Goal: Task Accomplishment & Management: Complete application form

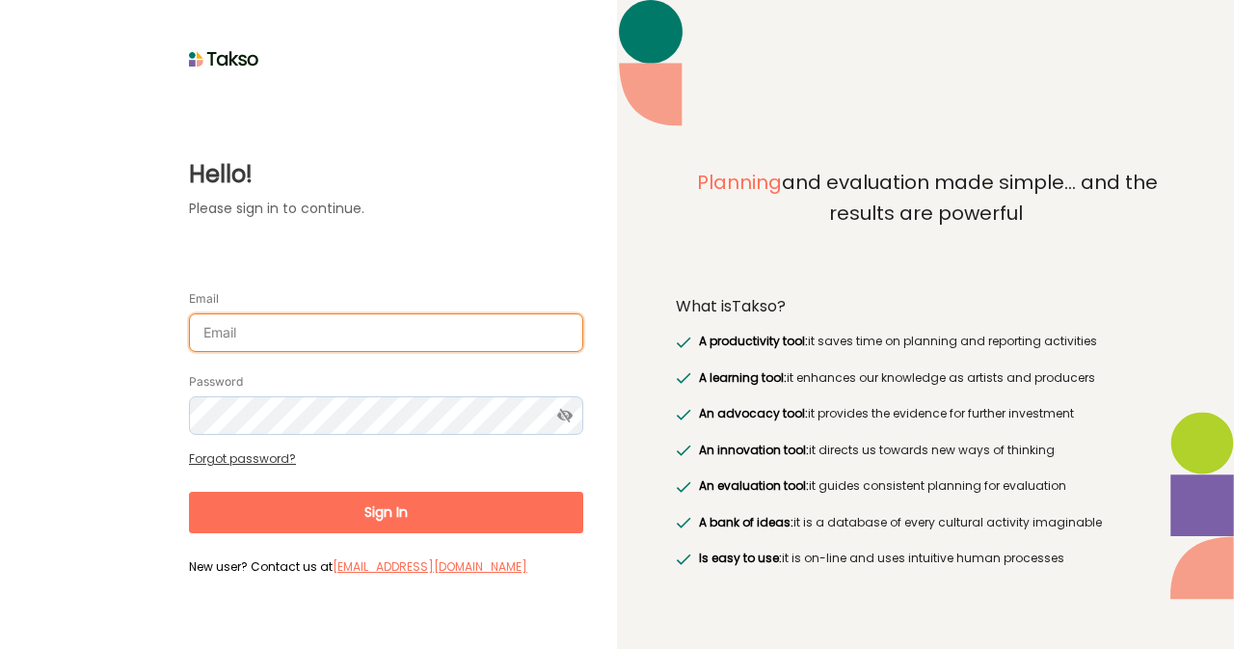
click at [308, 335] on input "Email" at bounding box center [386, 332] width 394 height 39
type input "[EMAIL_ADDRESS][DOMAIN_NAME]"
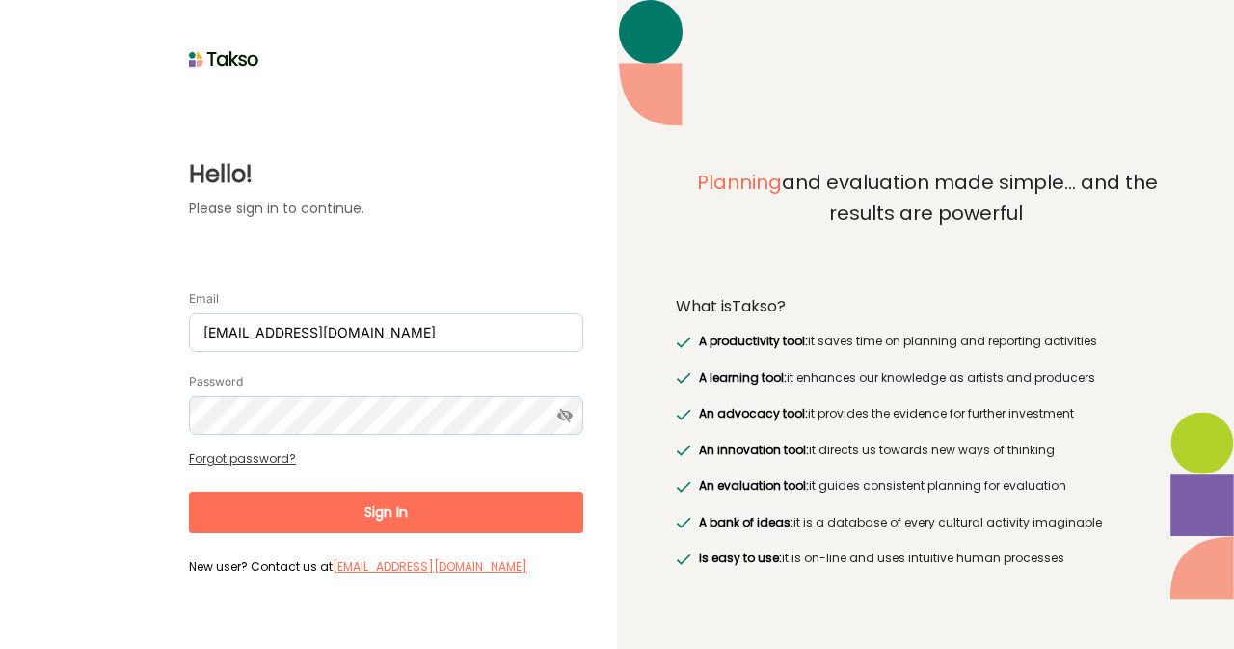
click at [271, 456] on link "Forgot password?" at bounding box center [242, 458] width 107 height 16
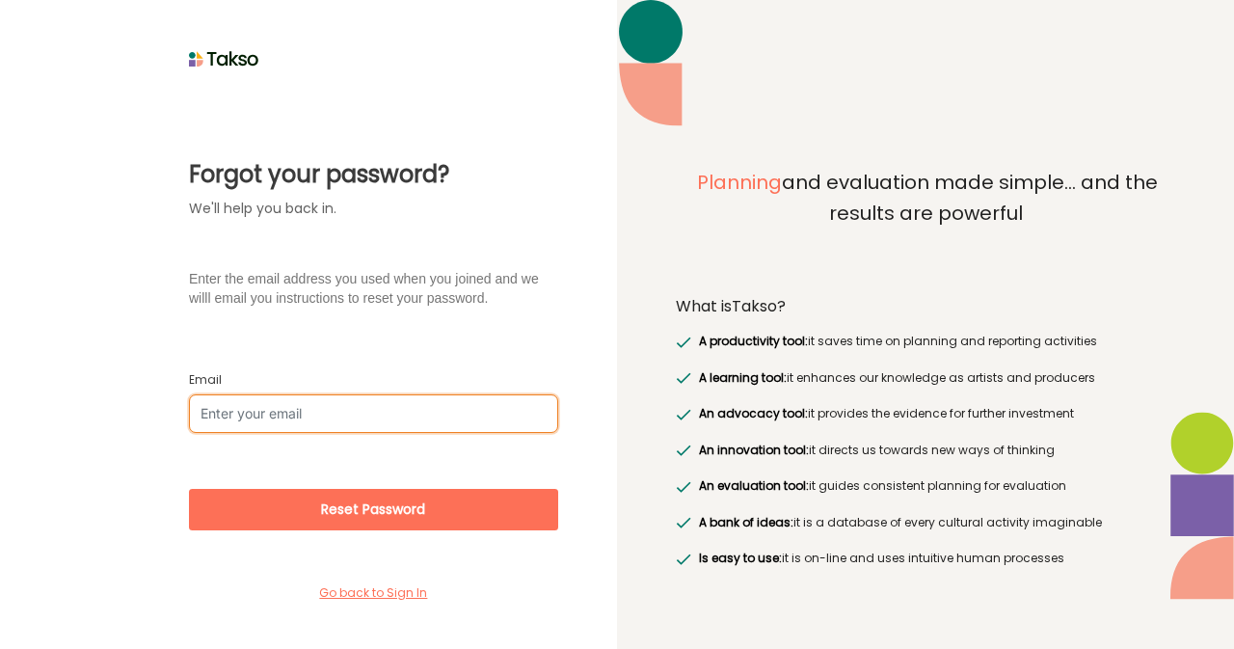
click at [310, 417] on input "Email" at bounding box center [373, 413] width 369 height 39
type input "[EMAIL_ADDRESS][DOMAIN_NAME]"
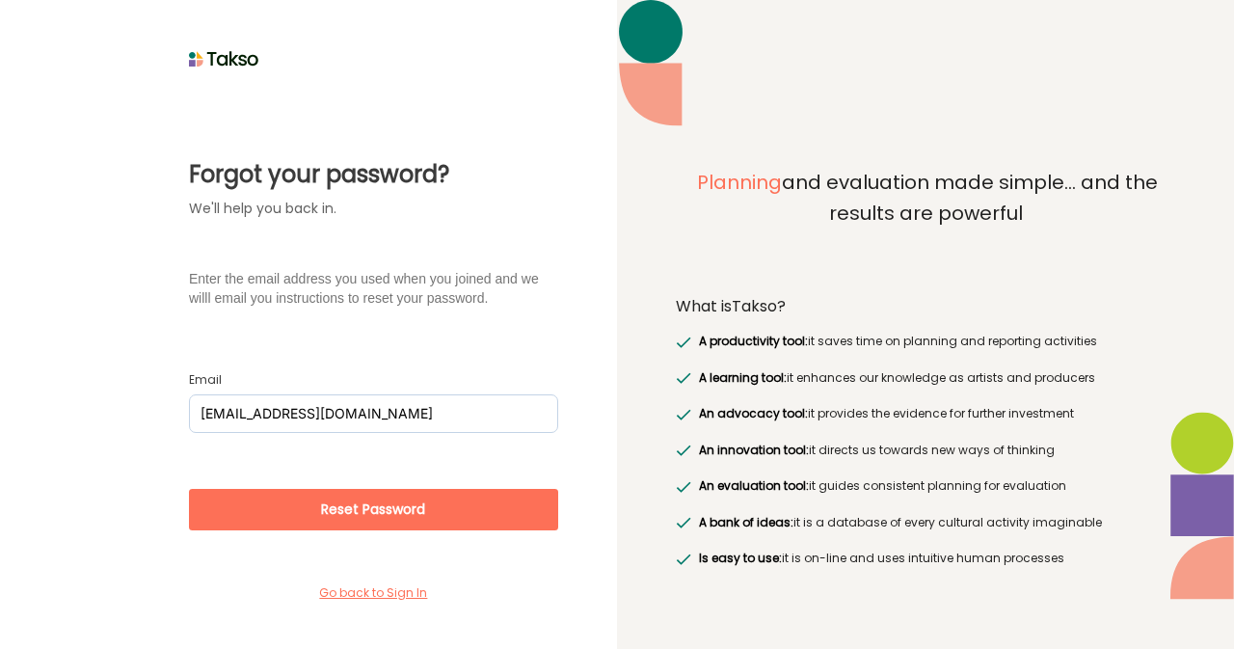
click at [359, 509] on button "Reset Password" at bounding box center [373, 509] width 369 height 41
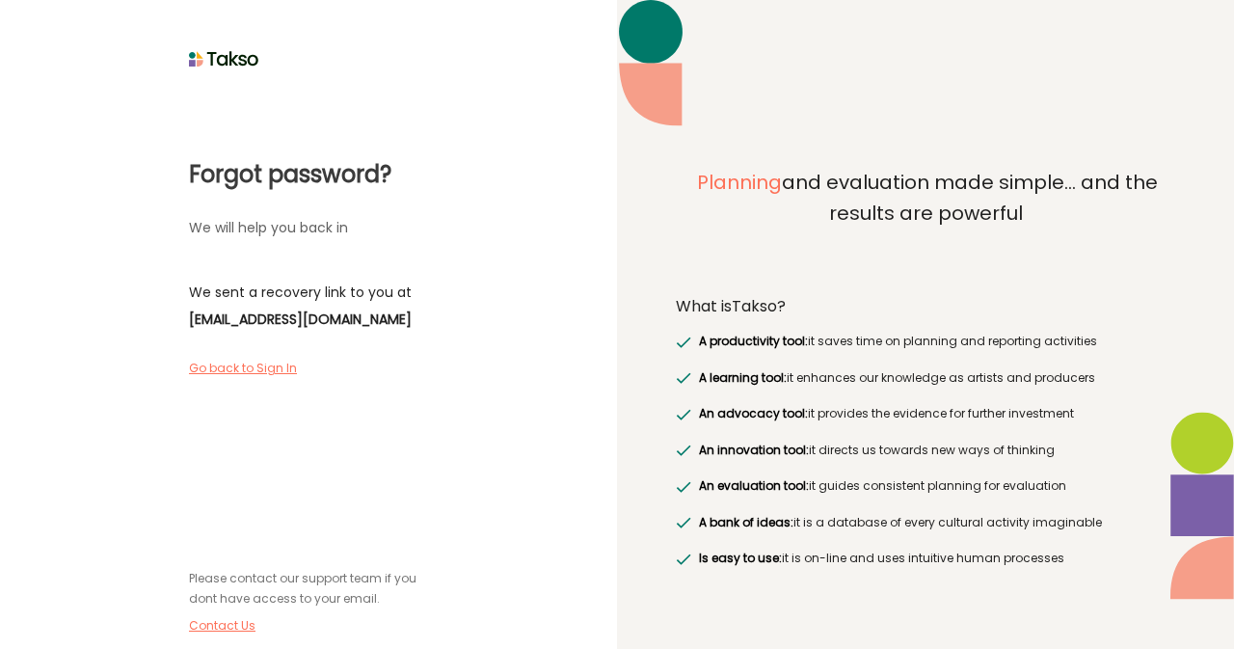
click at [262, 364] on label "Go back to Sign In" at bounding box center [249, 368] width 121 height 17
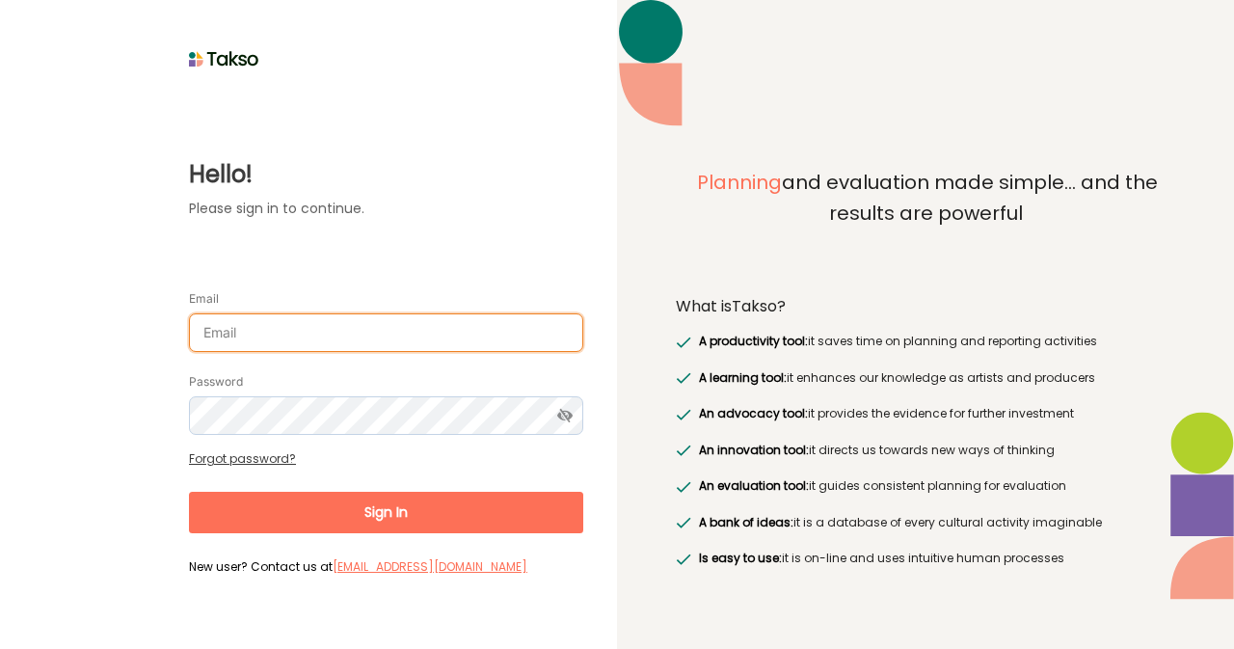
click at [393, 334] on input "Email" at bounding box center [386, 332] width 394 height 39
type input "[EMAIL_ADDRESS][DOMAIN_NAME]"
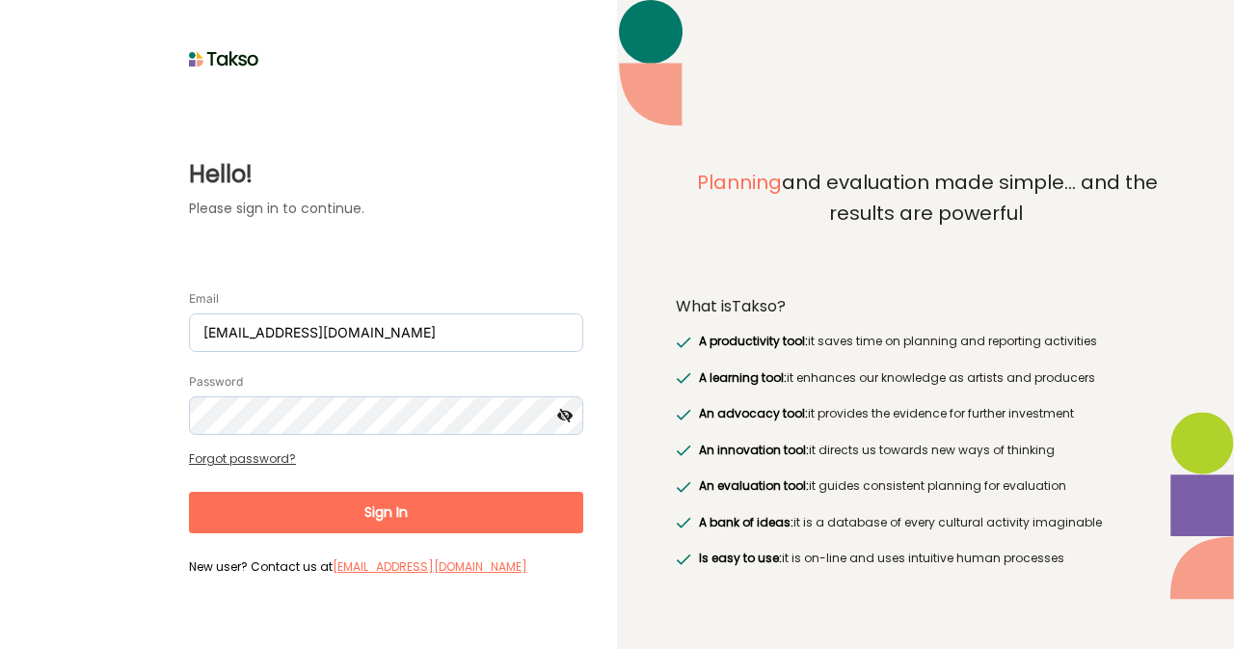
click at [567, 416] on icon at bounding box center [566, 415] width 36 height 39
click at [472, 494] on button "Sign In" at bounding box center [386, 512] width 394 height 41
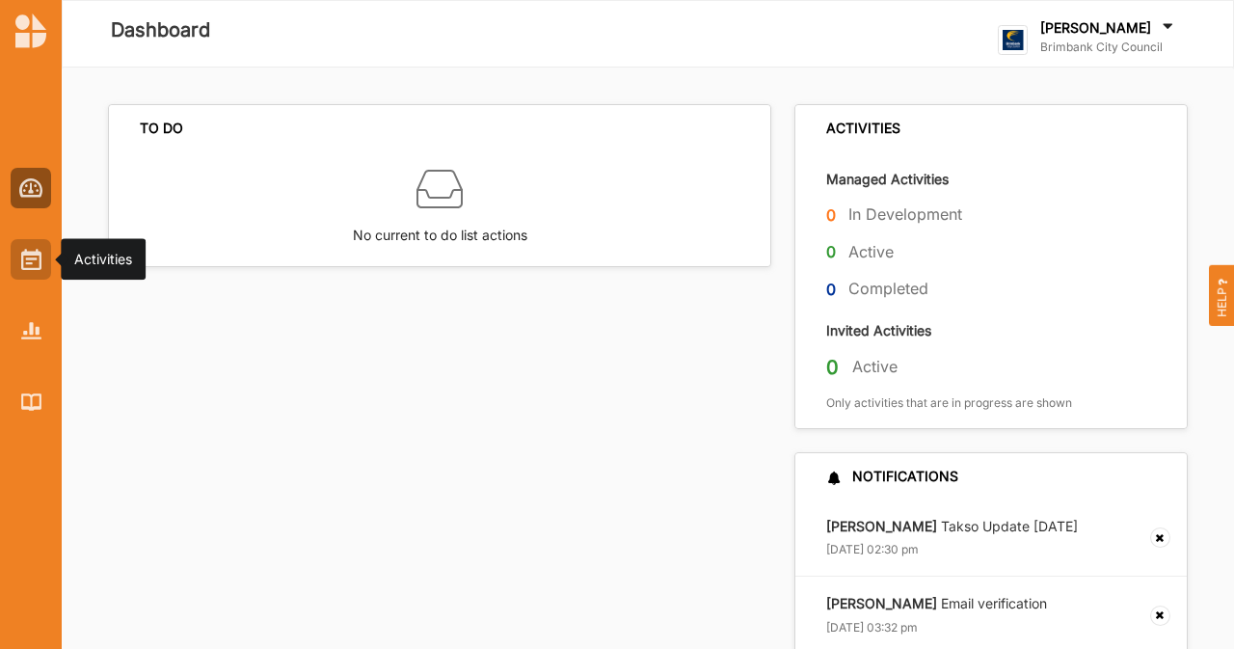
click at [16, 279] on div at bounding box center [31, 259] width 40 height 40
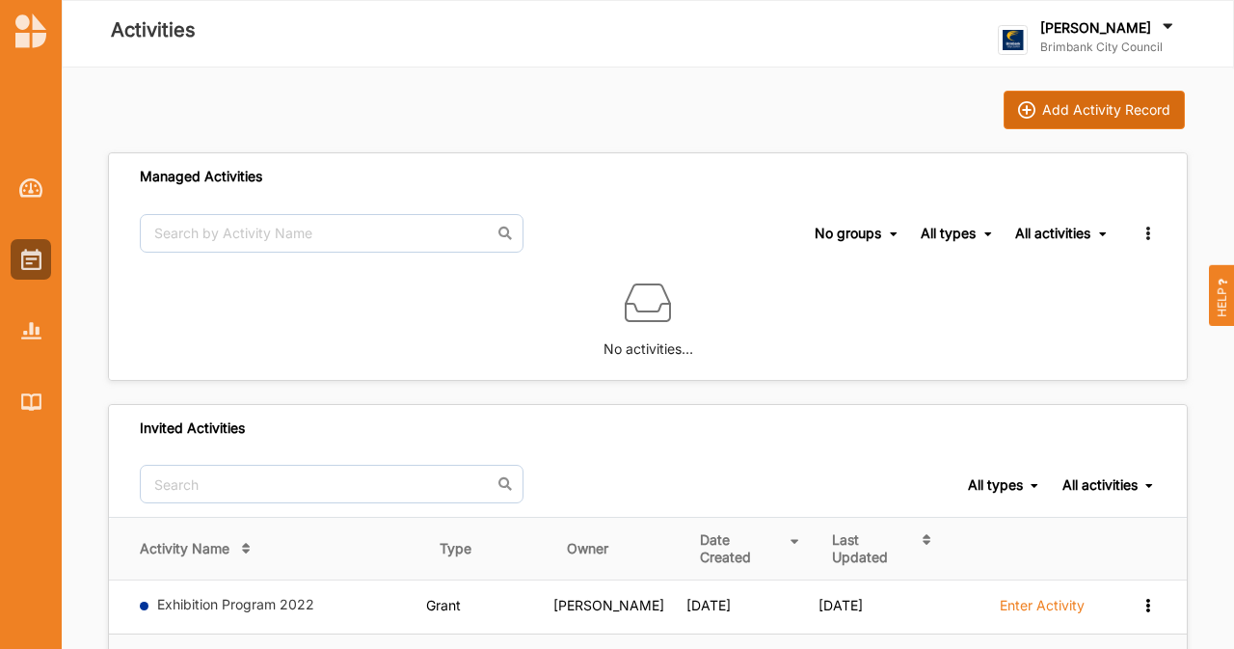
click at [1089, 113] on div "Add Activity Record" at bounding box center [1106, 109] width 128 height 17
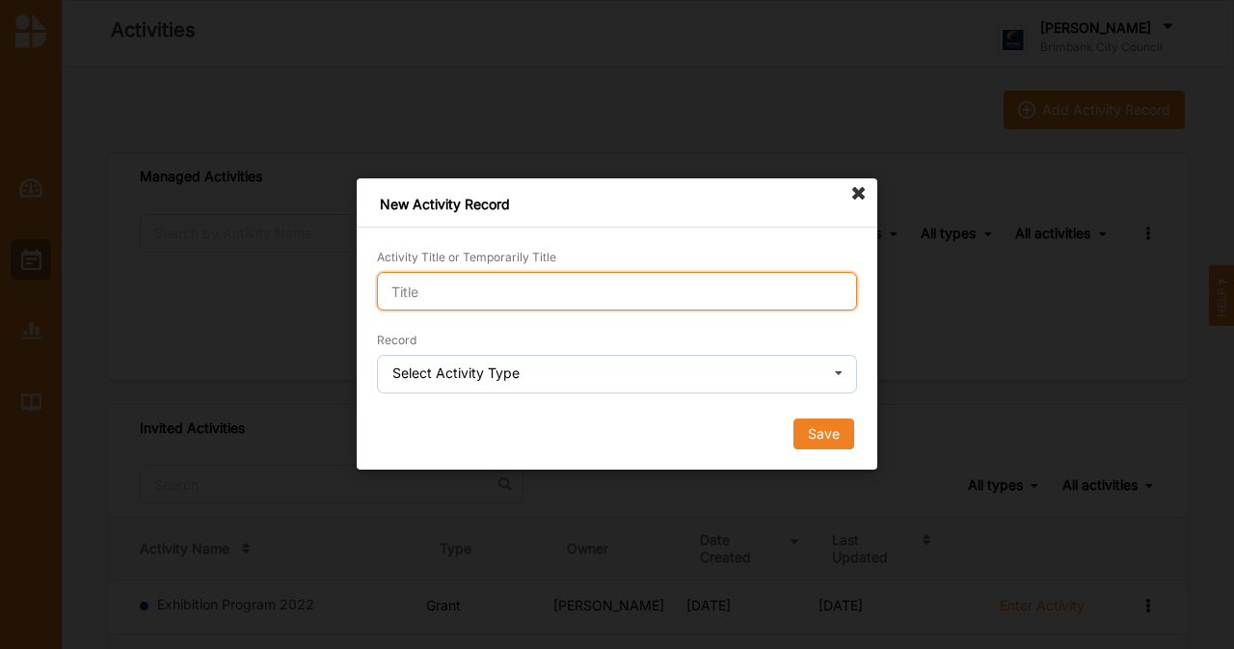
click at [617, 299] on input "Activity Title or Temporarily Title" at bounding box center [617, 291] width 480 height 39
click at [390, 298] on input "Gardening Program" at bounding box center [617, 291] width 480 height 39
type input "NHU Gardening Program"
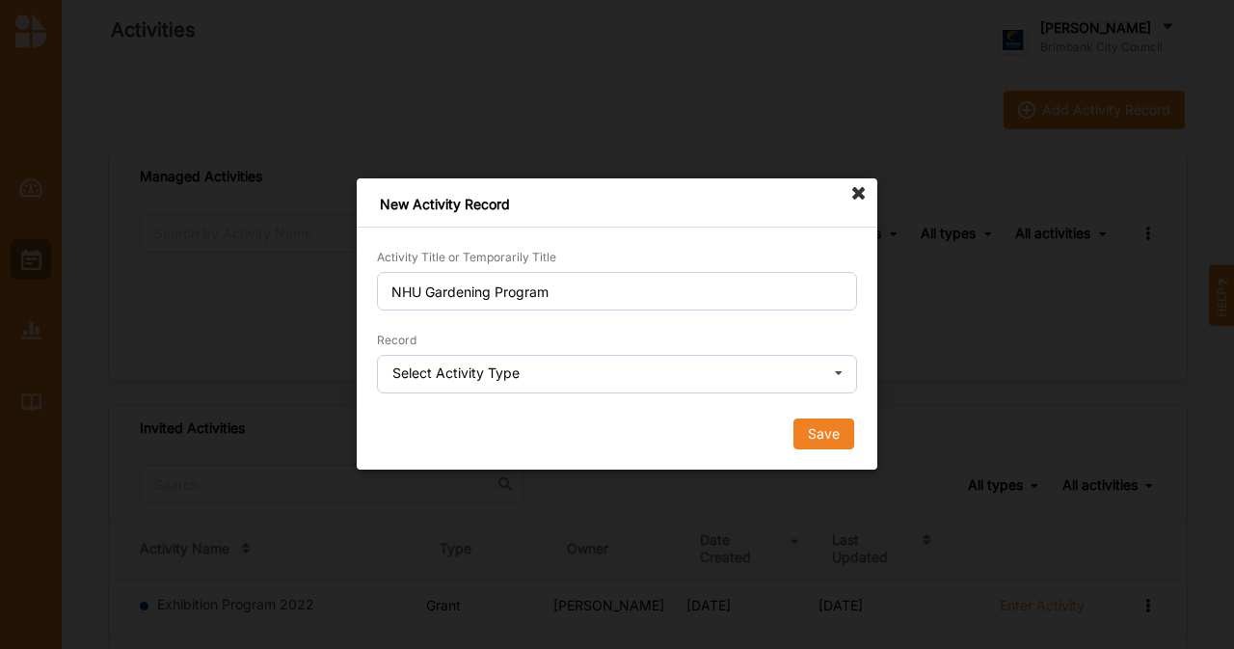
click at [489, 380] on div "Select Activity Type" at bounding box center [455, 372] width 127 height 13
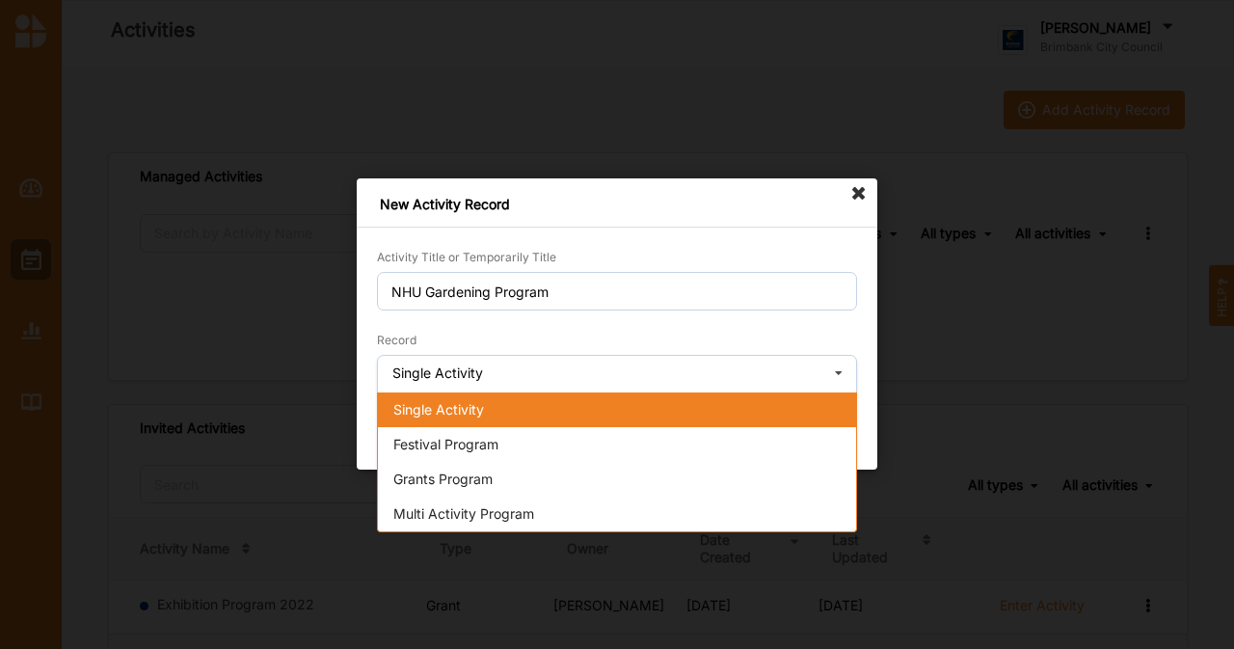
click at [468, 410] on span "Single Activity" at bounding box center [438, 409] width 91 height 16
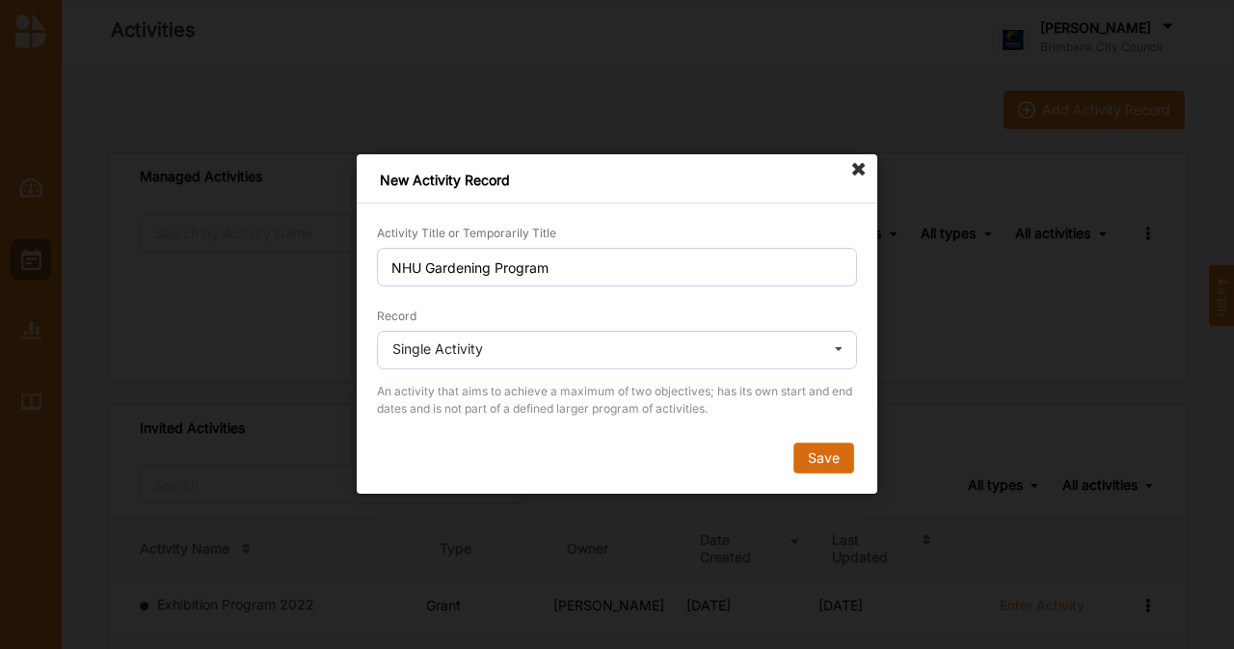
click at [817, 469] on button "Save" at bounding box center [823, 458] width 61 height 31
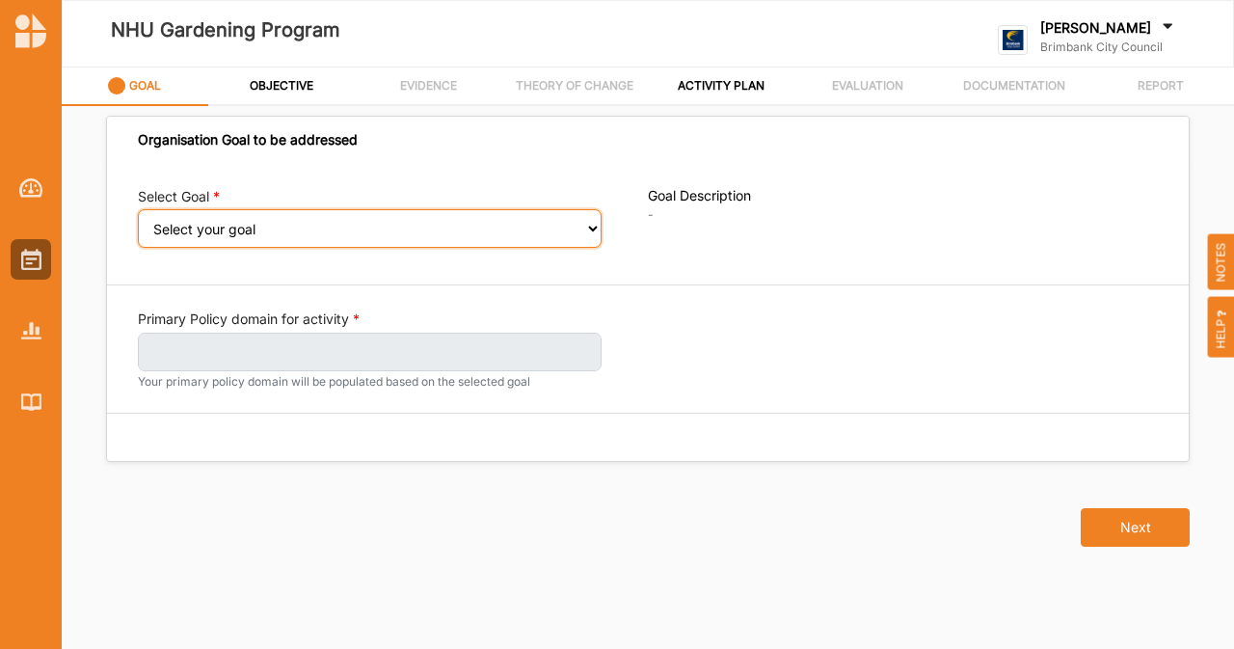
click at [434, 233] on select "Select your goal People: Social connection and wellbeing People: Healthy active…" at bounding box center [370, 228] width 464 height 39
select select "382"
click at [138, 222] on select "Select your goal People: Social connection and wellbeing People: Healthy active…" at bounding box center [370, 228] width 464 height 39
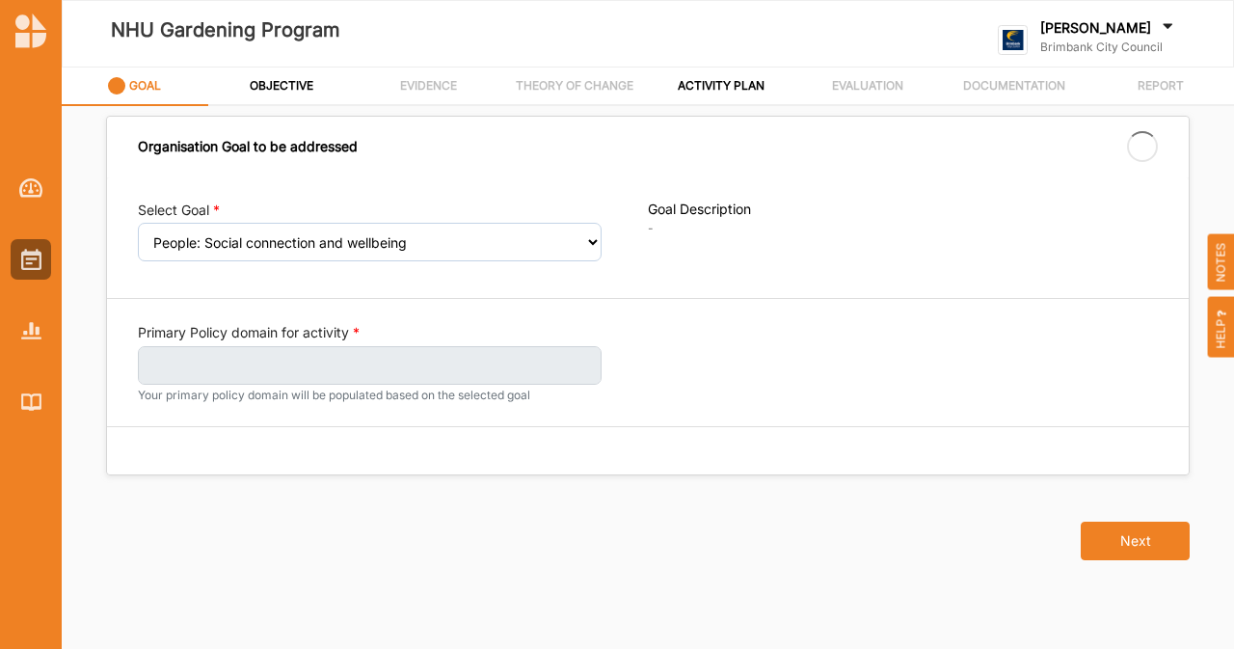
select select "382"
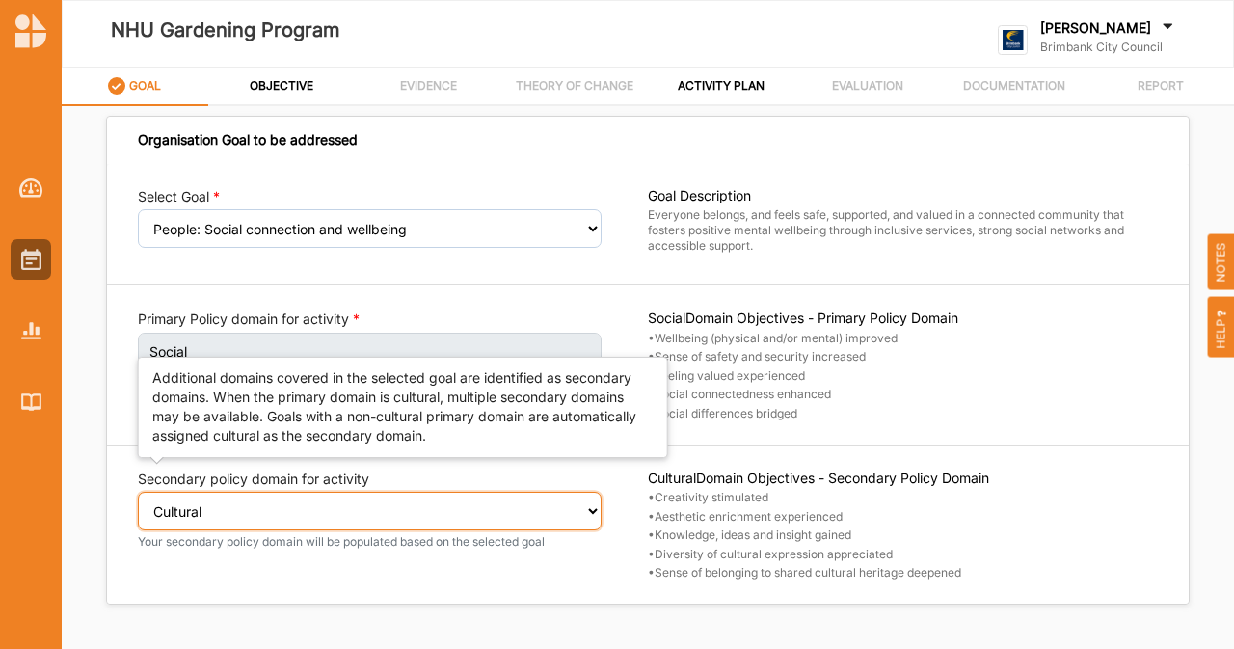
click at [540, 517] on select "Select secondary policy domain No second domain for this activity Cultural Soci…" at bounding box center [370, 511] width 464 height 39
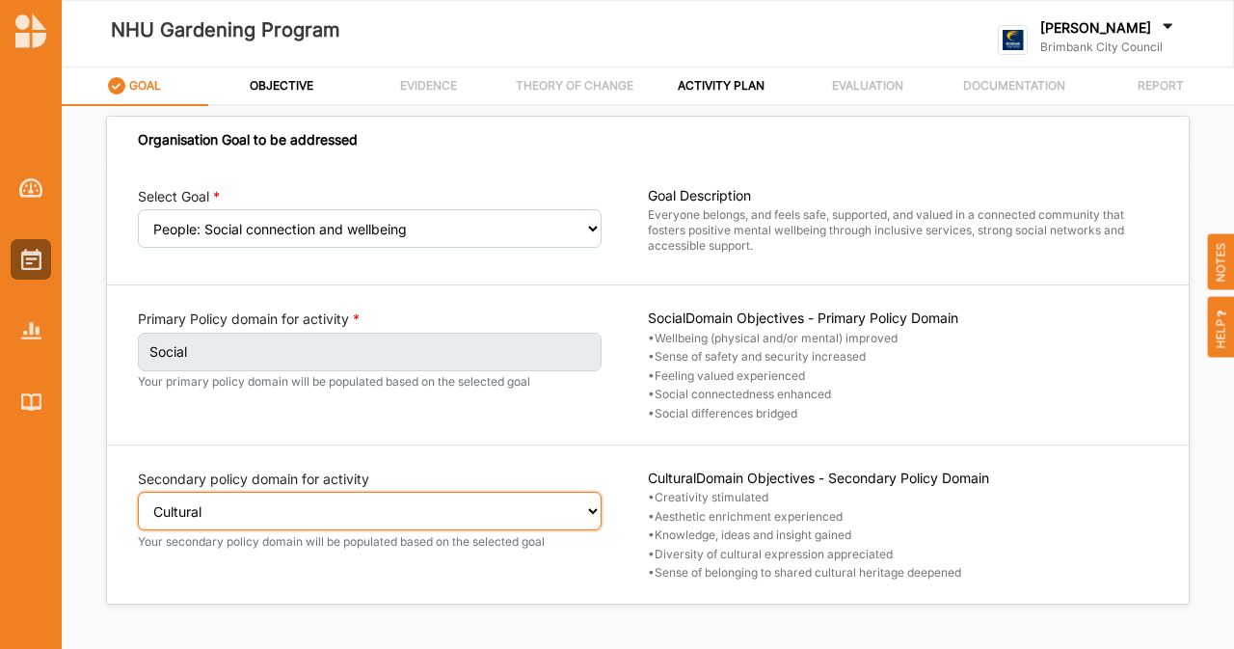
scroll to position [25, 0]
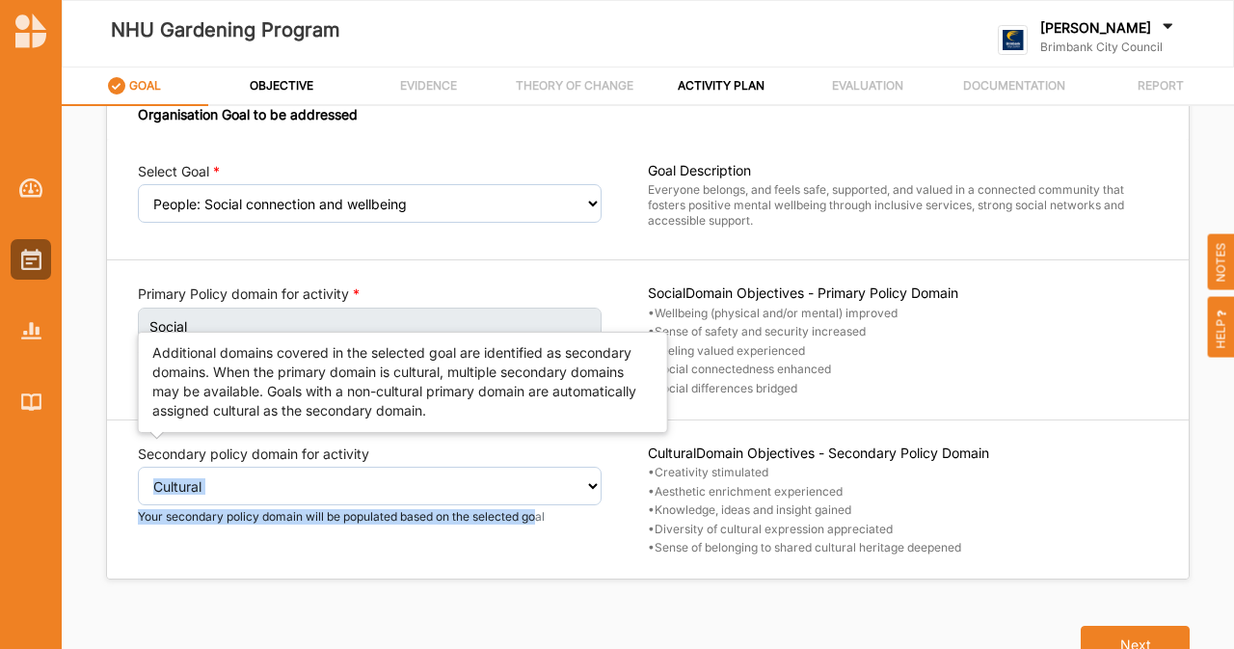
drag, startPoint x: 540, startPoint y: 517, endPoint x: 565, endPoint y: 481, distance: 43.6
click at [565, 481] on div "Secondary policy domain for activity Select secondary policy domain No second d…" at bounding box center [370, 484] width 464 height 80
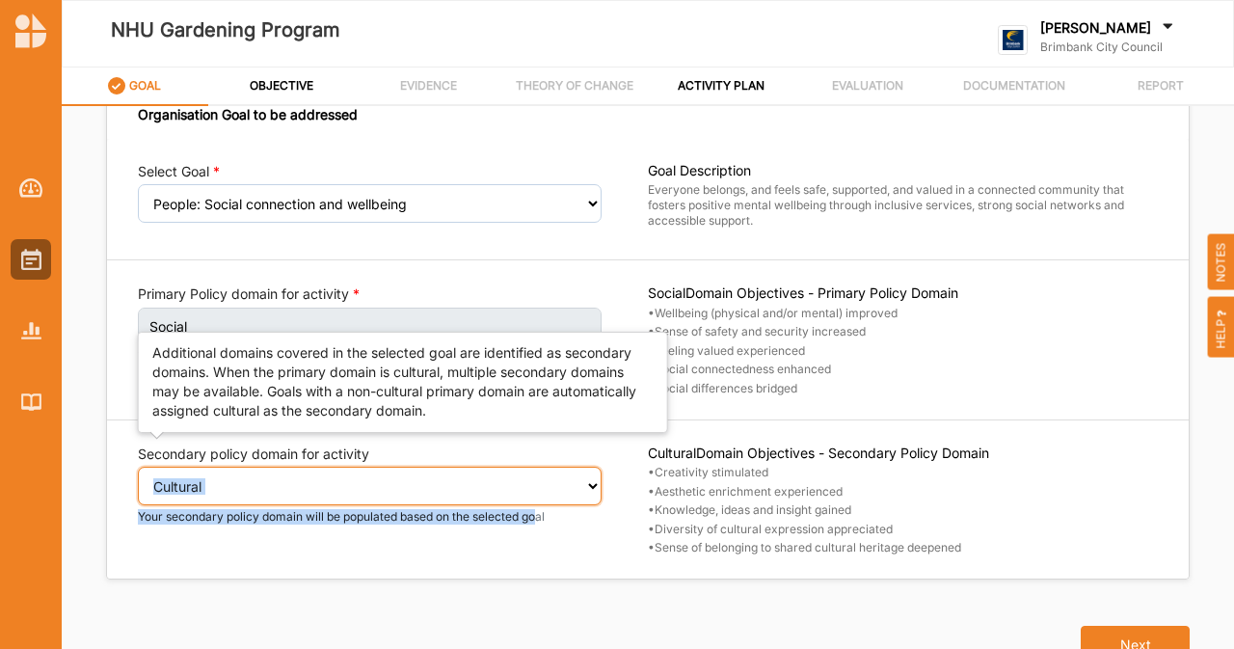
click at [565, 481] on select "Select secondary policy domain No second domain for this activity Cultural Soci…" at bounding box center [370, 486] width 464 height 39
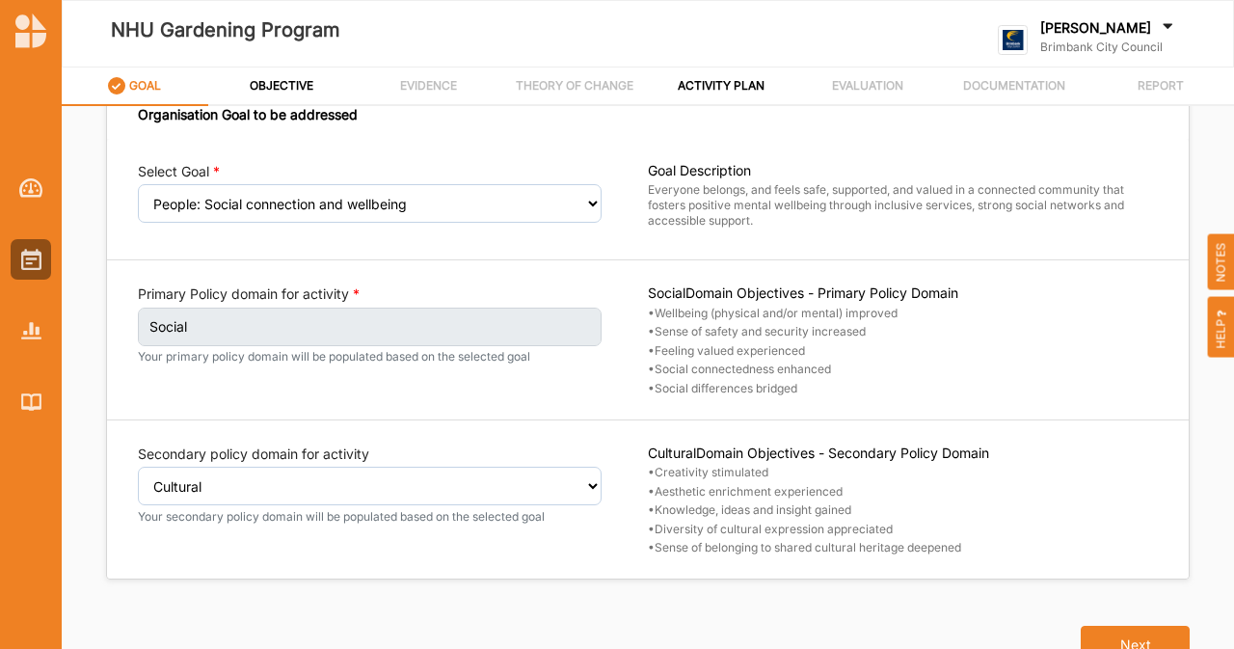
click at [620, 512] on div "Secondary policy domain for activity Select secondary policy domain No second d…" at bounding box center [393, 500] width 510 height 112
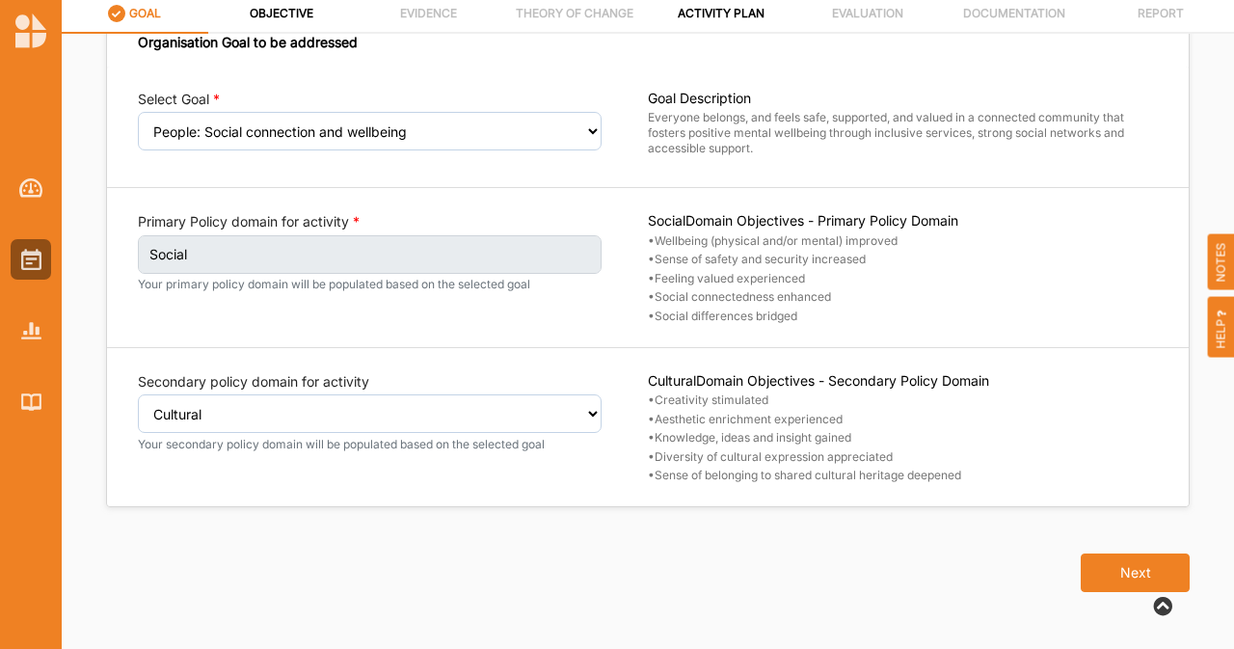
scroll to position [71, 0]
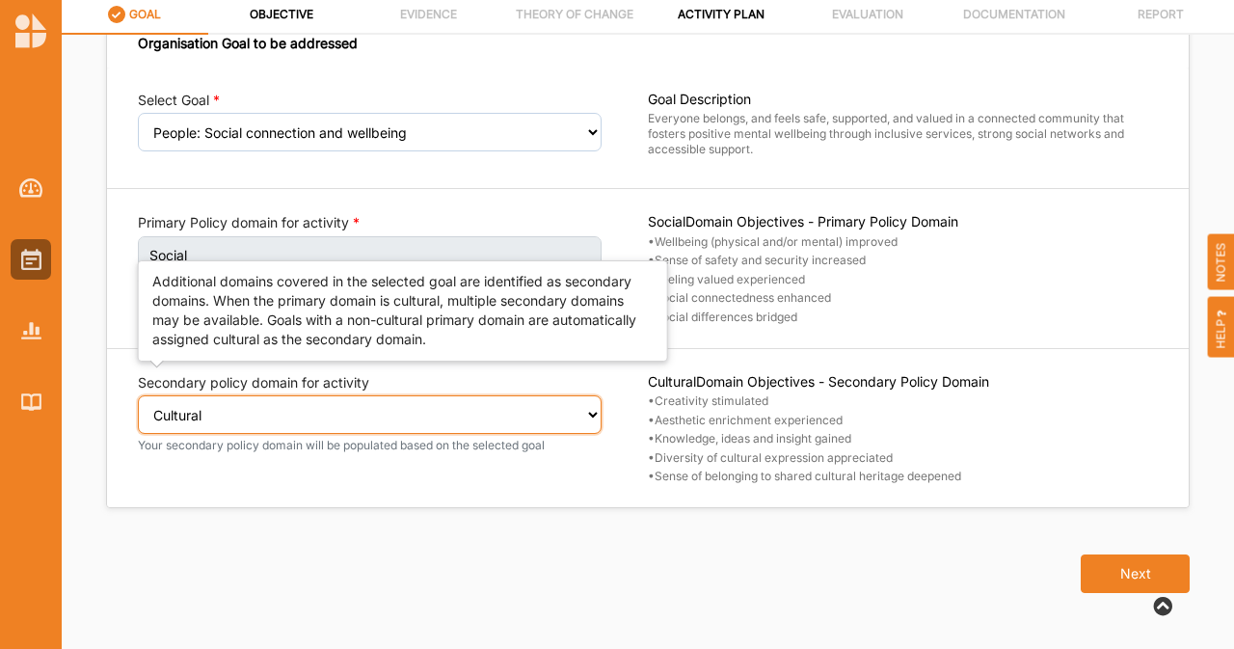
click at [563, 427] on select "Select secondary policy domain No second domain for this activity Cultural Soci…" at bounding box center [370, 414] width 464 height 39
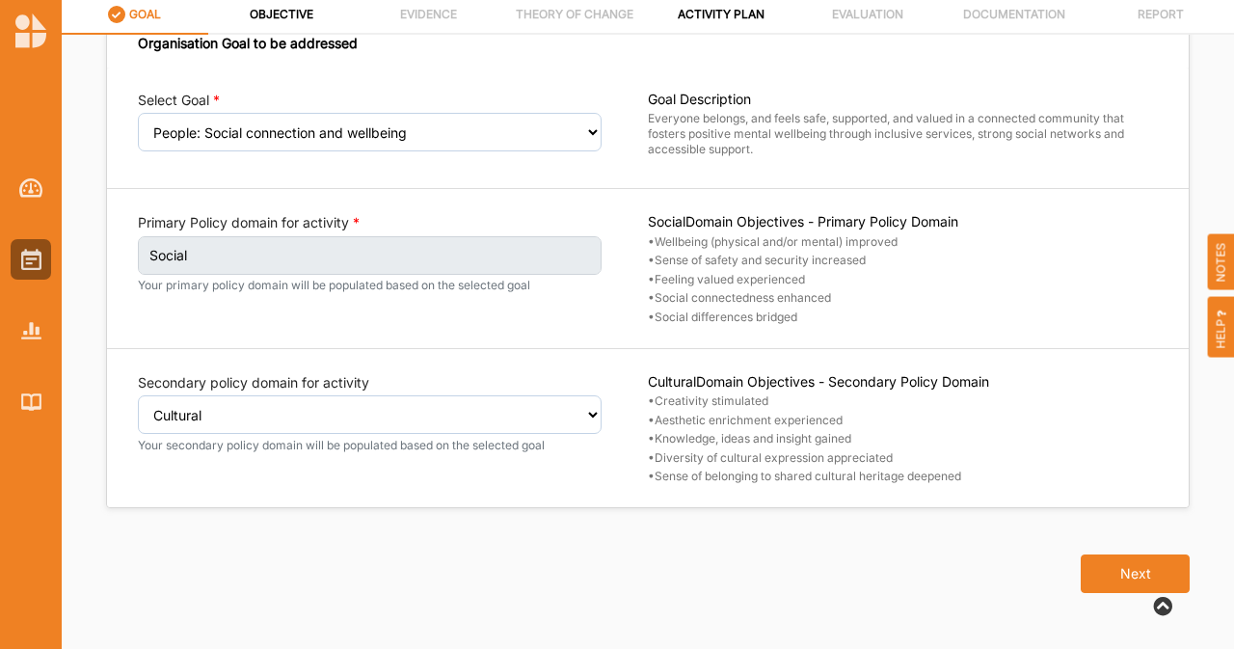
click at [582, 375] on div "Secondary policy domain for activity Select secondary policy domain No second d…" at bounding box center [370, 413] width 464 height 80
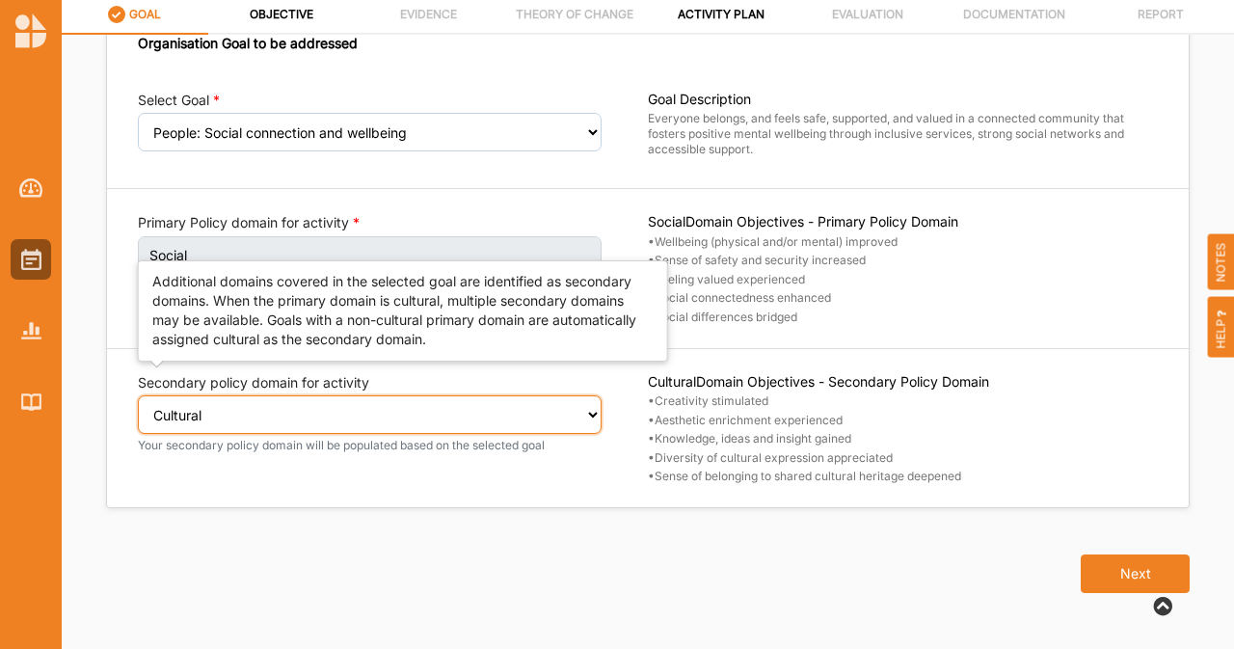
click at [533, 425] on select "Select secondary policy domain No second domain for this activity Cultural Soci…" at bounding box center [370, 414] width 464 height 39
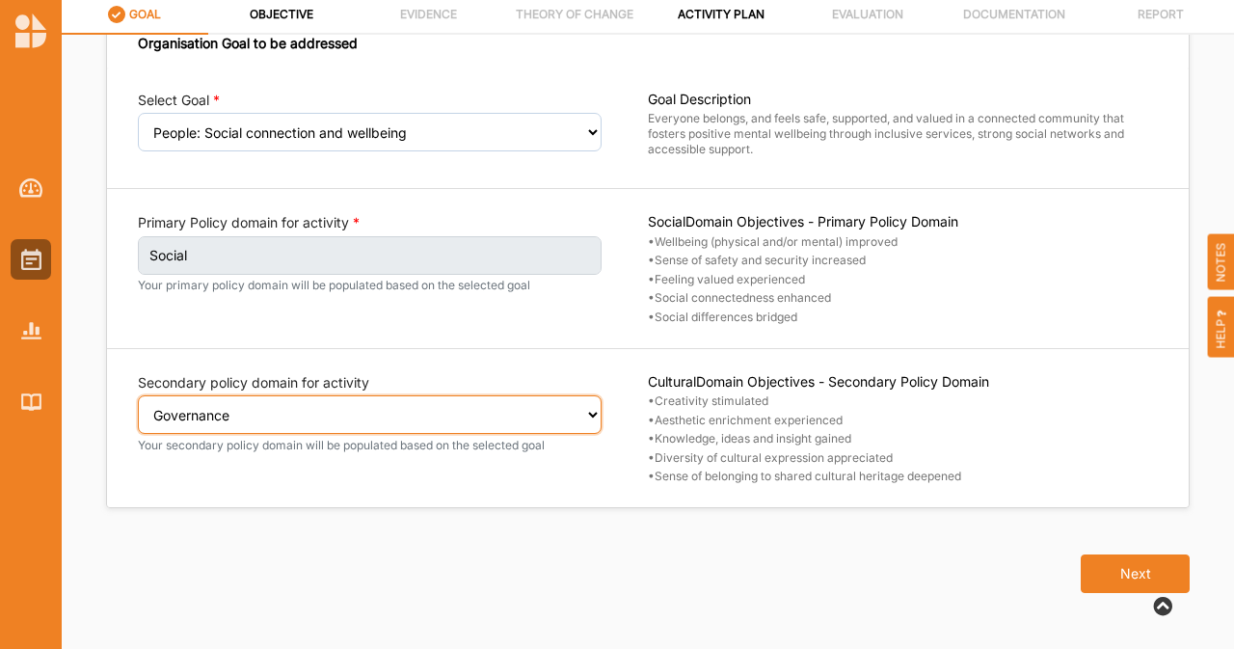
click at [138, 407] on select "Select secondary policy domain No second domain for this activity Cultural Soci…" at bounding box center [370, 414] width 464 height 39
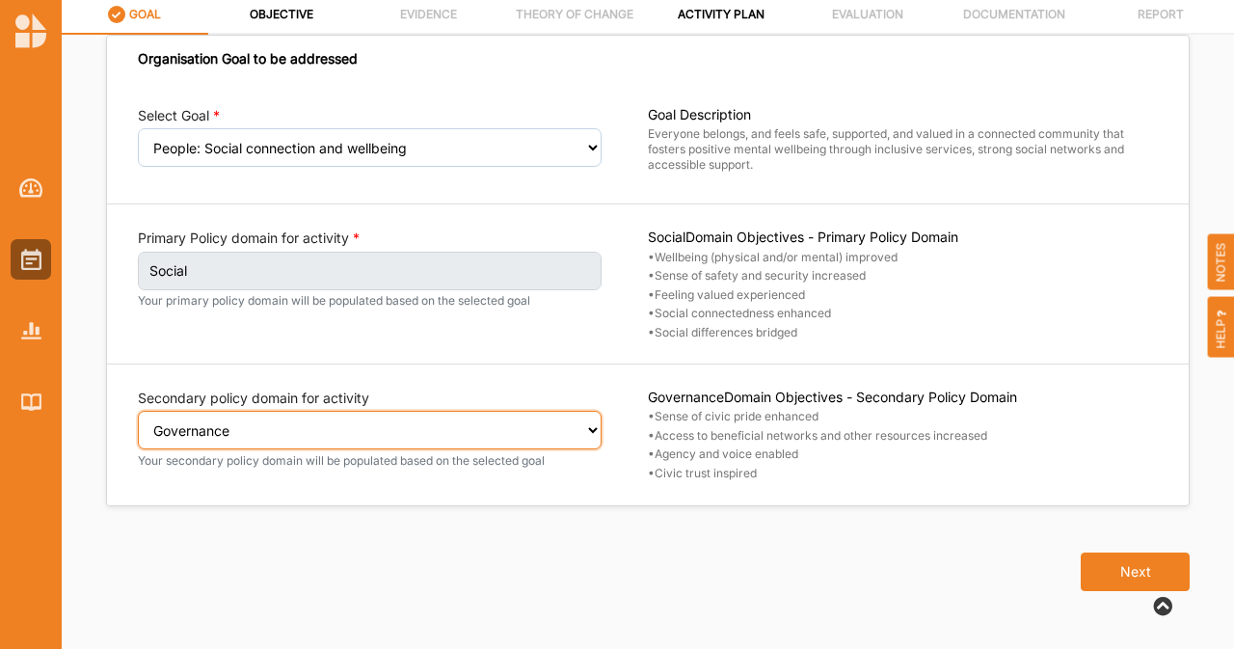
scroll to position [7, 0]
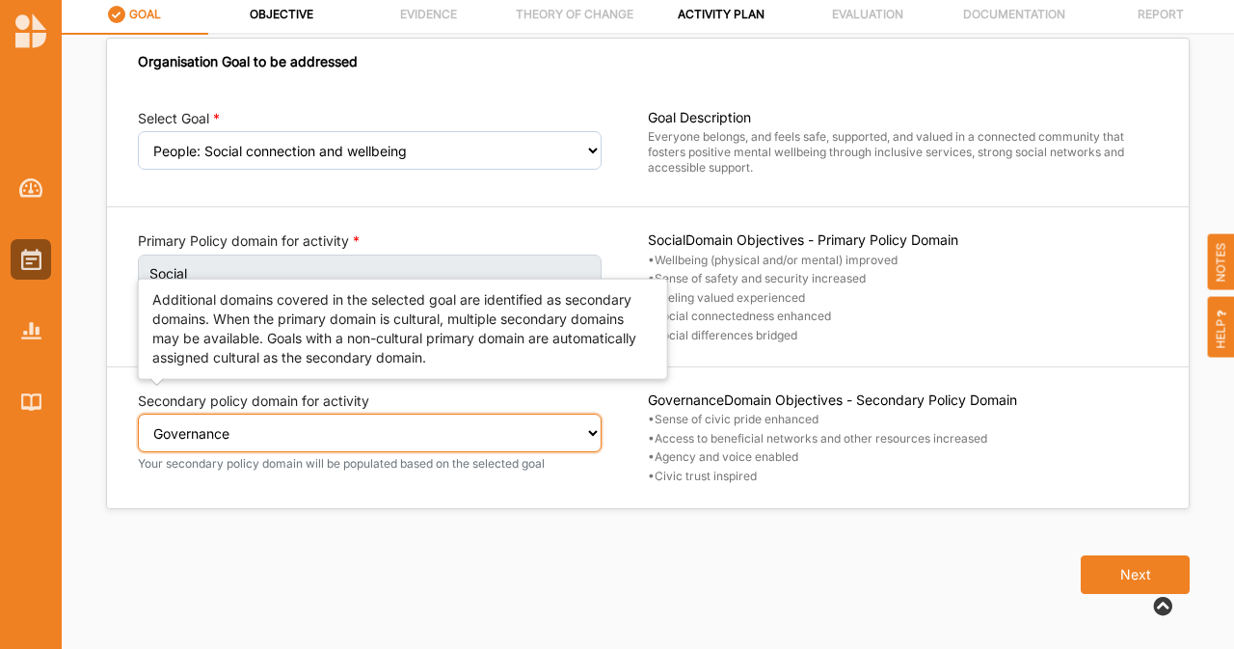
click at [453, 439] on select "Select secondary policy domain No second domain for this activity Cultural Soci…" at bounding box center [370, 433] width 464 height 39
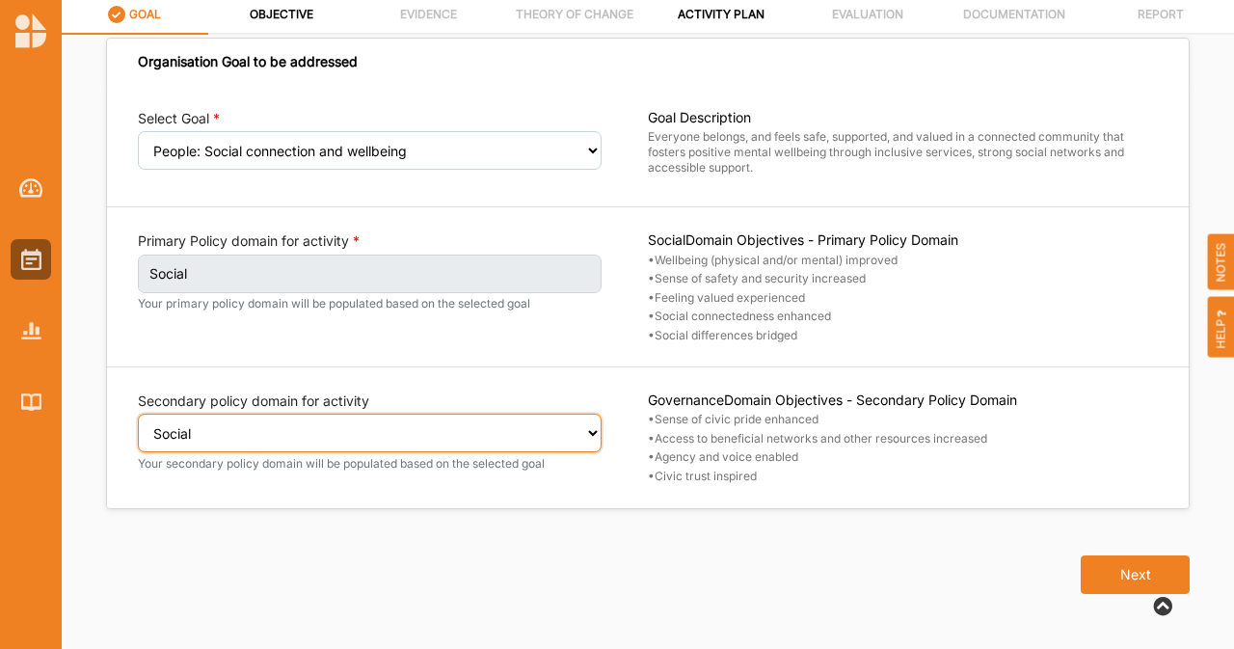
click at [138, 414] on select "Select secondary policy domain No second domain for this activity Cultural Soci…" at bounding box center [370, 433] width 464 height 39
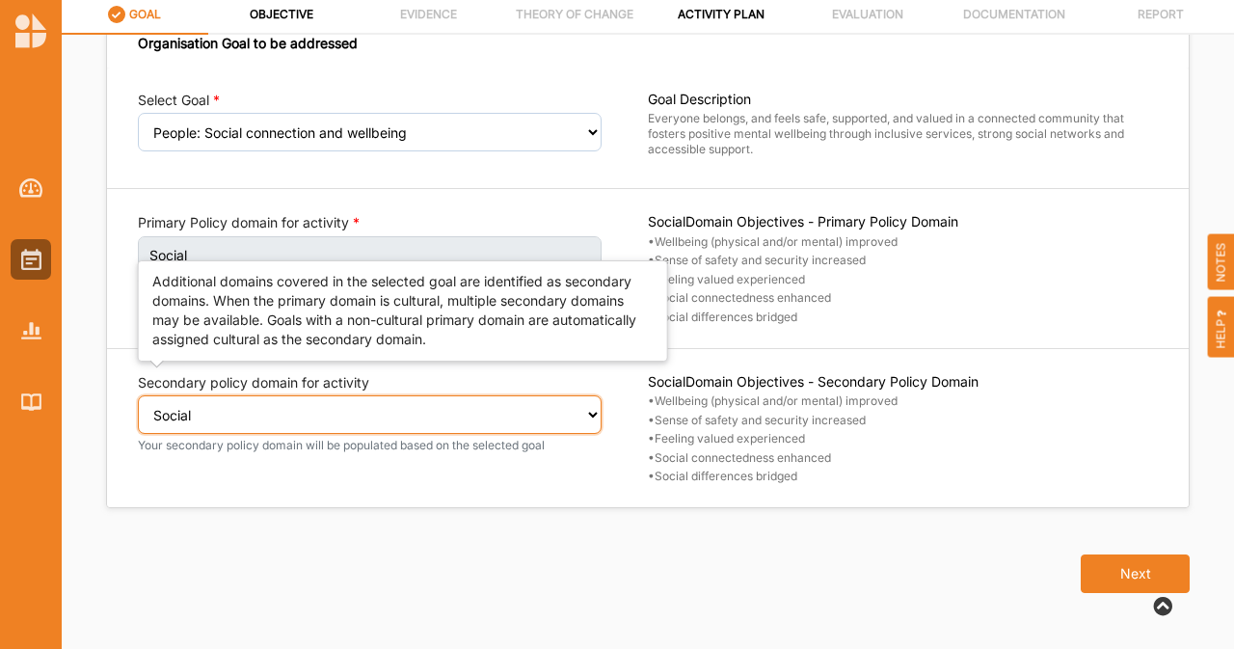
click at [395, 426] on select "Select secondary policy domain No second domain for this activity Cultural Soci…" at bounding box center [370, 414] width 464 height 39
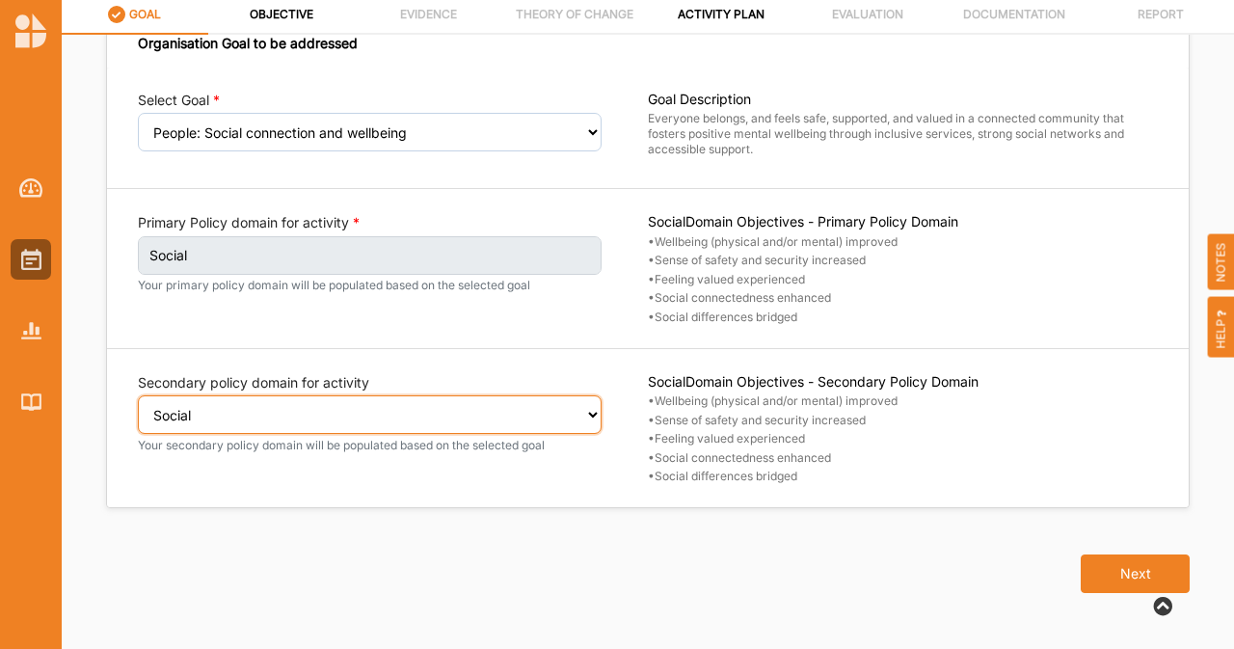
select select "1"
click at [138, 407] on select "Select secondary policy domain No second domain for this activity Cultural Soci…" at bounding box center [370, 414] width 464 height 39
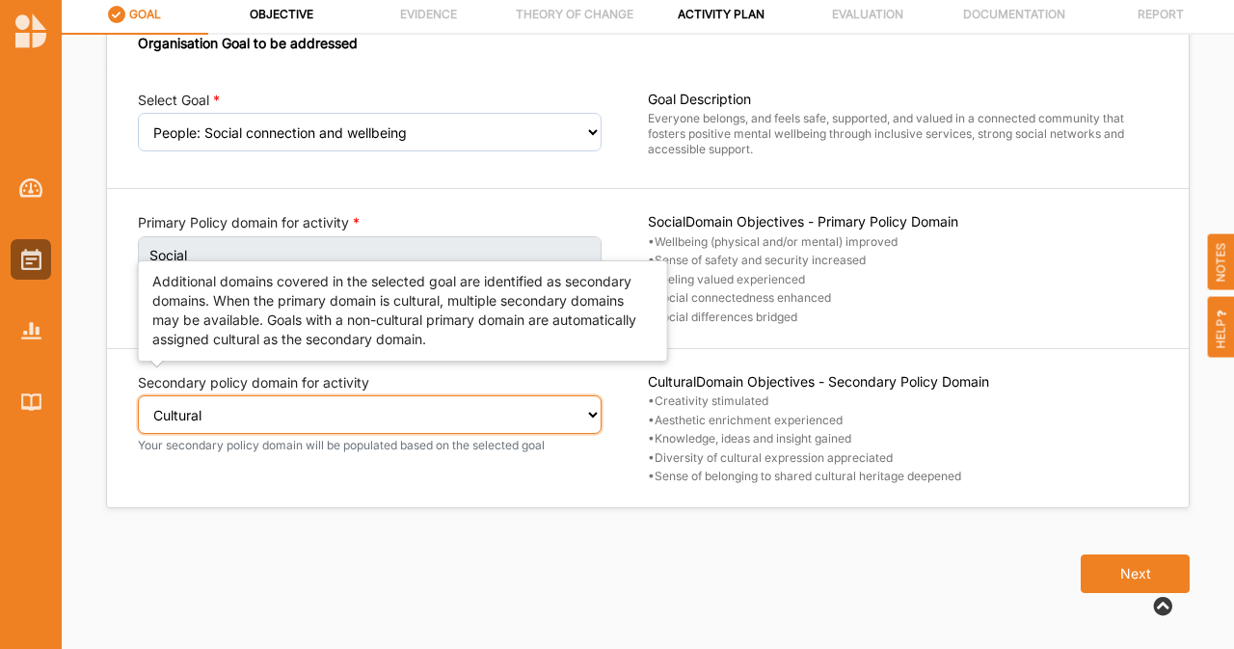
scroll to position [23, 0]
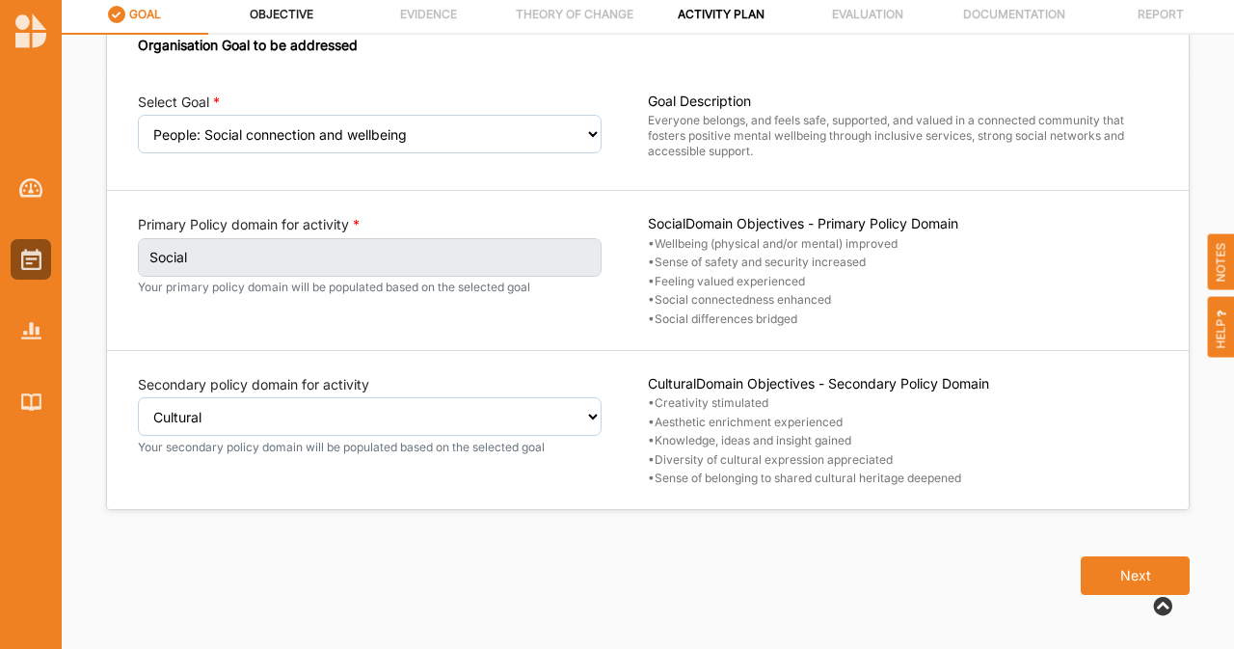
click at [283, 14] on label "OBJECTIVE" at bounding box center [282, 14] width 64 height 15
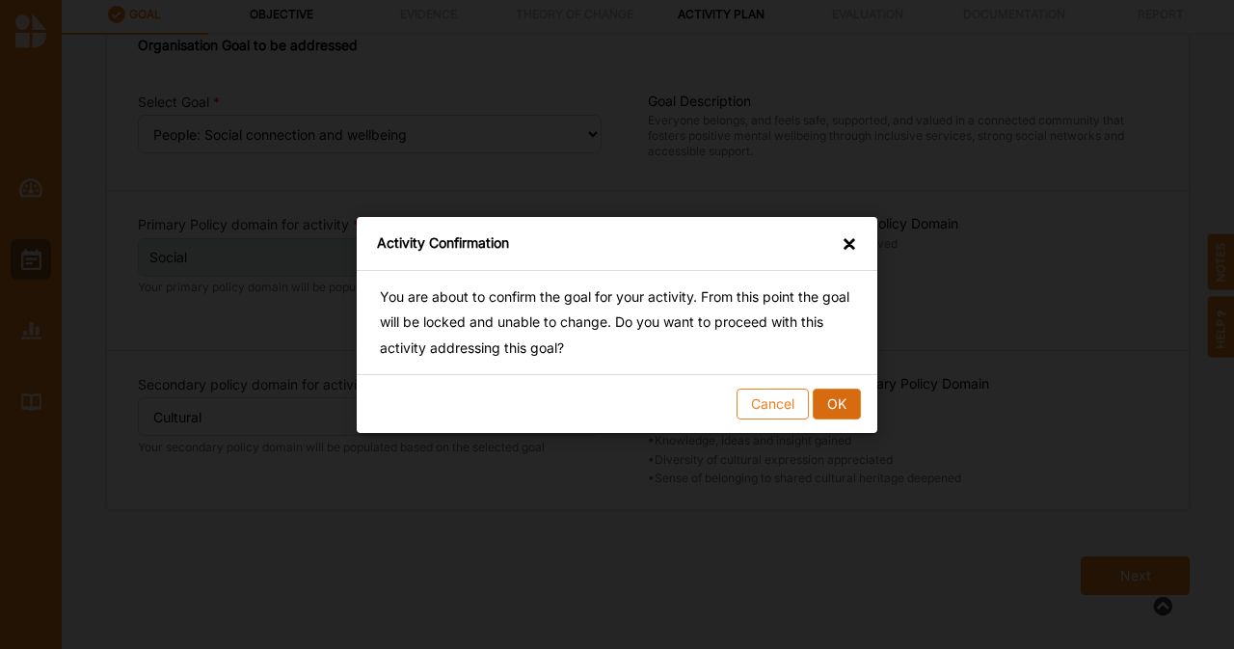
click at [842, 411] on button "OK" at bounding box center [837, 403] width 48 height 31
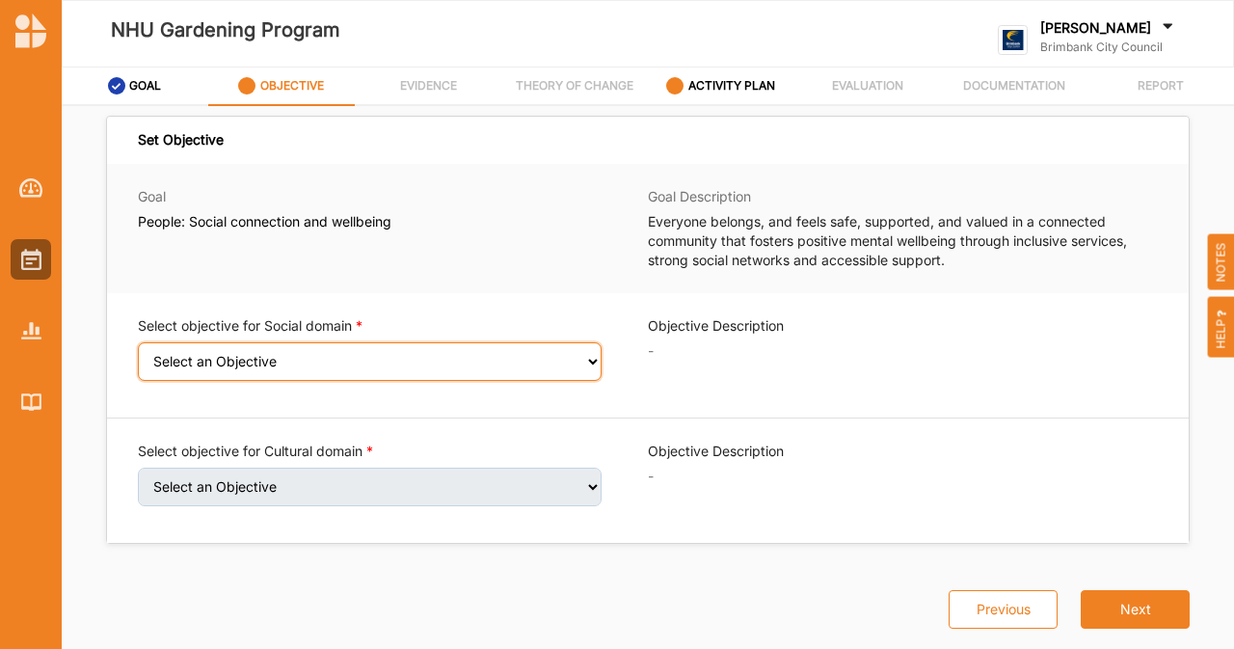
click at [483, 359] on select "Select an Objective Wellbeing (physical and/or mental) improved Sense of safety…" at bounding box center [370, 361] width 464 height 39
click at [138, 355] on select "Select an Objective Wellbeing (physical and/or mental) improved Sense of safety…" at bounding box center [370, 361] width 464 height 39
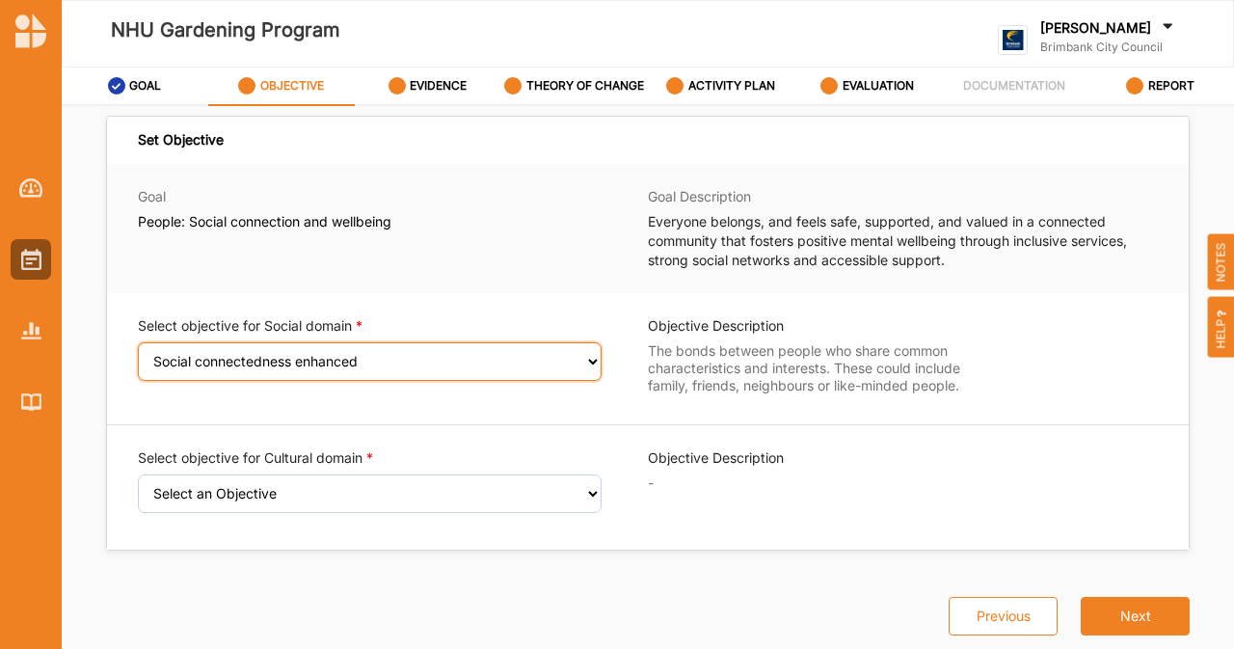
click at [478, 358] on select "Select an Objective Wellbeing (physical and/or mental) improved Sense of safety…" at bounding box center [370, 361] width 464 height 39
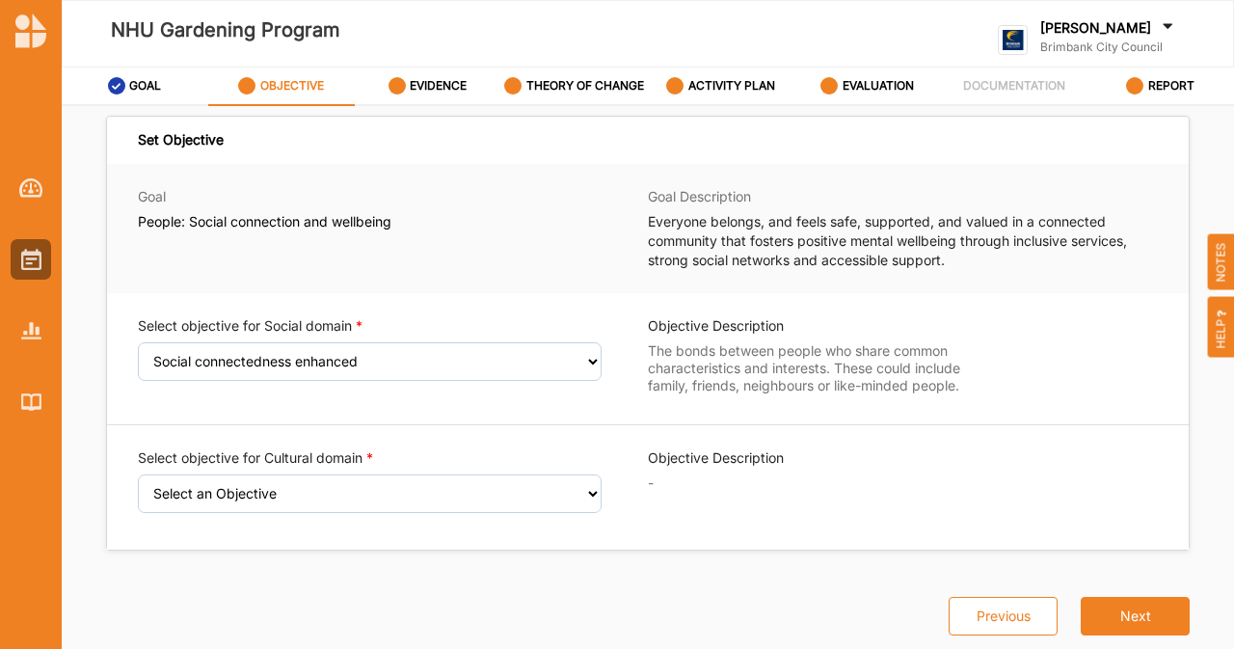
click at [669, 554] on div "Previous Next" at bounding box center [647, 603] width 1107 height 106
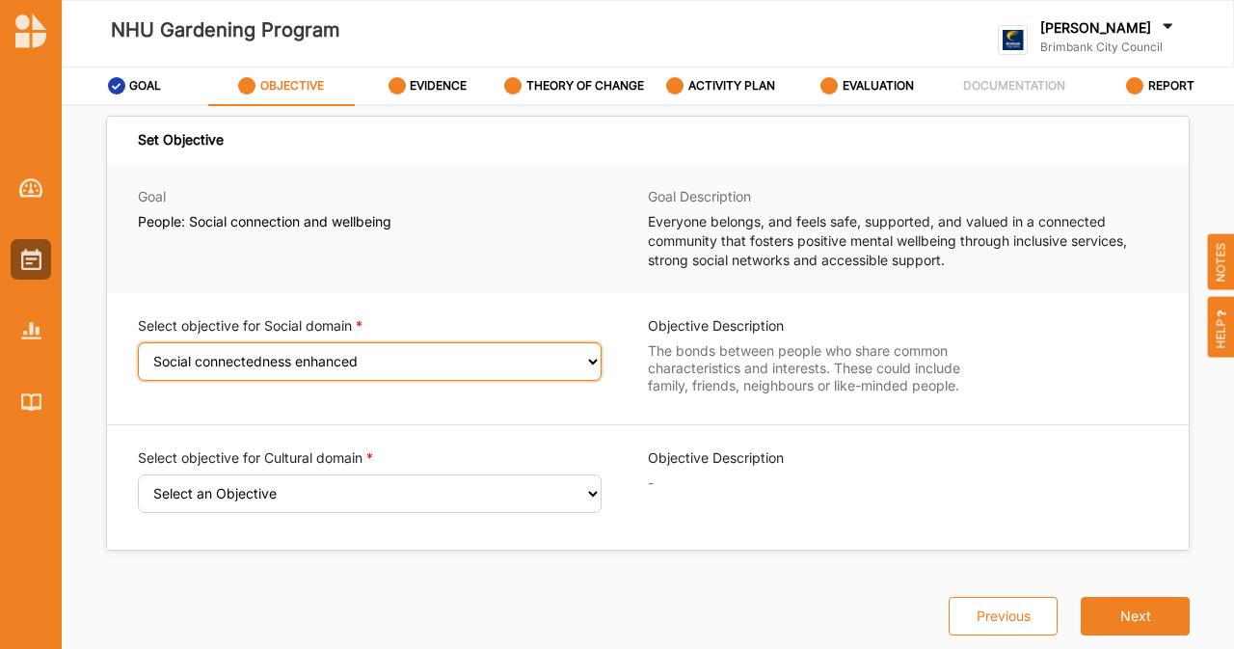
click at [500, 362] on select "Select an Objective Wellbeing (physical and/or mental) improved Sense of safety…" at bounding box center [370, 361] width 464 height 39
click at [138, 355] on select "Select an Objective Wellbeing (physical and/or mental) improved Sense of safety…" at bounding box center [370, 361] width 464 height 39
click at [567, 359] on select "Select an Objective Wellbeing (physical and/or mental) improved Sense of safety…" at bounding box center [370, 361] width 464 height 39
click at [138, 355] on select "Select an Objective Wellbeing (physical and/or mental) improved Sense of safety…" at bounding box center [370, 361] width 464 height 39
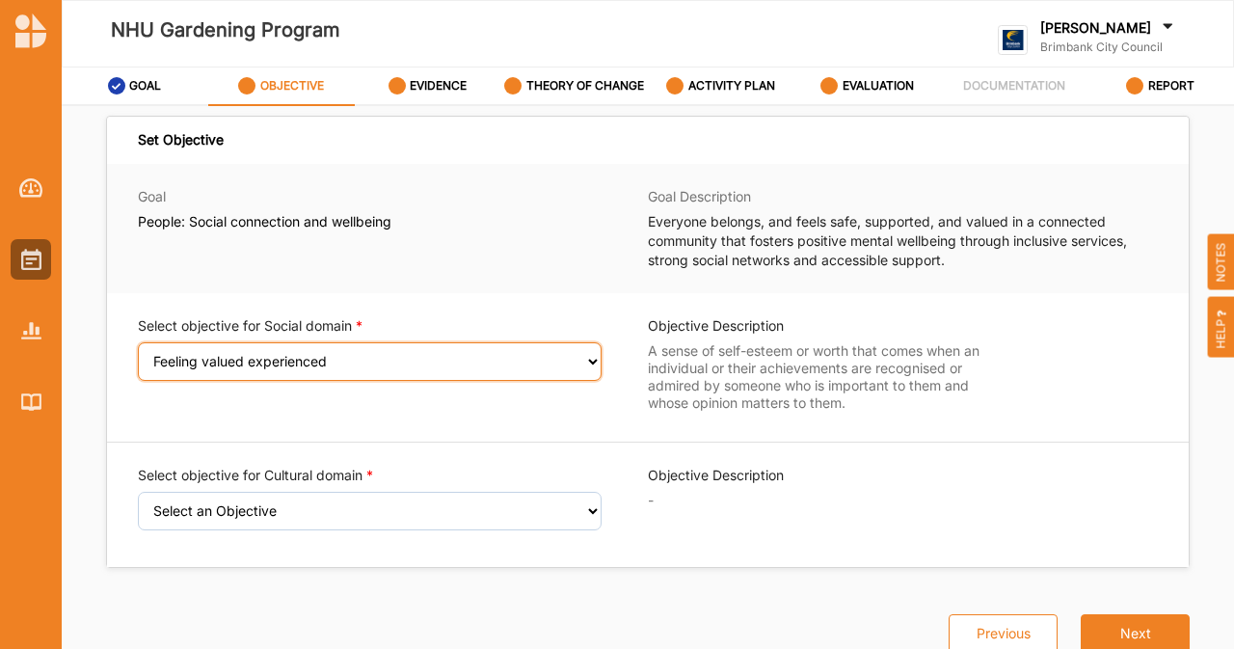
click at [480, 360] on select "Select an Objective Wellbeing (physical and/or mental) improved Sense of safety…" at bounding box center [370, 361] width 464 height 39
click at [138, 355] on select "Select an Objective Wellbeing (physical and/or mental) improved Sense of safety…" at bounding box center [370, 361] width 464 height 39
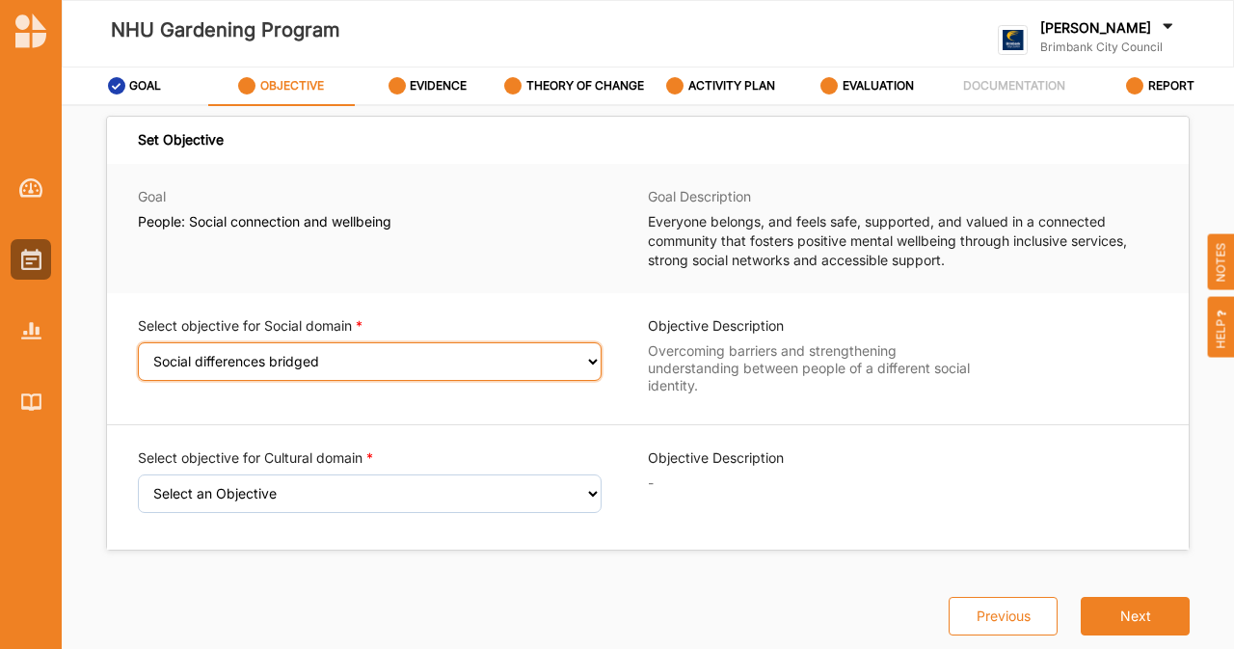
click at [445, 365] on select "Select an Objective Wellbeing (physical and/or mental) improved Sense of safety…" at bounding box center [370, 361] width 464 height 39
click at [138, 355] on select "Select an Objective Wellbeing (physical and/or mental) improved Sense of safety…" at bounding box center [370, 361] width 464 height 39
click at [405, 363] on select "Select an Objective Wellbeing (physical and/or mental) improved Sense of safety…" at bounding box center [370, 361] width 464 height 39
click at [138, 355] on select "Select an Objective Wellbeing (physical and/or mental) improved Sense of safety…" at bounding box center [370, 361] width 464 height 39
click at [397, 371] on select "Select an Objective Wellbeing (physical and/or mental) improved Sense of safety…" at bounding box center [370, 361] width 464 height 39
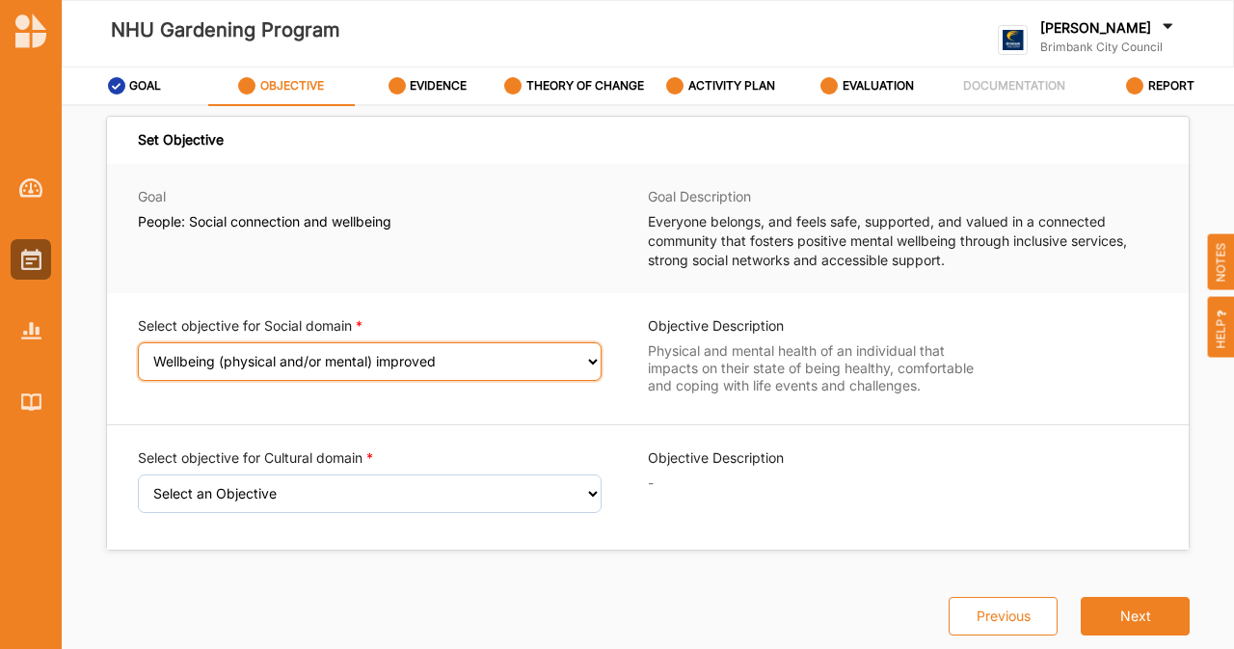
select select "9"
click at [138, 355] on select "Select an Objective Wellbeing (physical and/or mental) improved Sense of safety…" at bounding box center [370, 361] width 464 height 39
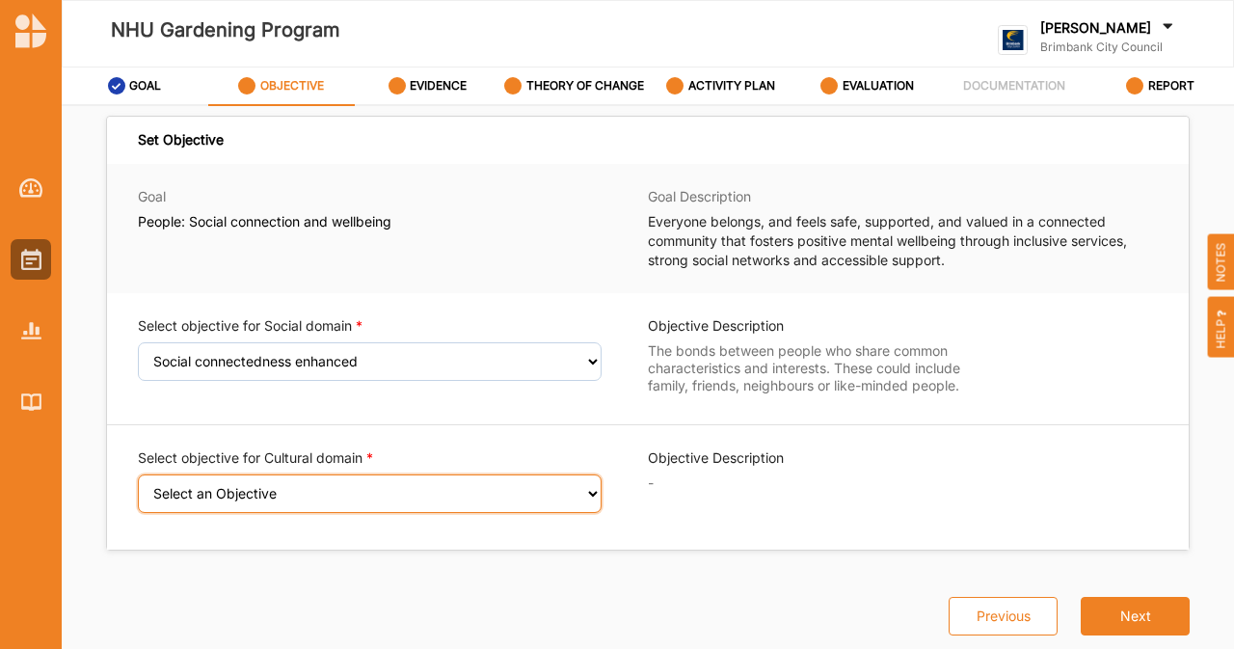
click at [310, 485] on select "Select an Objective Creativity stimulated Aesthetic enrichment experienced Know…" at bounding box center [370, 493] width 464 height 39
select select "3"
click at [138, 487] on select "Select an Objective Creativity stimulated Aesthetic enrichment experienced Know…" at bounding box center [370, 493] width 464 height 39
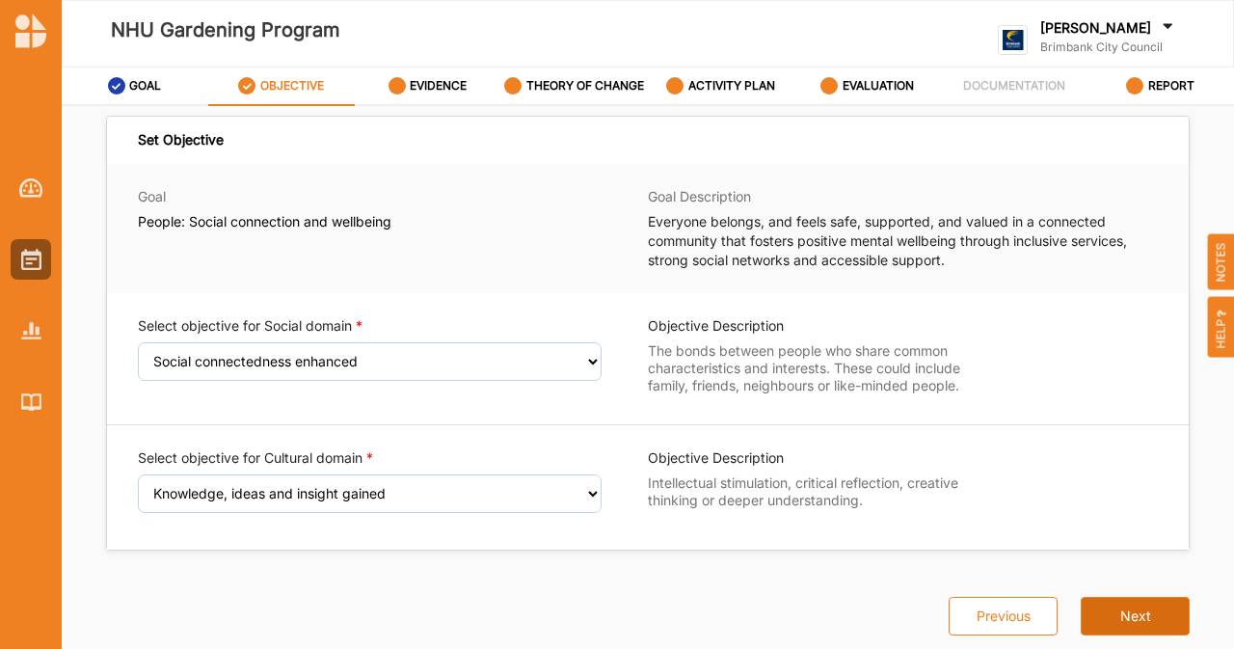
click at [1122, 623] on button "Next" at bounding box center [1135, 616] width 109 height 39
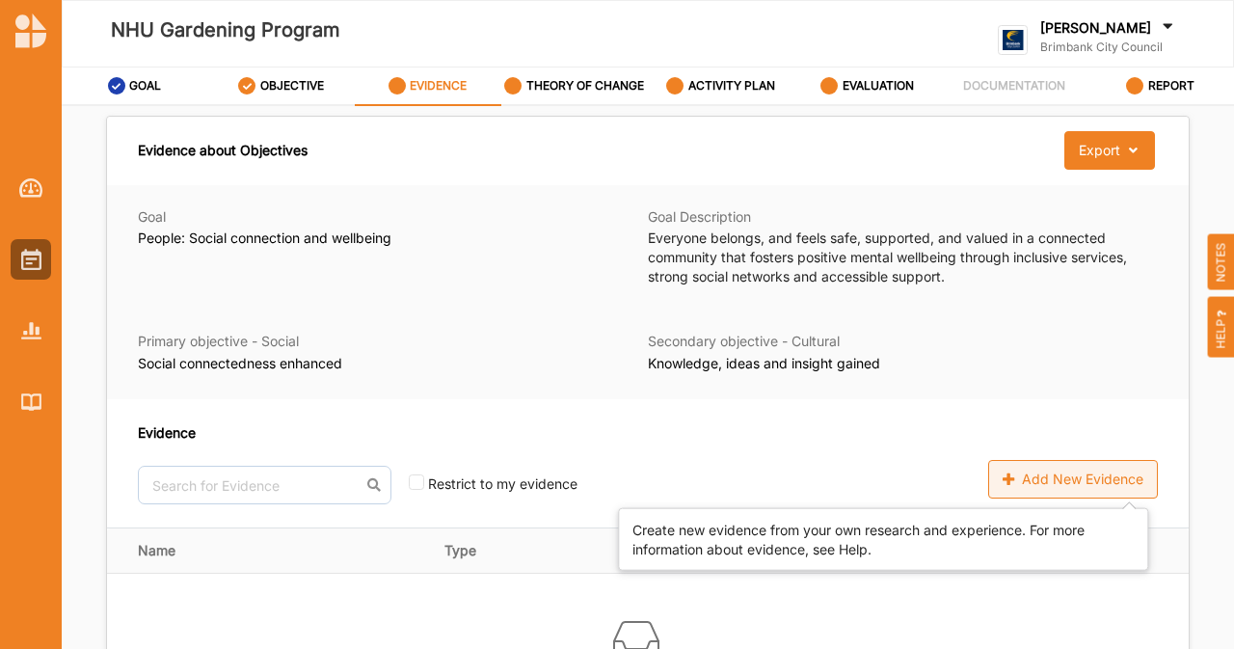
click at [1082, 472] on div "Add New Evidence" at bounding box center [1073, 479] width 170 height 39
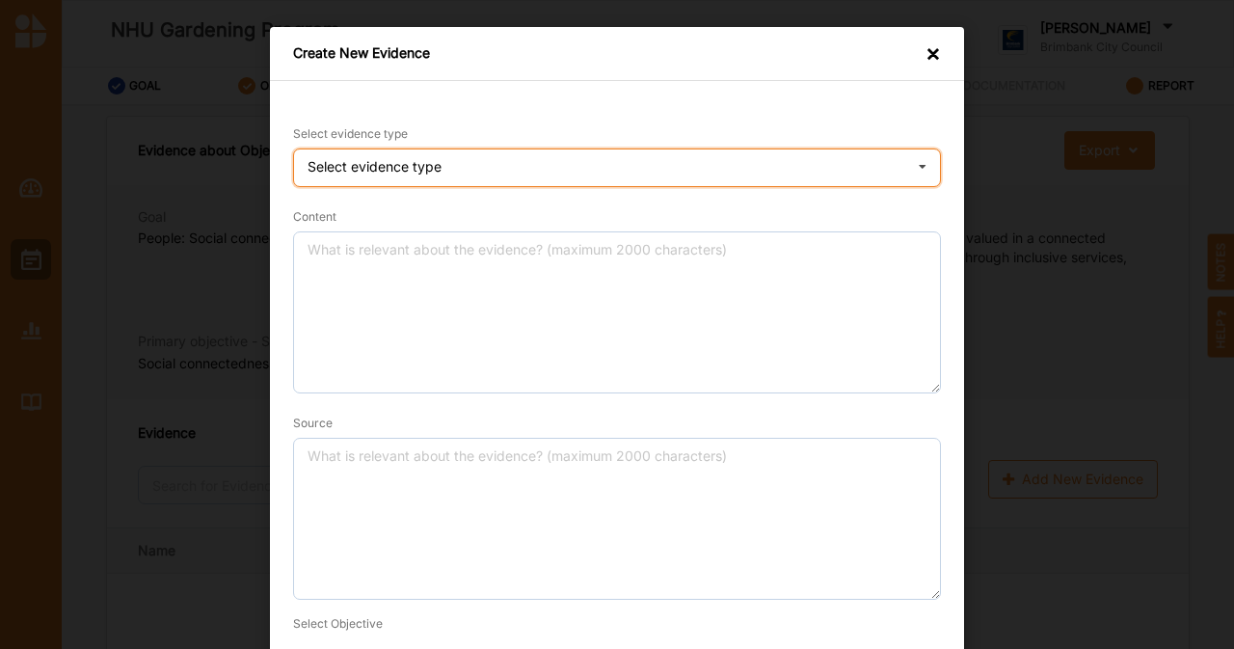
click at [893, 175] on div "Select evidence type Practice Knowledge Published Research Data" at bounding box center [617, 167] width 648 height 39
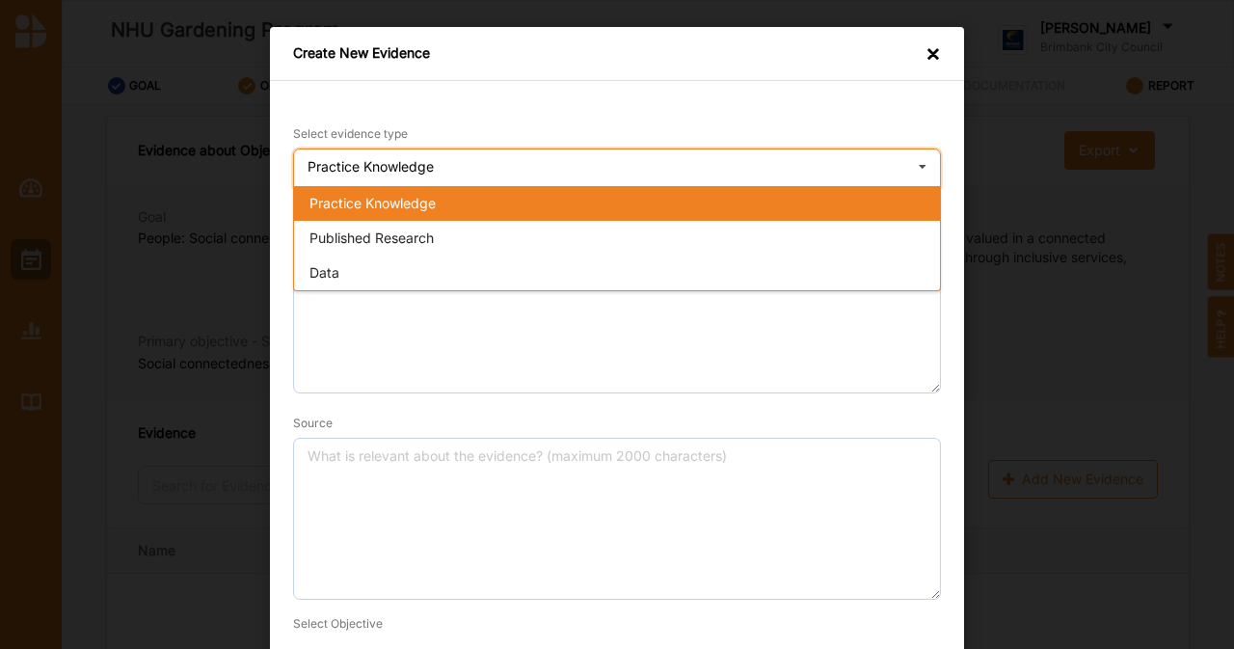
click at [547, 205] on div "Practice Knowledge" at bounding box center [617, 203] width 646 height 35
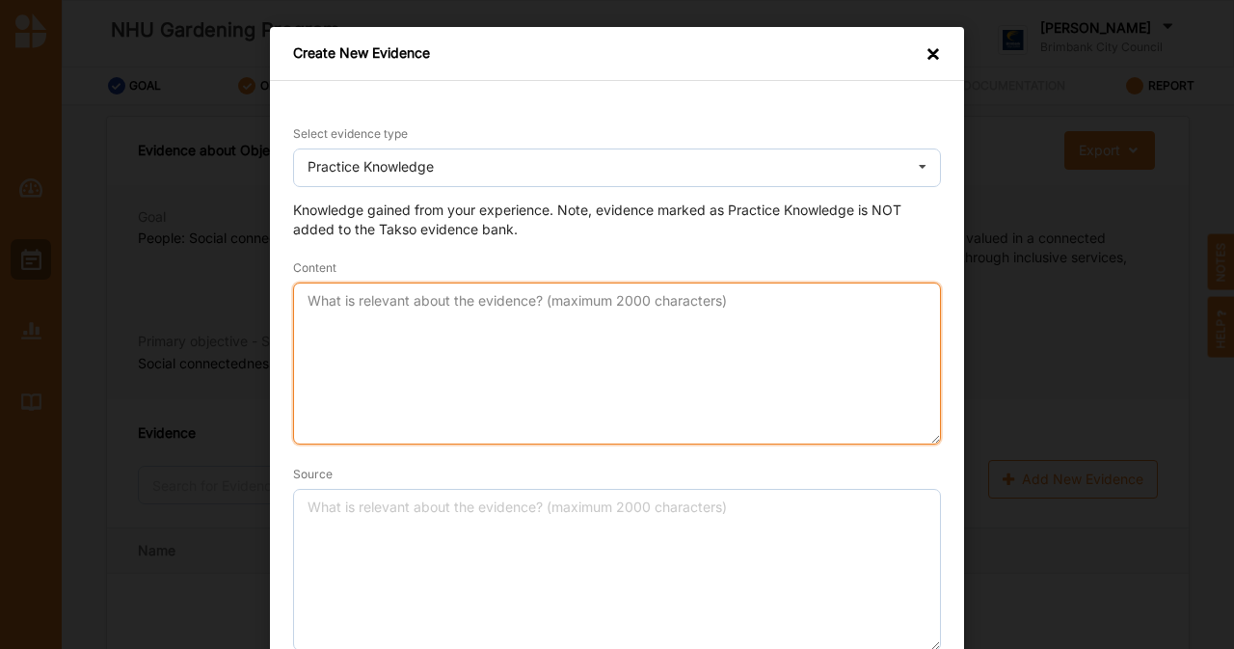
click at [550, 346] on textarea "Content" at bounding box center [617, 363] width 648 height 162
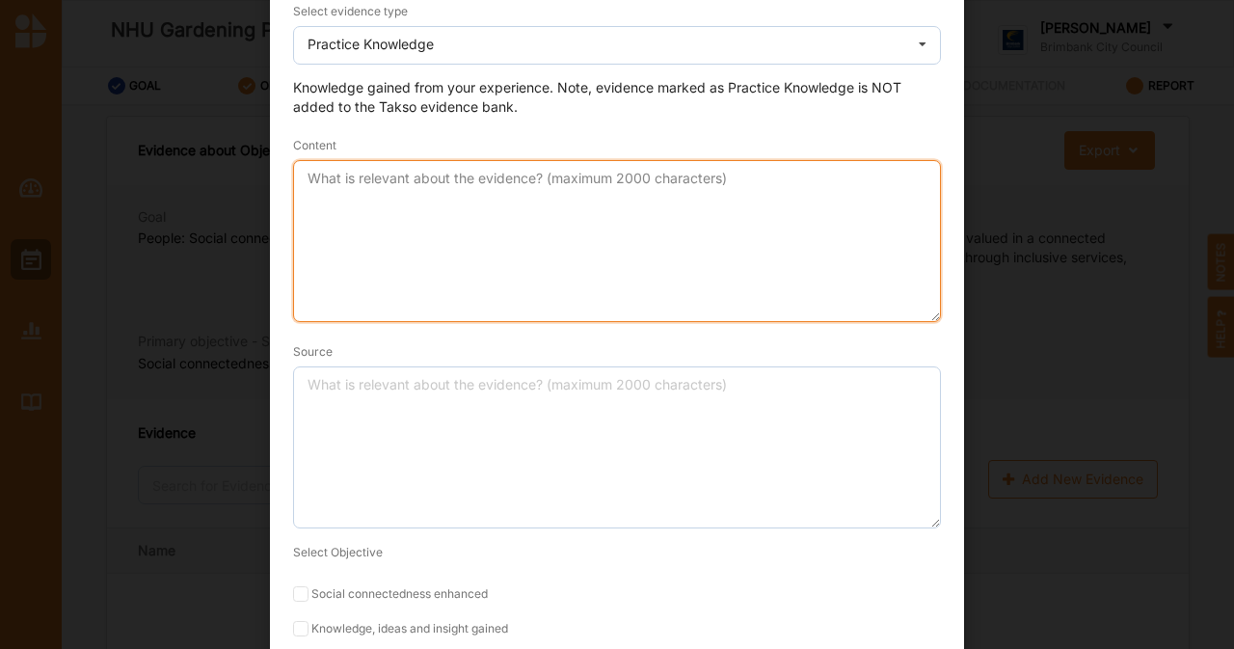
scroll to position [181, 0]
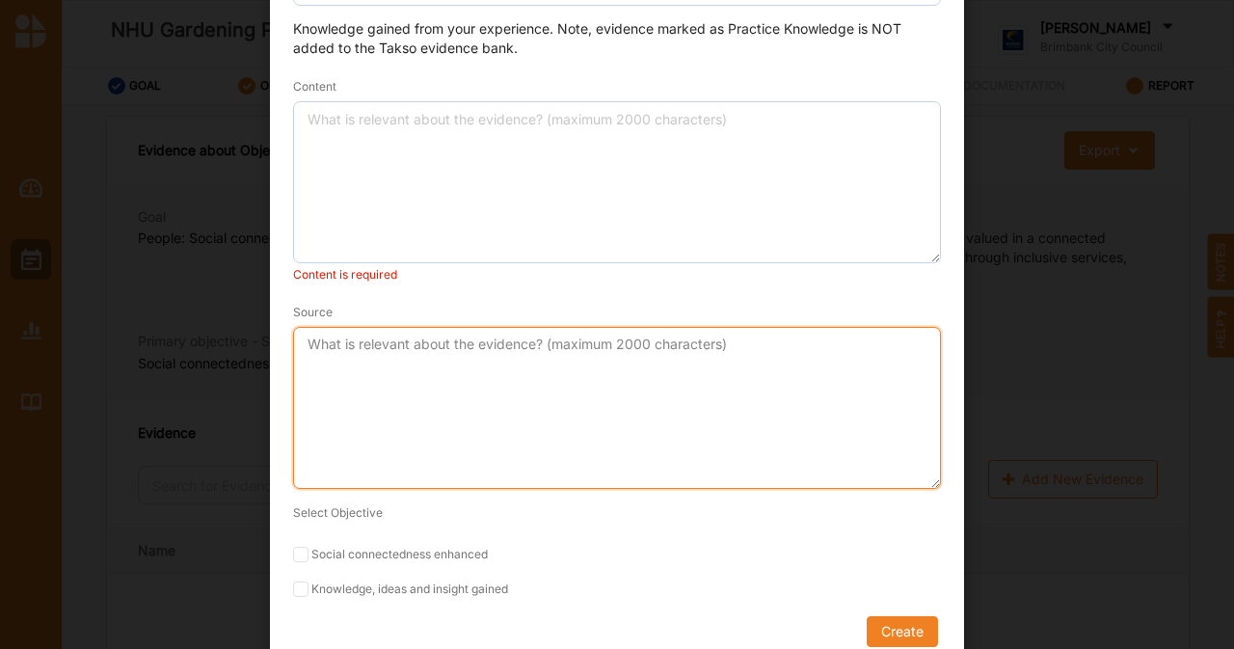
click at [550, 346] on textarea "Source" at bounding box center [617, 408] width 648 height 162
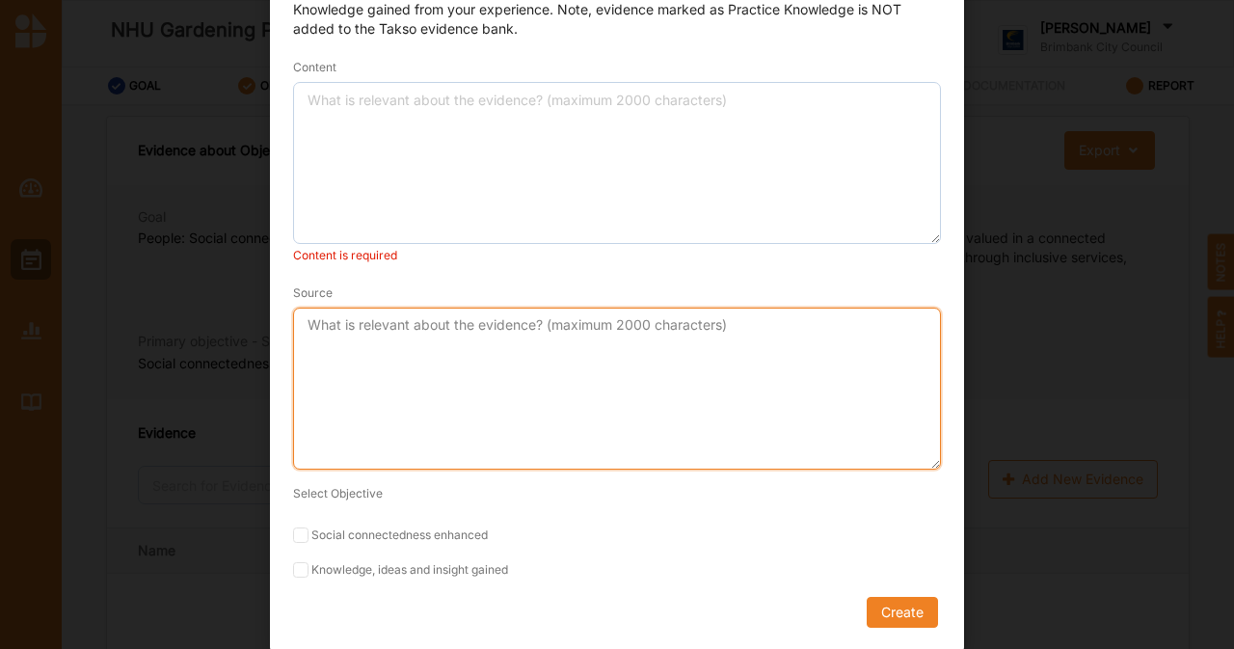
scroll to position [201, 0]
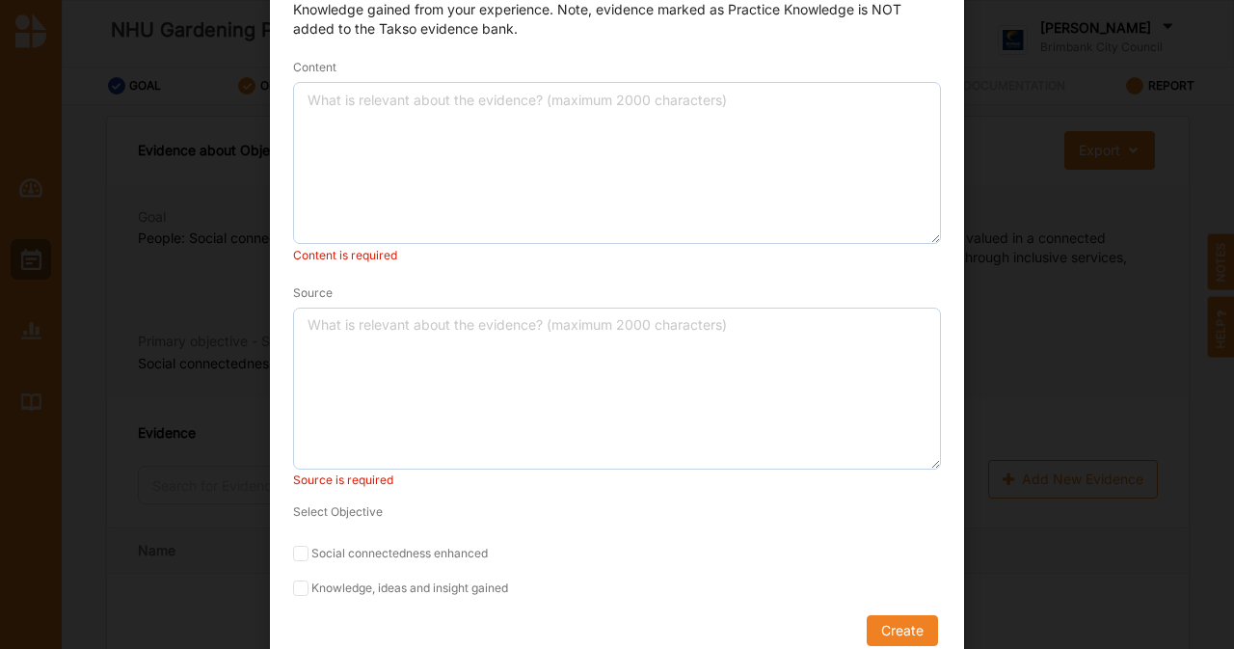
click at [293, 541] on form "Select evidence type Practice Knowledge Practice Knowledge Published Research D…" at bounding box center [617, 284] width 648 height 723
click at [294, 548] on input "Social connectedness enhanced" at bounding box center [300, 553] width 15 height 15
checkbox input "true"
click at [295, 589] on input "Knowledge, ideas and insight gained" at bounding box center [300, 587] width 15 height 15
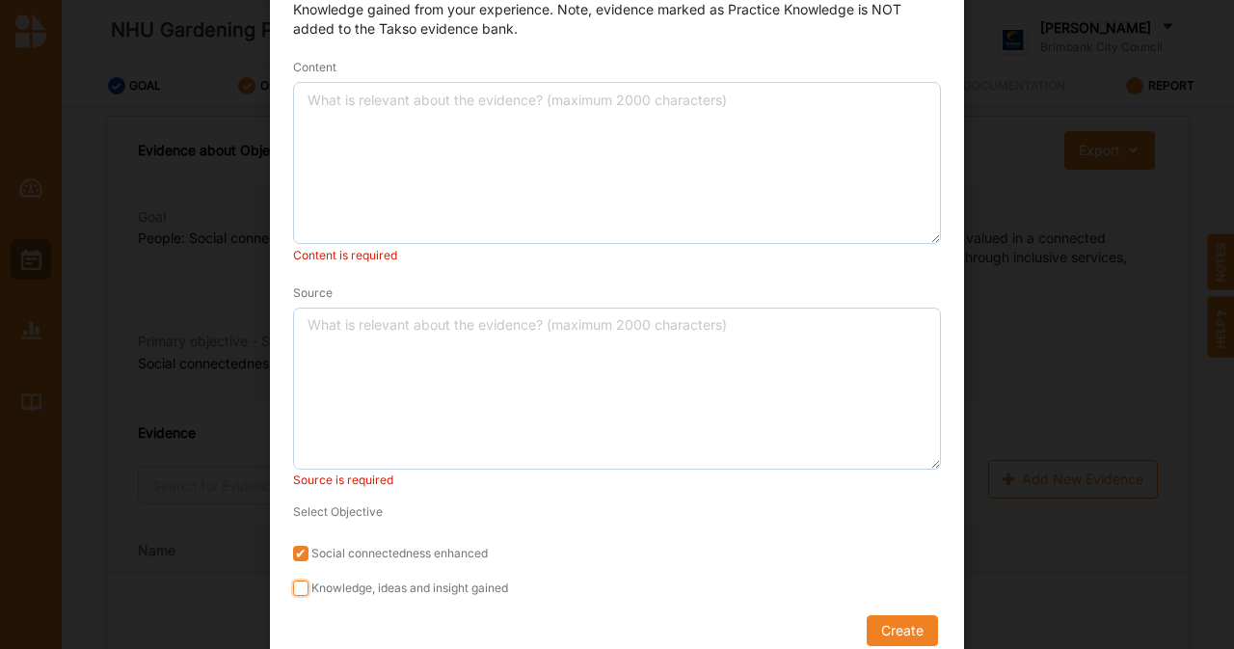
checkbox input "false"
click at [301, 558] on input "Social connectedness enhanced" at bounding box center [300, 553] width 15 height 15
checkbox input "false"
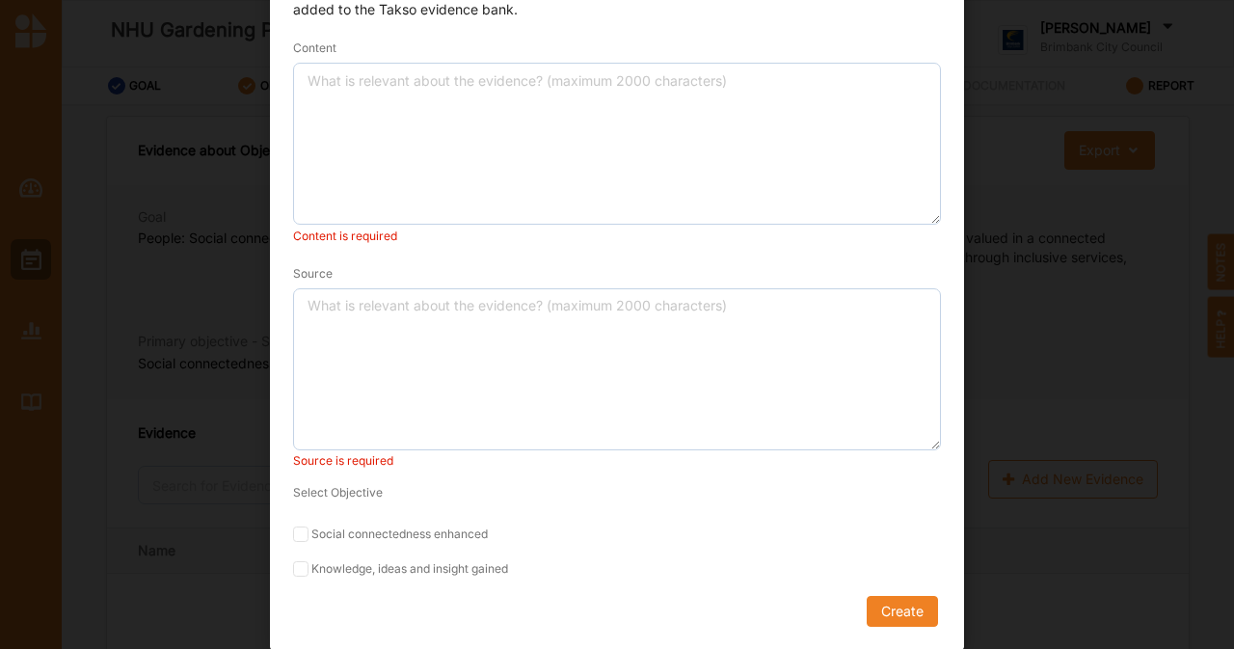
scroll to position [0, 0]
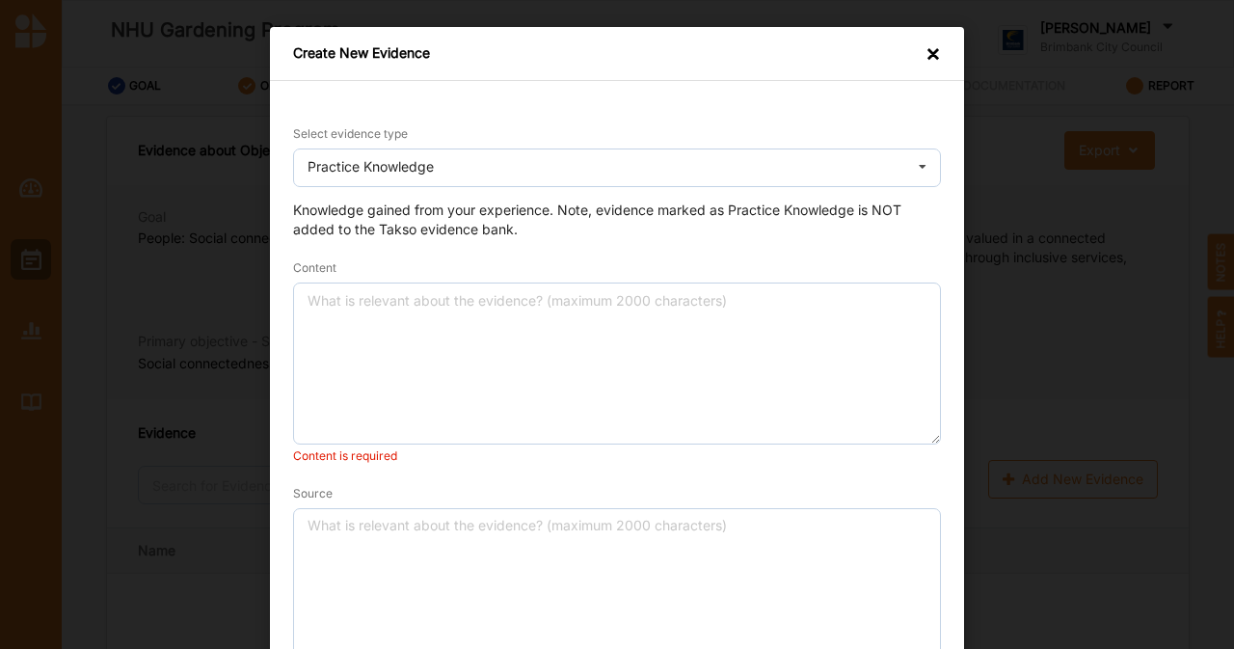
click at [925, 62] on div "×" at bounding box center [932, 55] width 15 height 22
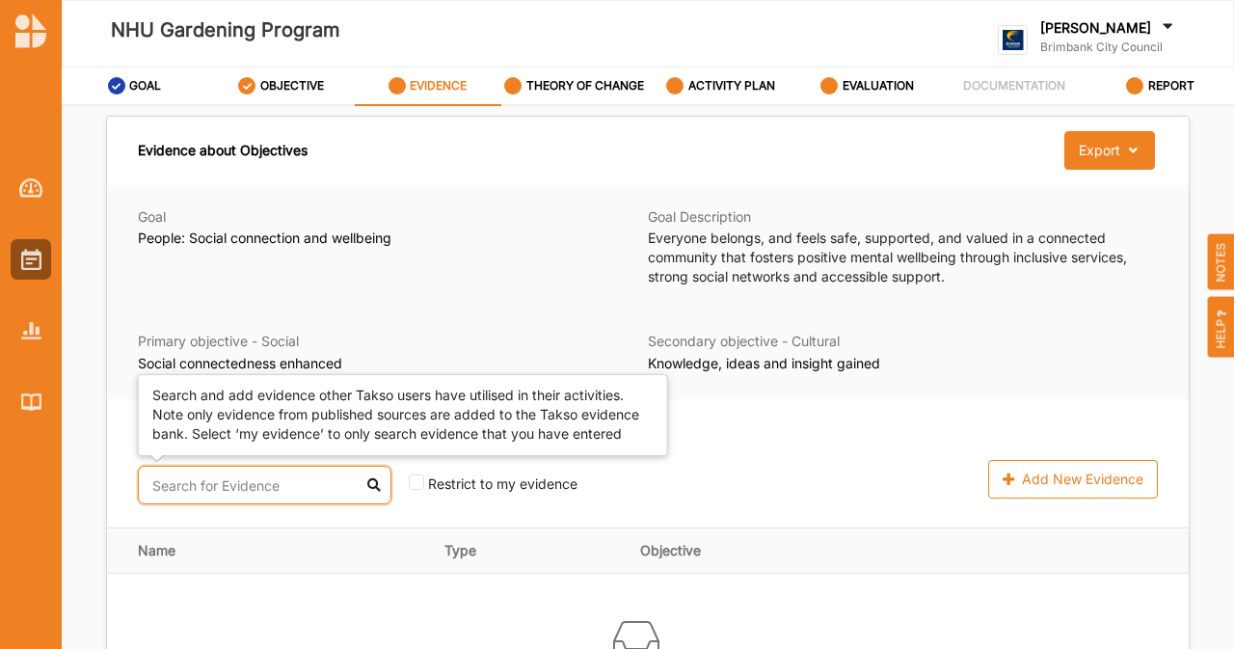
click at [208, 496] on input "text" at bounding box center [265, 485] width 254 height 39
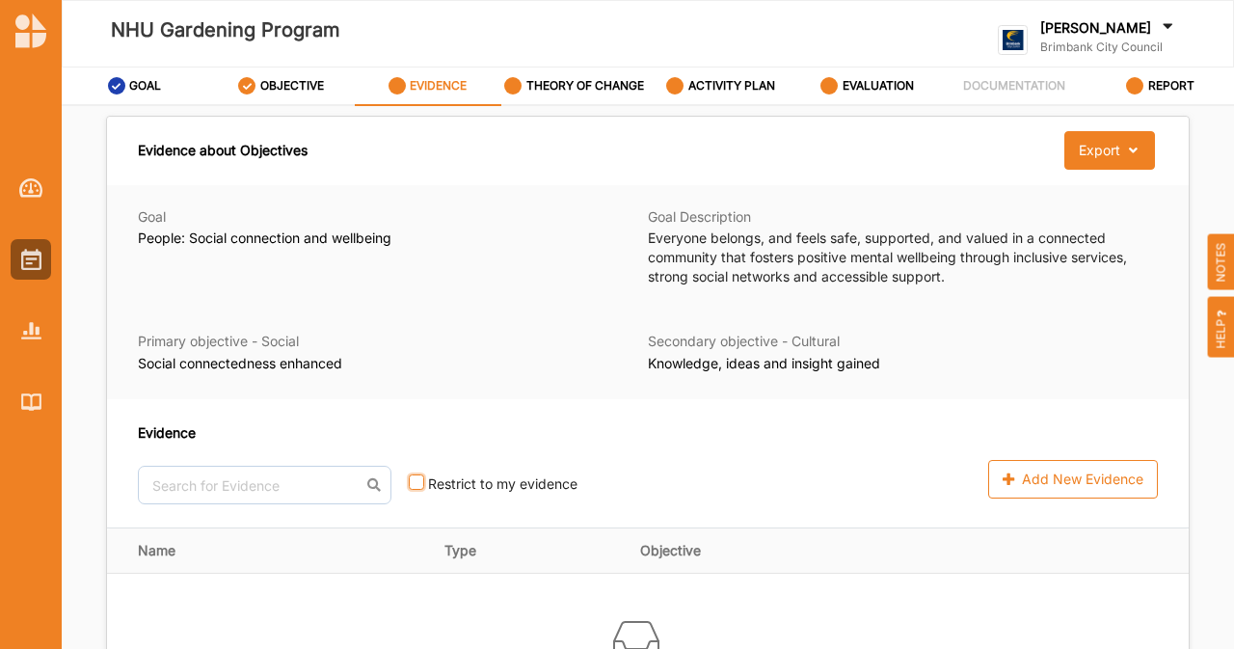
click at [409, 486] on input "checkbox" at bounding box center [416, 481] width 15 height 15
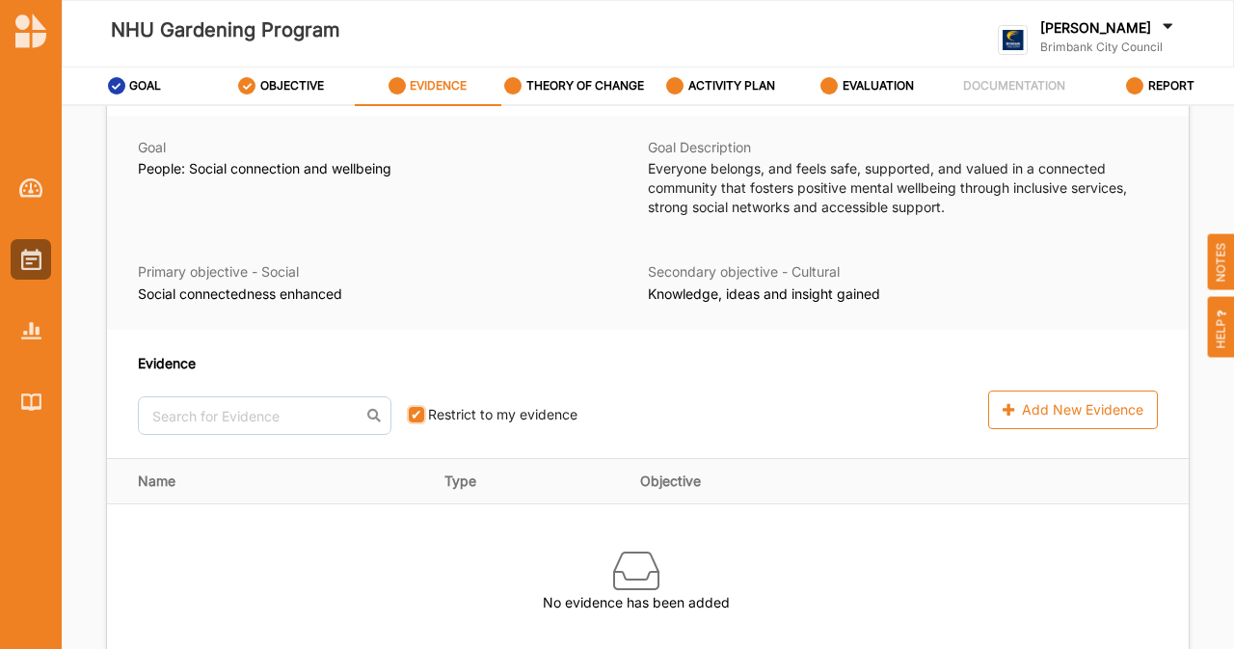
scroll to position [68, 0]
click at [409, 420] on input "checkbox" at bounding box center [416, 415] width 15 height 15
checkbox input "false"
click at [586, 88] on label "THEORY OF CHANGE" at bounding box center [585, 85] width 118 height 15
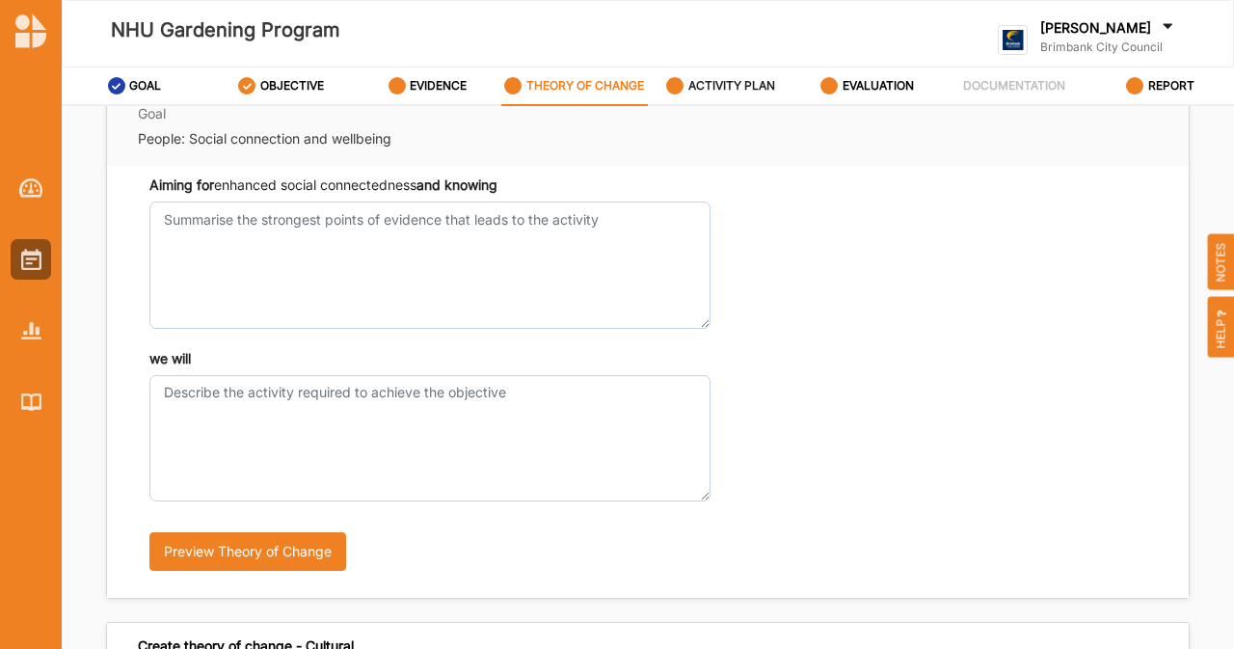
click at [727, 85] on label "ACTIVITY PLAN" at bounding box center [731, 85] width 87 height 15
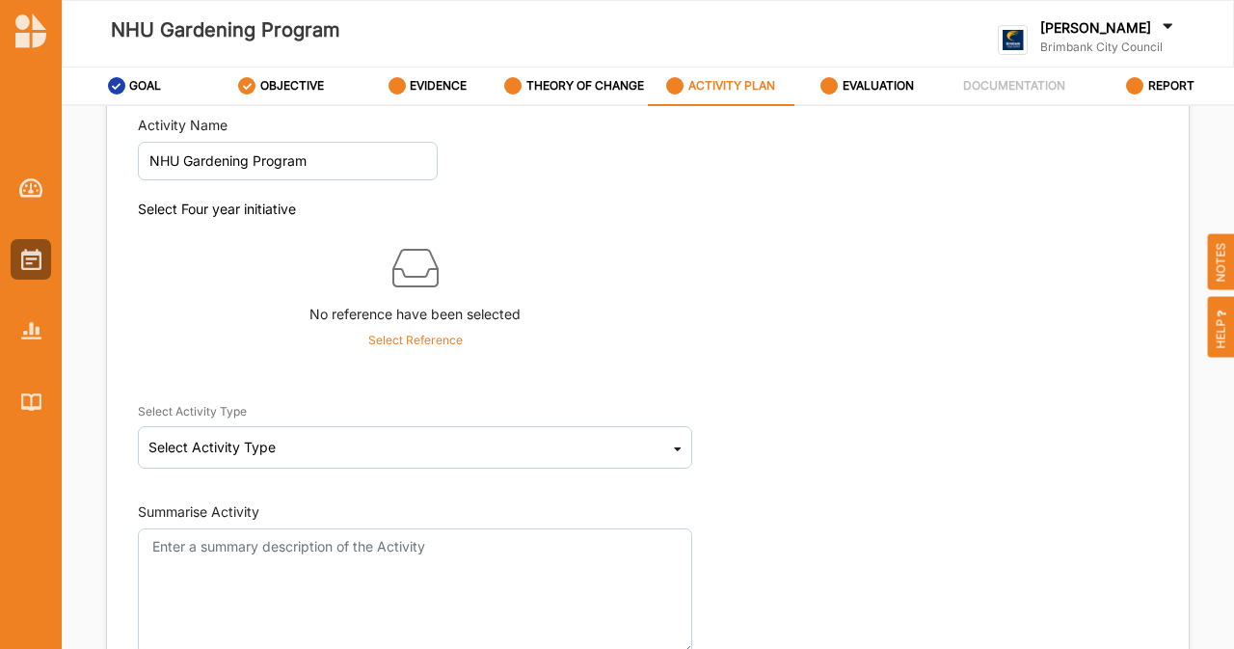
click at [389, 345] on p "Select Reference" at bounding box center [415, 340] width 94 height 17
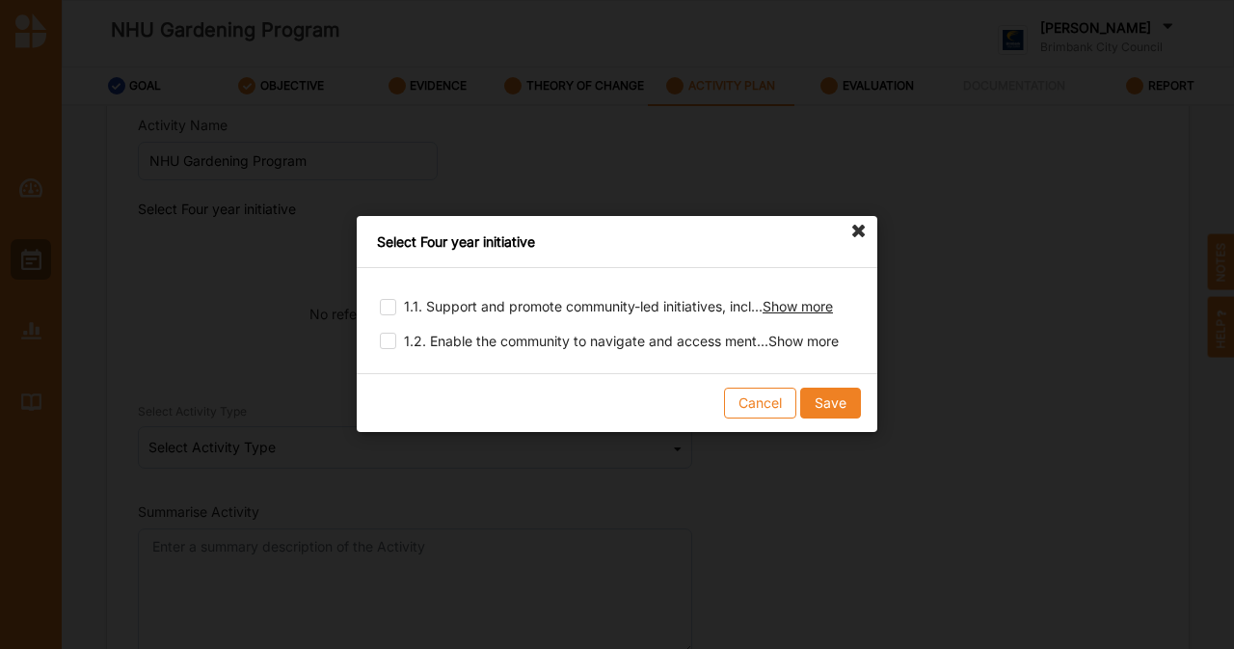
click at [781, 310] on span "Show more" at bounding box center [798, 306] width 70 height 16
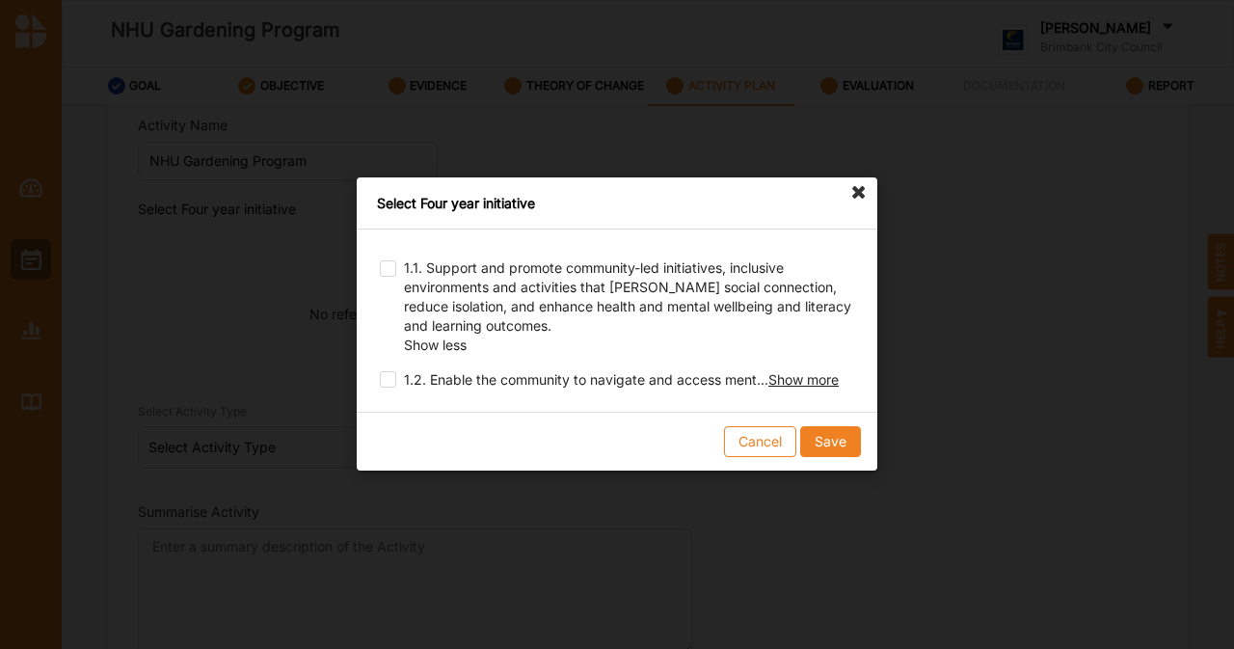
click at [796, 385] on span "Show more" at bounding box center [803, 379] width 70 height 16
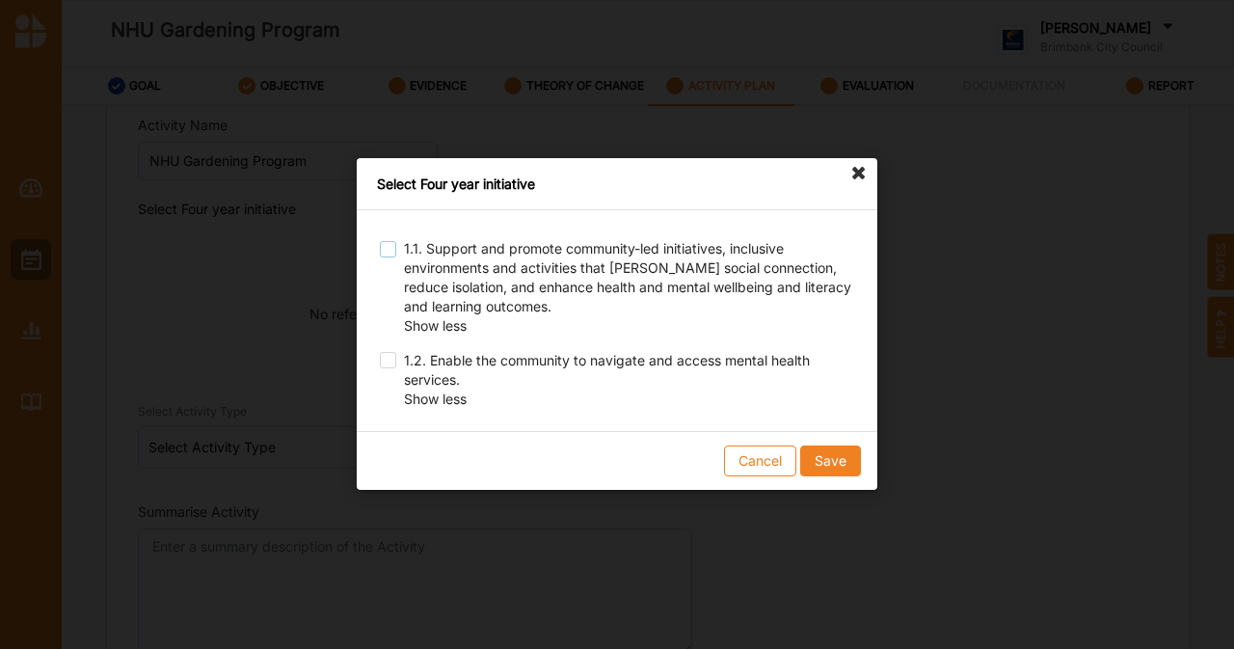
click at [395, 241] on label at bounding box center [388, 241] width 16 height 0
checkbox input "true"
click at [839, 464] on button "Save" at bounding box center [830, 461] width 61 height 31
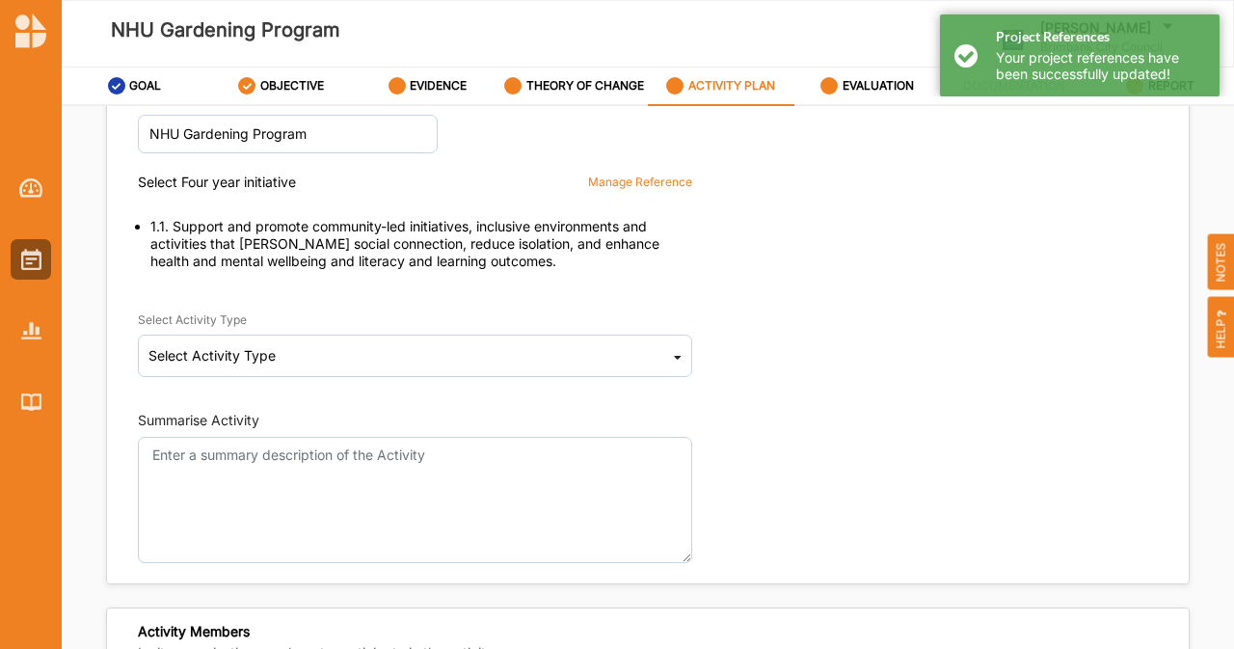
scroll to position [97, 0]
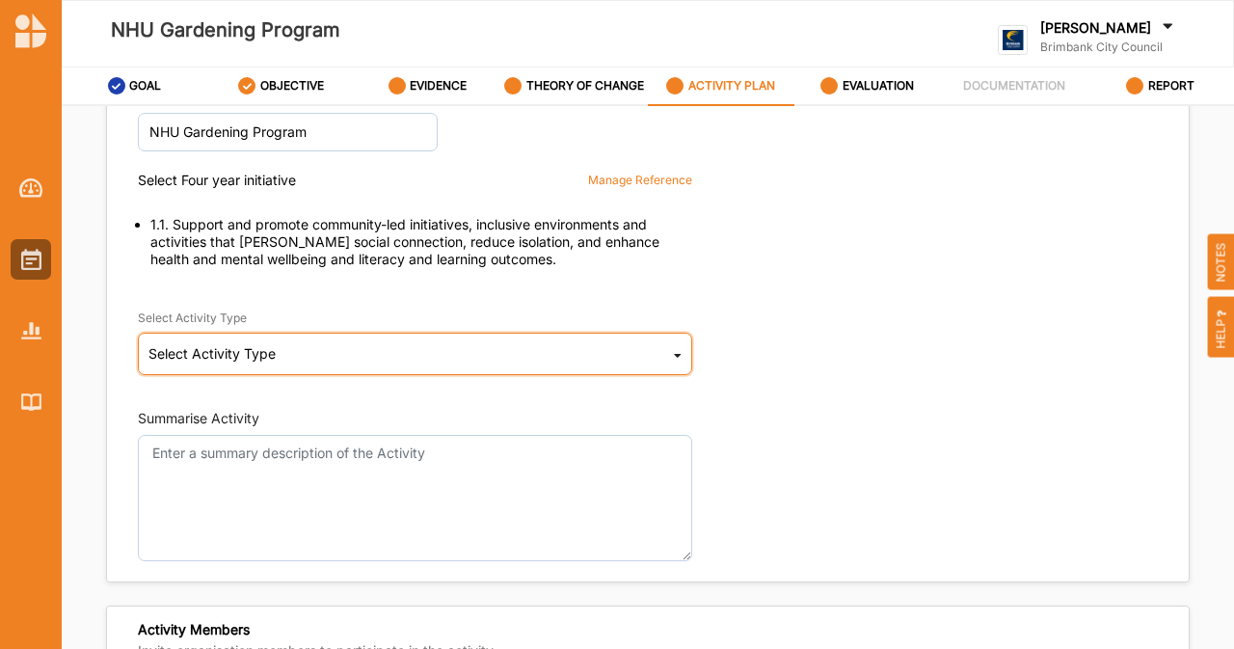
click at [667, 360] on div "Select Activity Type Cultural infrastructure development Acquisitions and Commi…" at bounding box center [415, 354] width 554 height 42
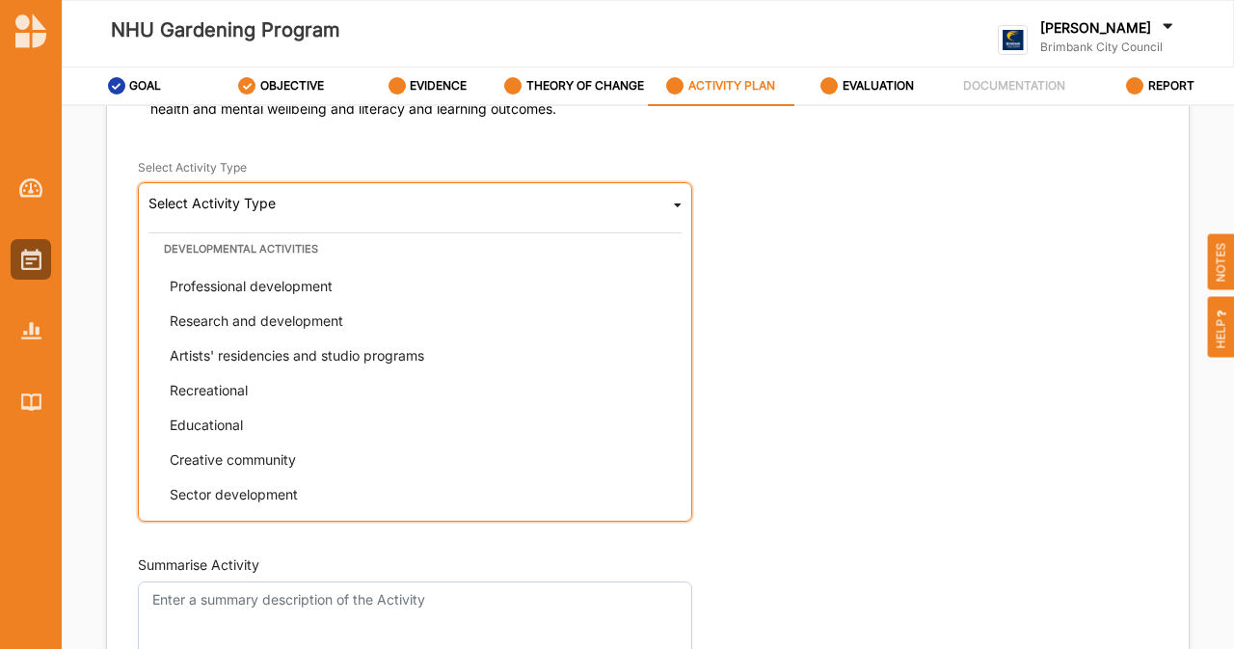
scroll to position [244, 0]
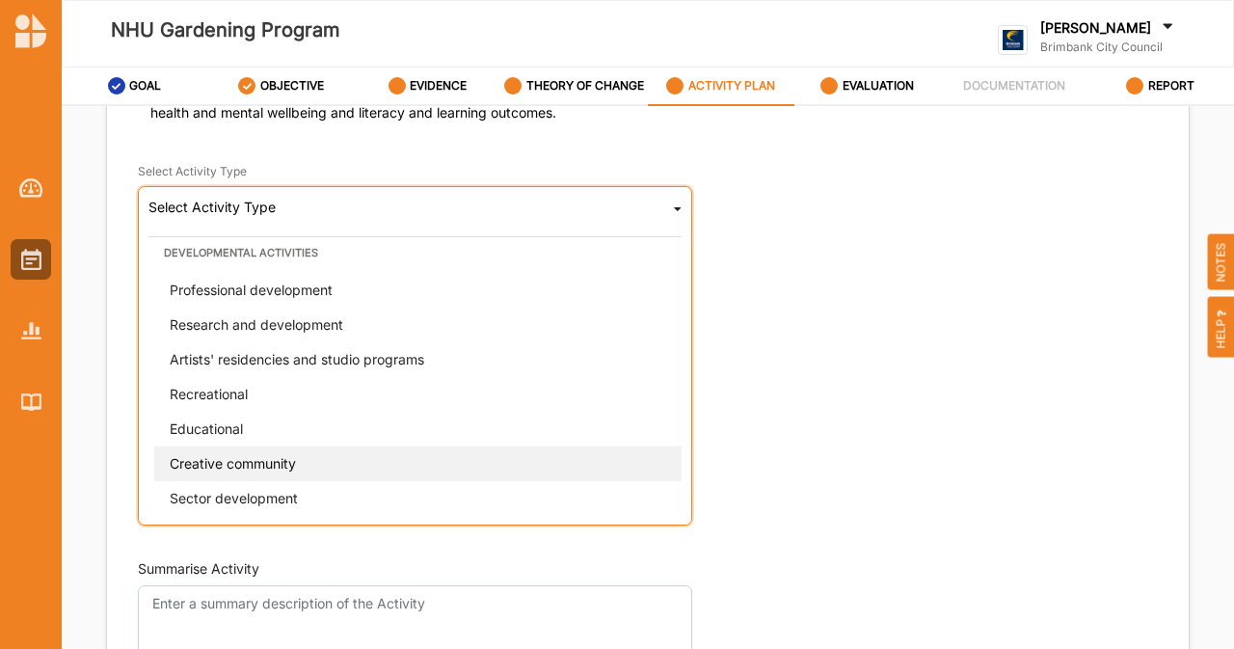
click at [282, 451] on div "Creative community" at bounding box center [420, 462] width 533 height 35
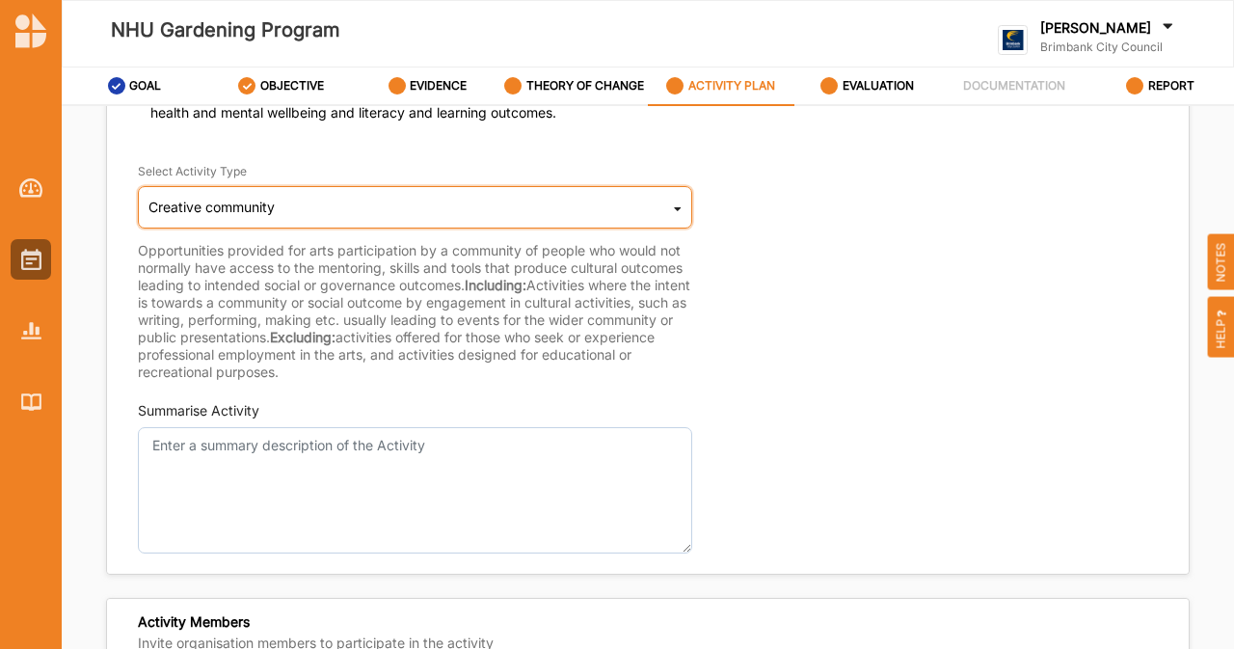
click at [393, 205] on div "Creative community Cultural infrastructure development Acquisitions and Commiss…" at bounding box center [415, 207] width 554 height 42
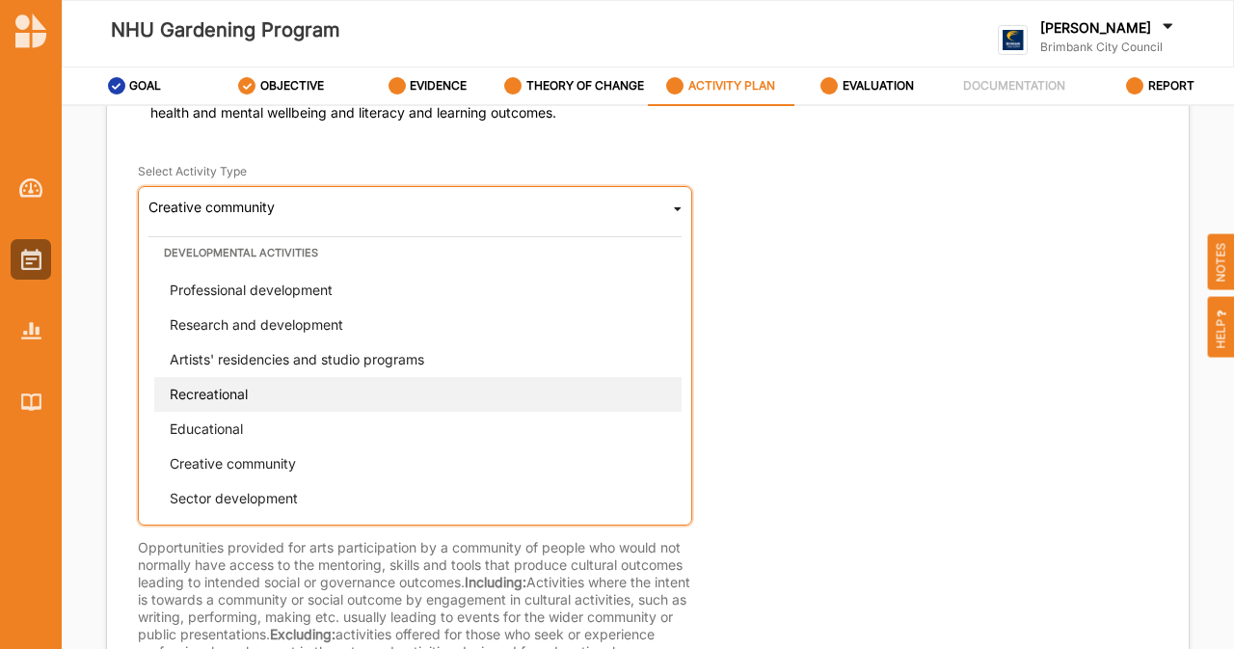
click at [256, 387] on div "Recreational" at bounding box center [420, 393] width 533 height 35
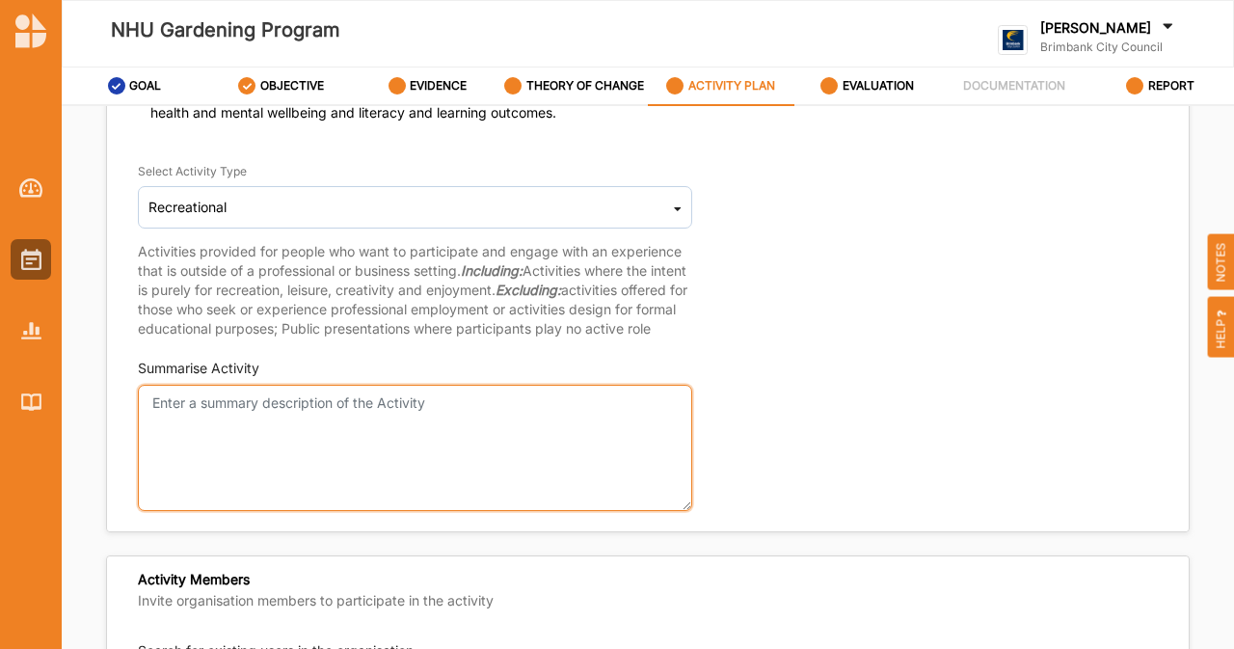
click at [448, 468] on textarea "Summarise Activity" at bounding box center [415, 448] width 554 height 126
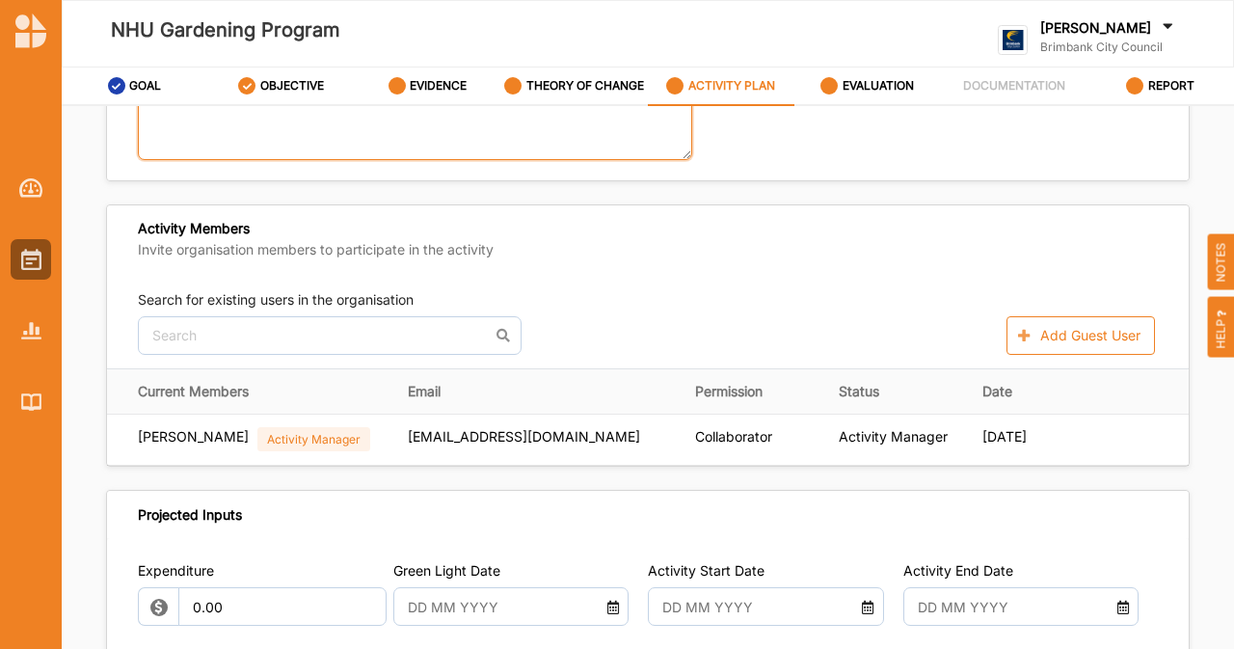
scroll to position [595, 0]
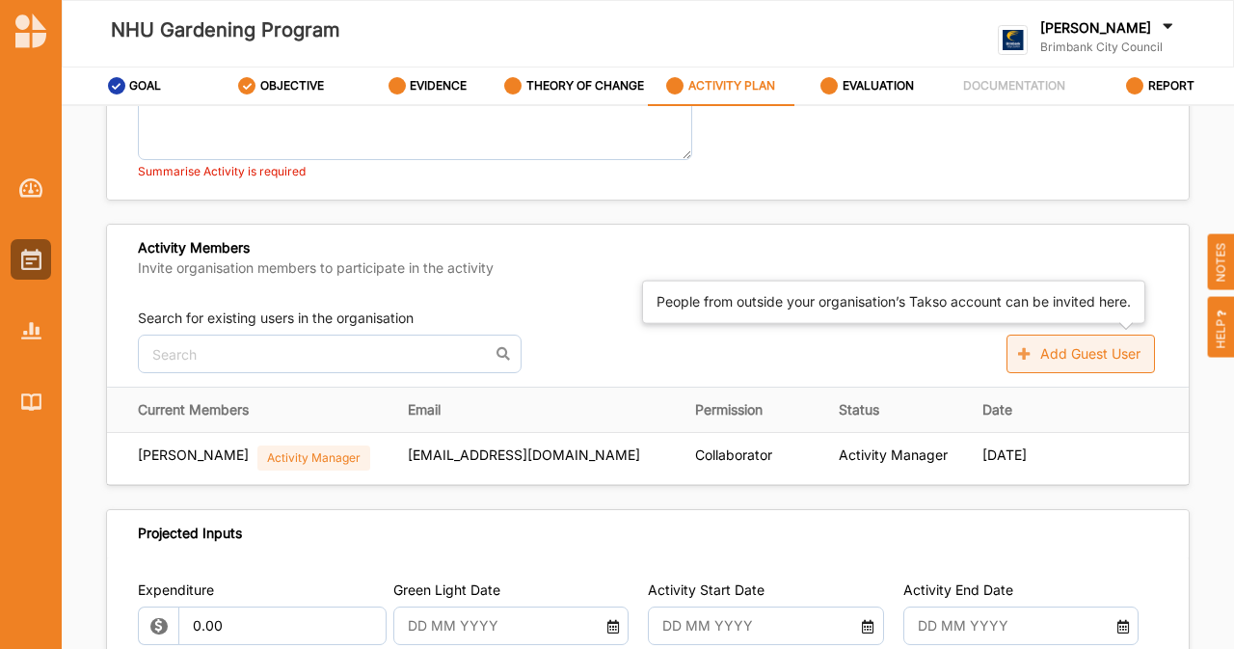
click at [1033, 352] on button "Add Guest User" at bounding box center [1080, 354] width 148 height 39
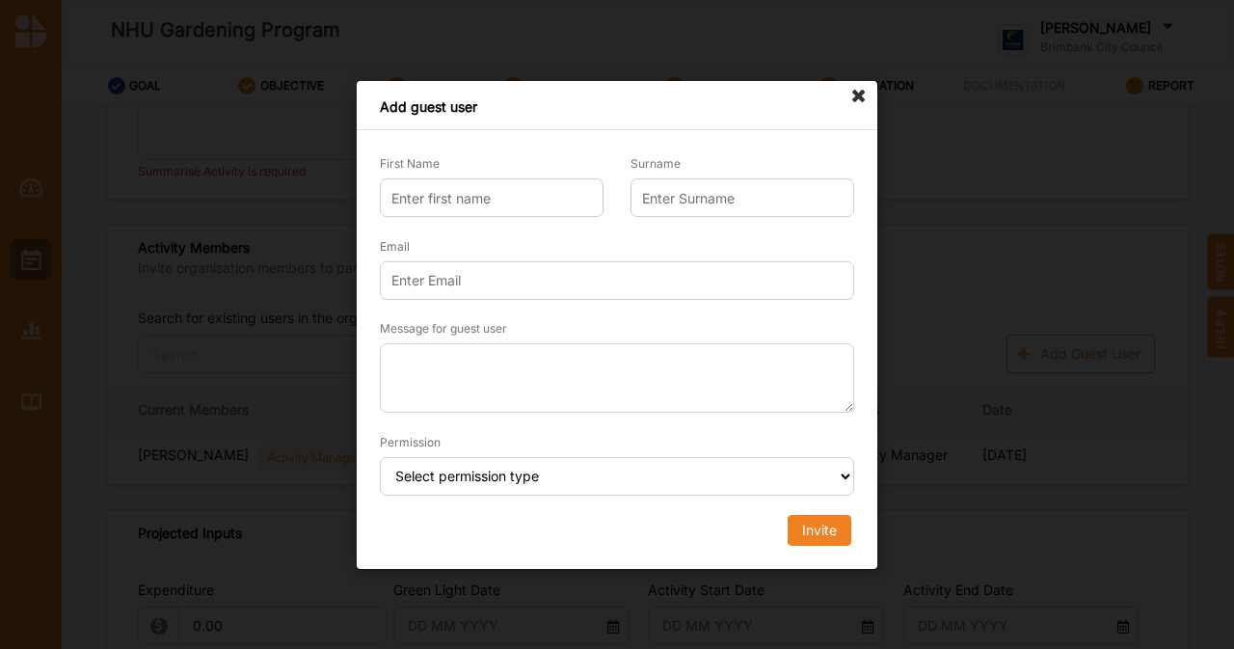
click at [858, 105] on icon at bounding box center [859, 96] width 31 height 31
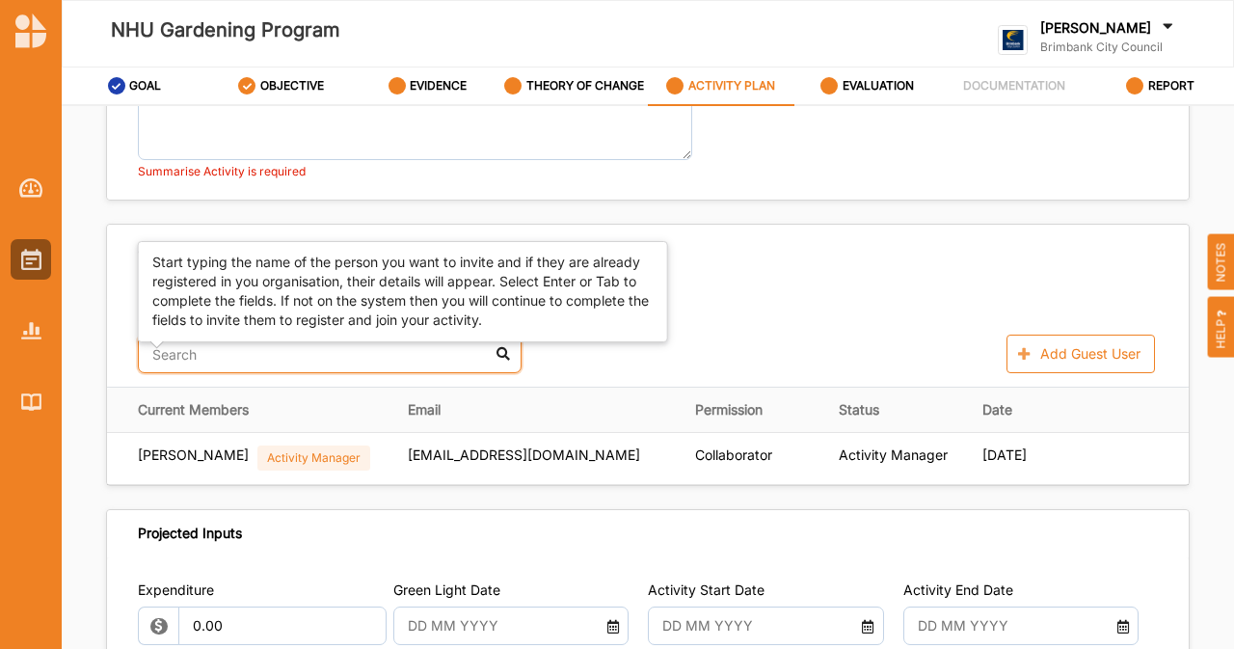
click at [239, 373] on input "text" at bounding box center [330, 354] width 384 height 39
click at [246, 421] on div "[PERSON_NAME]" at bounding box center [330, 401] width 382 height 41
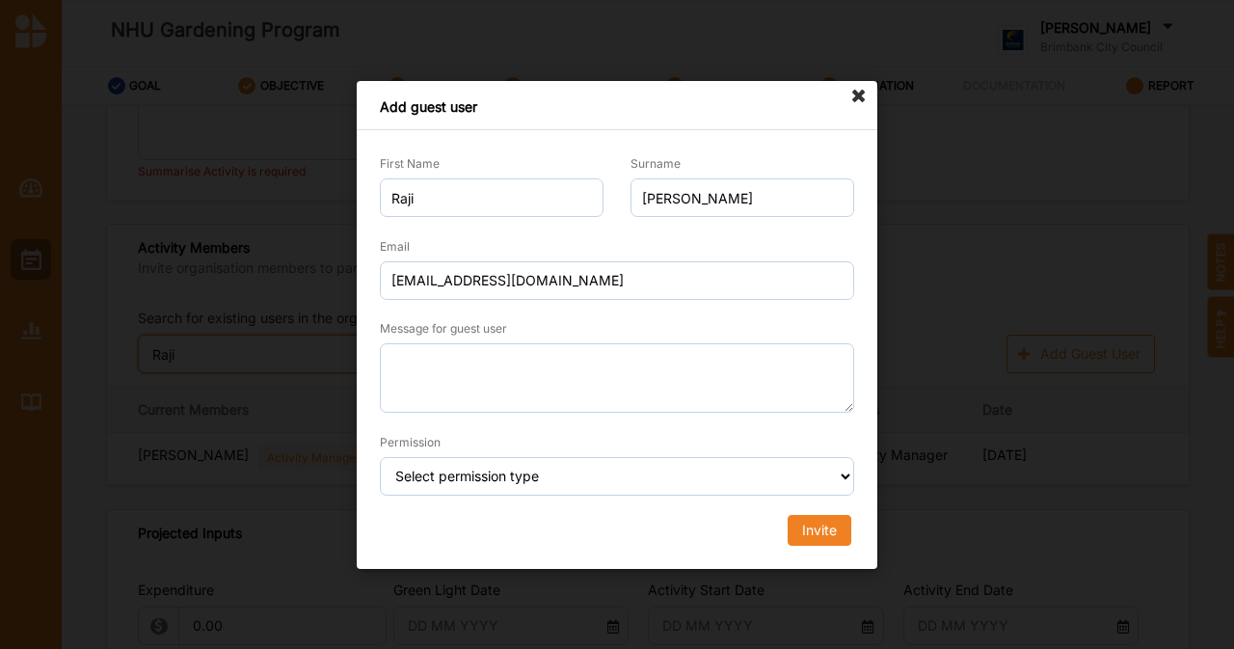
type input "Raji"
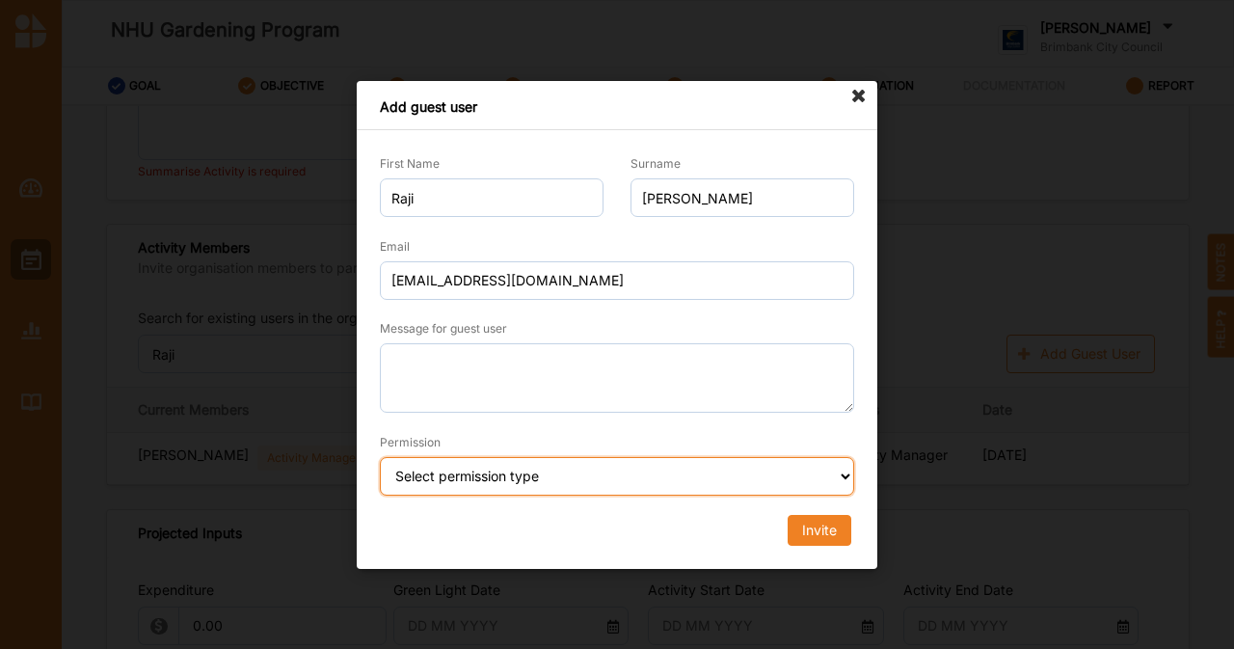
click at [661, 474] on select "Select permission type Collaborator Documentor Report Only Custom" at bounding box center [617, 476] width 474 height 39
select select "collaborator"
click at [380, 457] on select "Select permission type Collaborator Documentor Report Only Custom" at bounding box center [617, 476] width 474 height 39
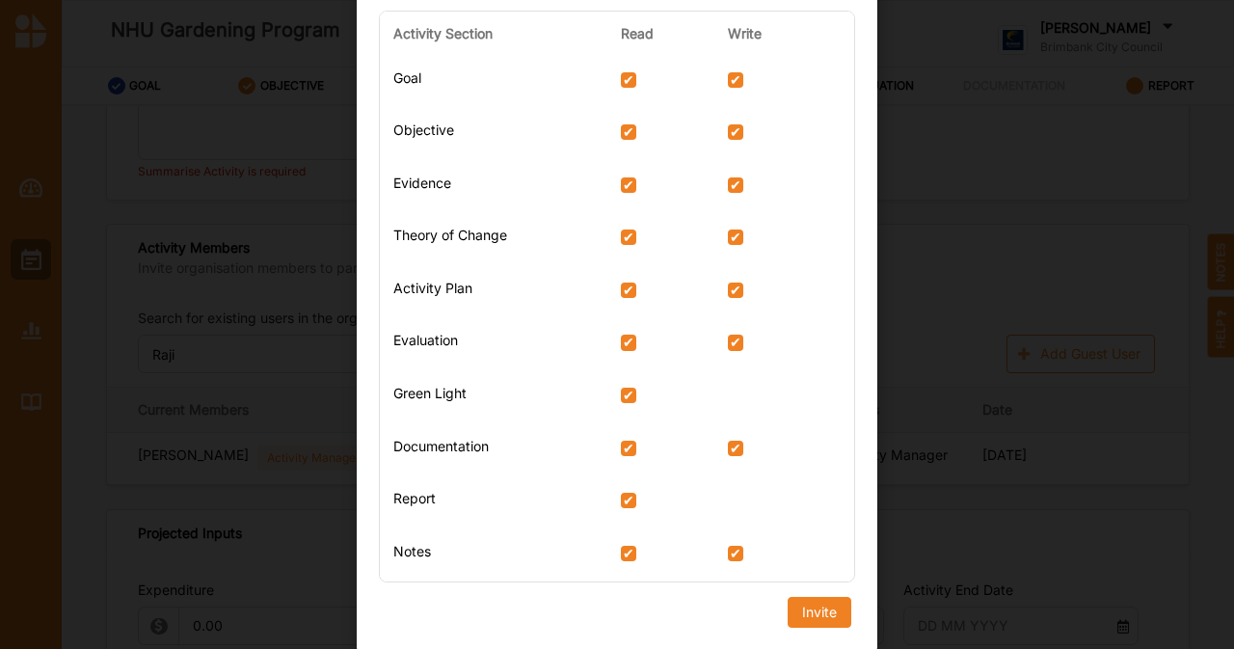
scroll to position [443, 0]
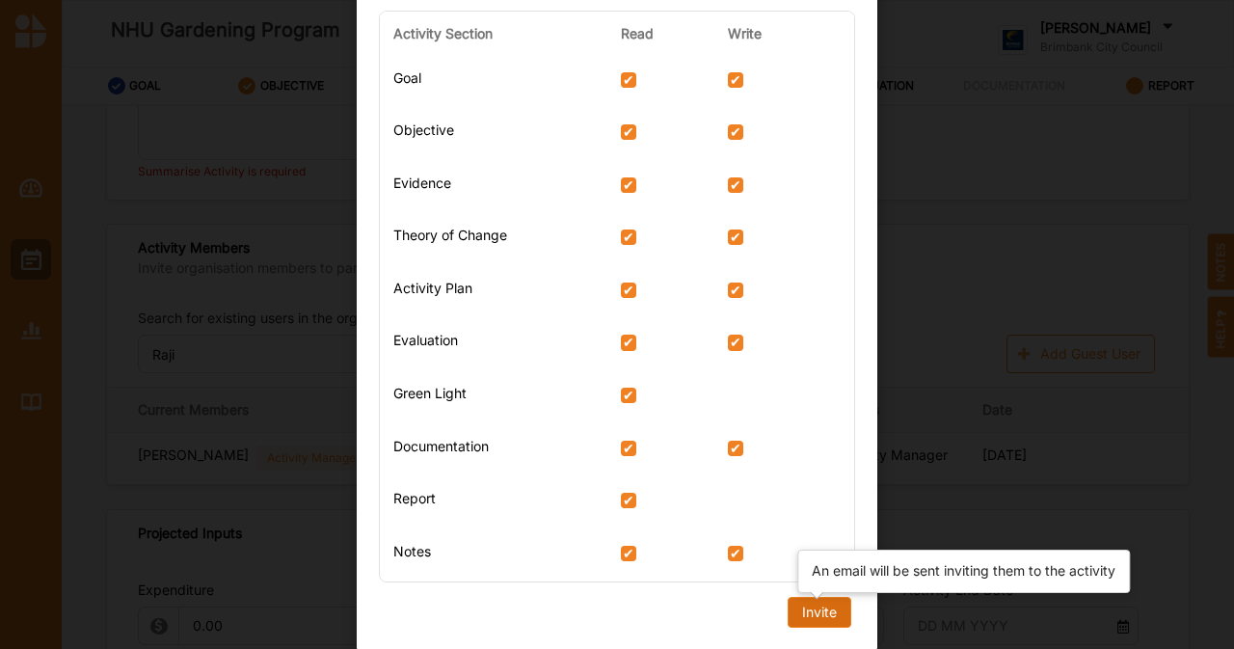
click at [802, 614] on div "Invite" at bounding box center [819, 612] width 35 height 17
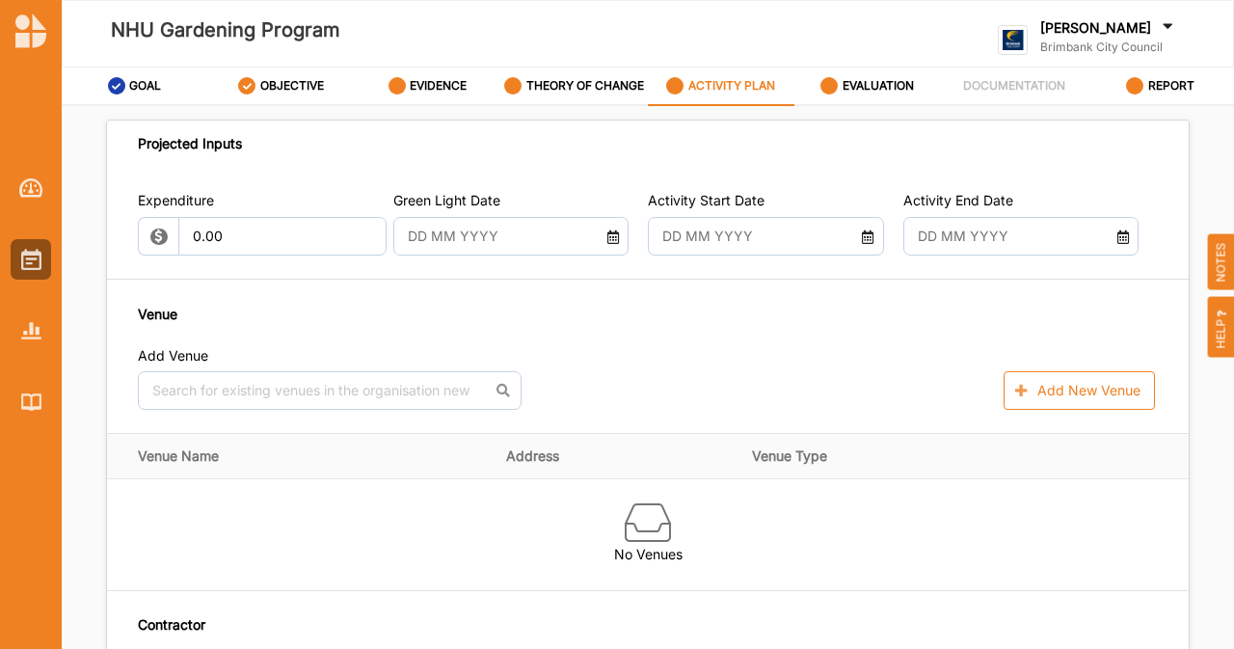
scroll to position [1029, 0]
click at [609, 242] on icon at bounding box center [612, 234] width 15 height 13
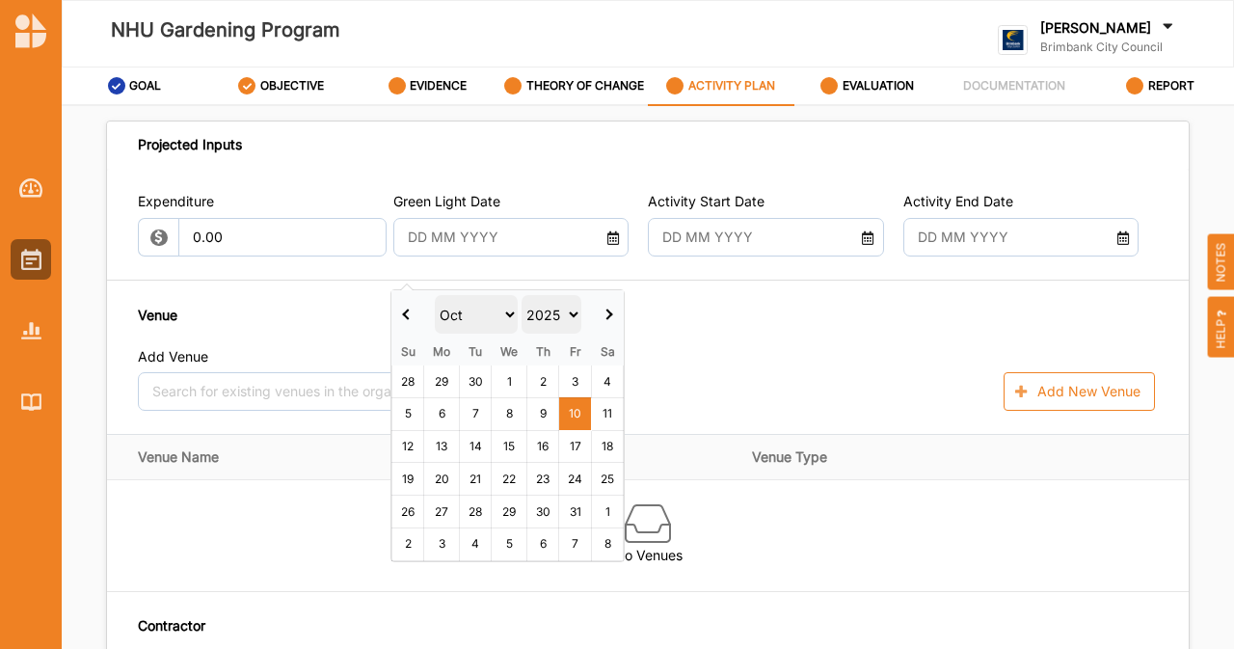
click at [607, 318] on th at bounding box center [607, 314] width 33 height 48
click at [609, 316] on th at bounding box center [605, 314] width 33 height 48
click at [609, 316] on th at bounding box center [606, 314] width 33 height 48
click at [406, 308] on span at bounding box center [407, 313] width 11 height 11
click at [406, 308] on th at bounding box center [407, 314] width 33 height 48
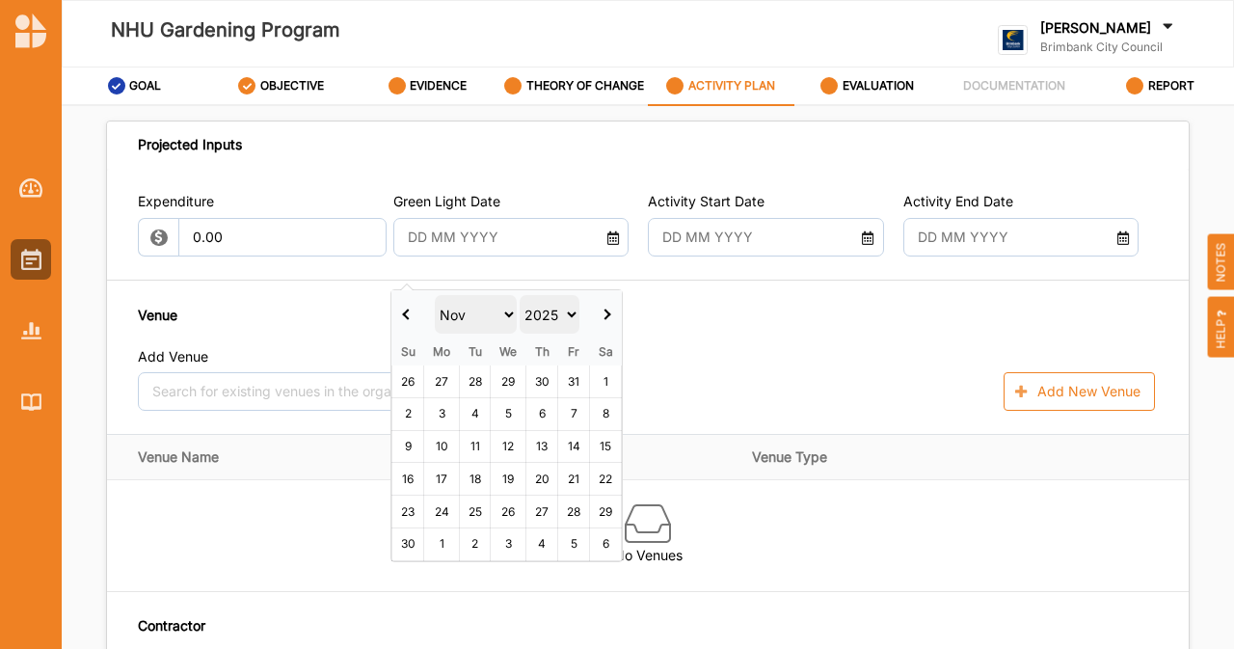
click at [406, 308] on th at bounding box center [407, 314] width 33 height 48
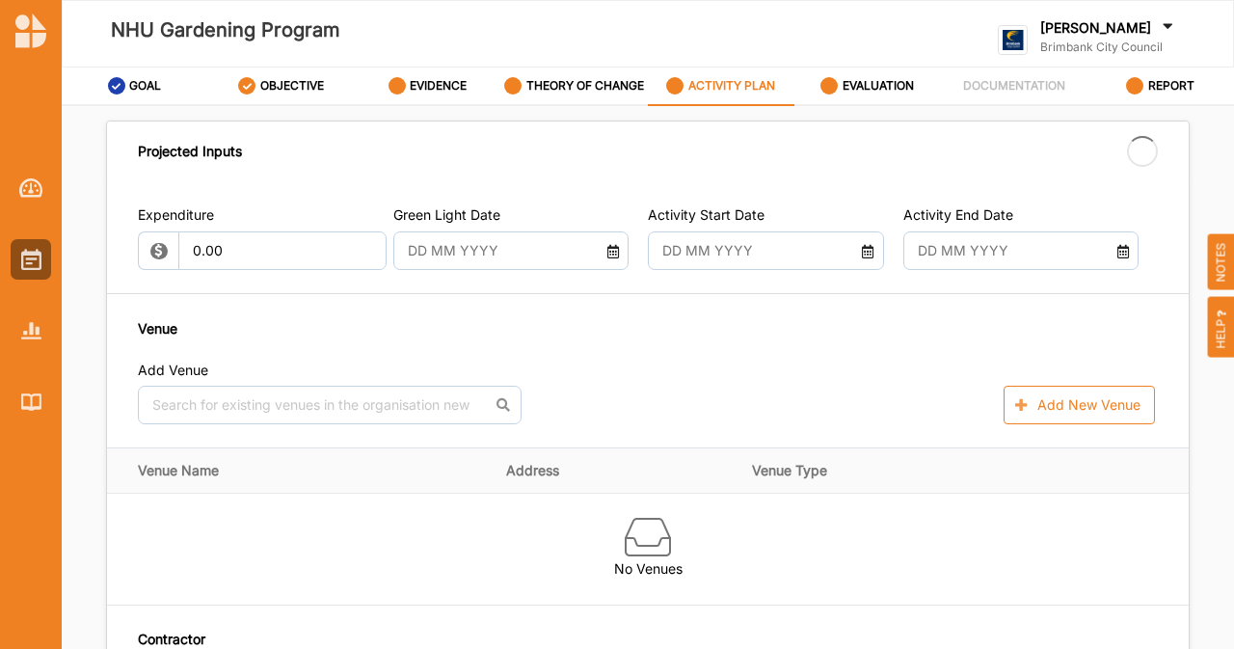
type input "[DATE]"
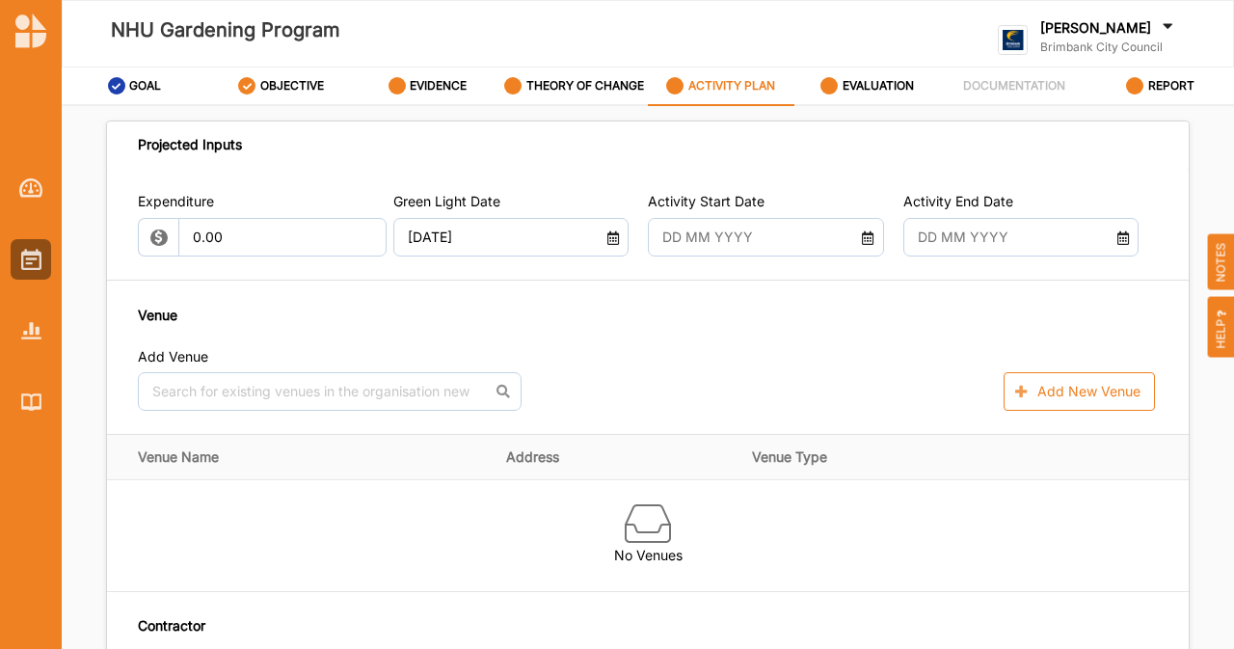
click at [862, 242] on icon at bounding box center [867, 234] width 15 height 13
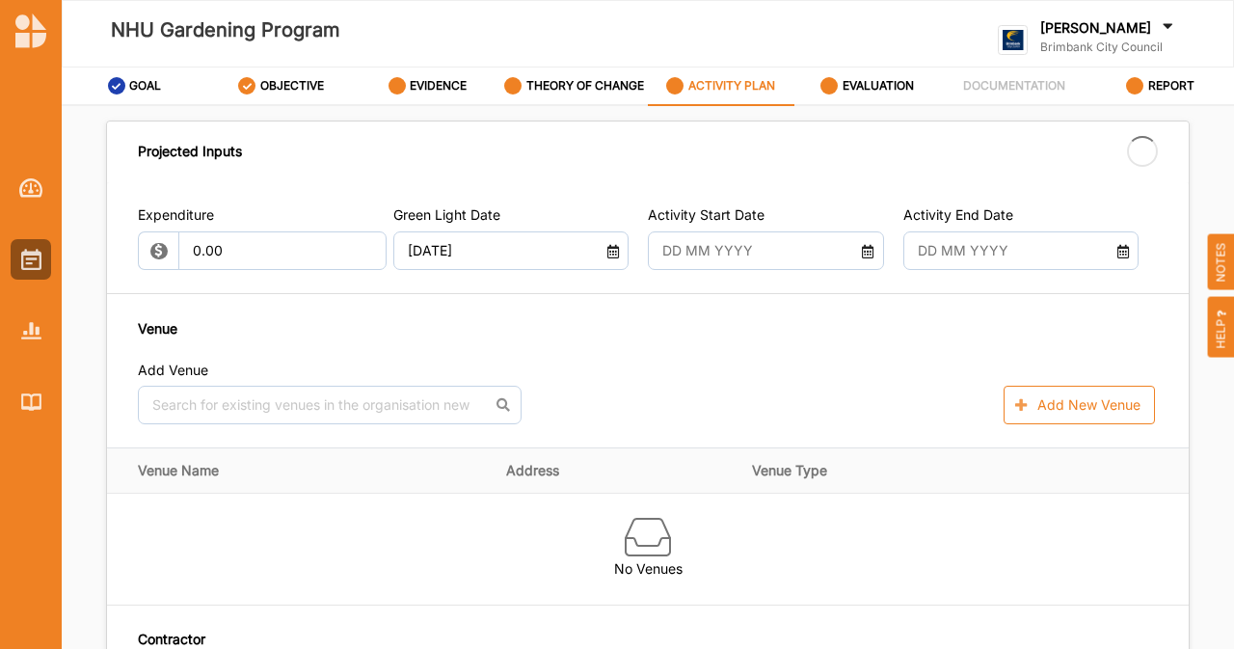
type input "[DATE]"
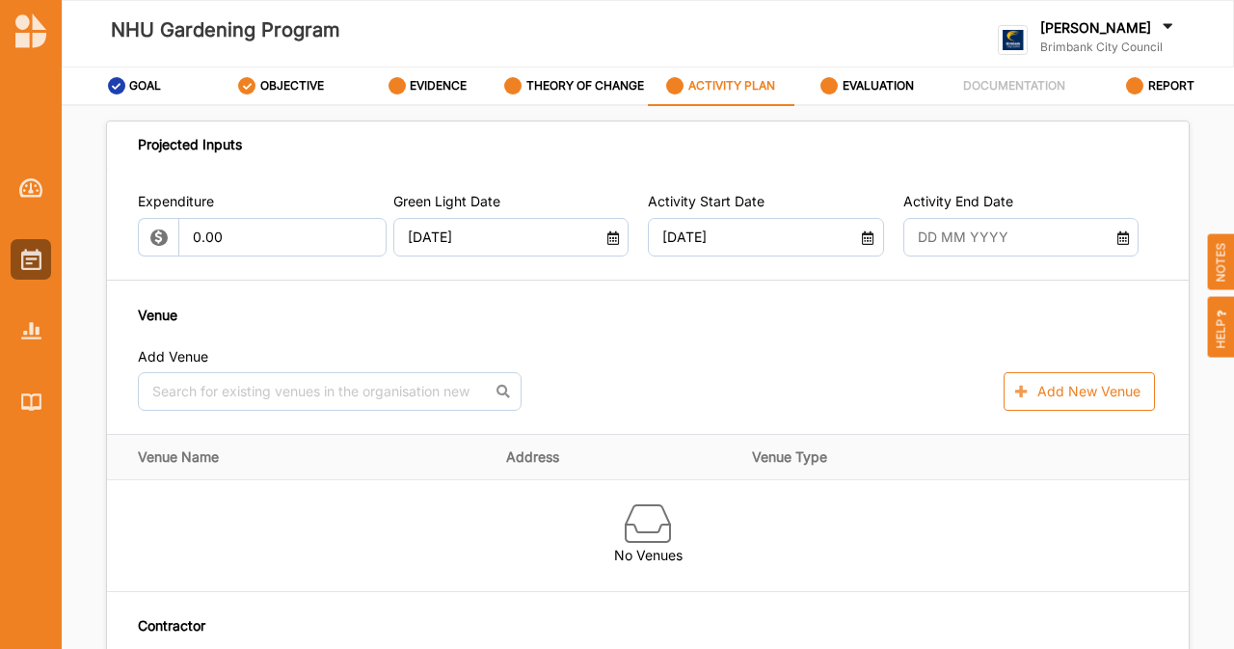
click at [1115, 242] on icon at bounding box center [1122, 234] width 15 height 13
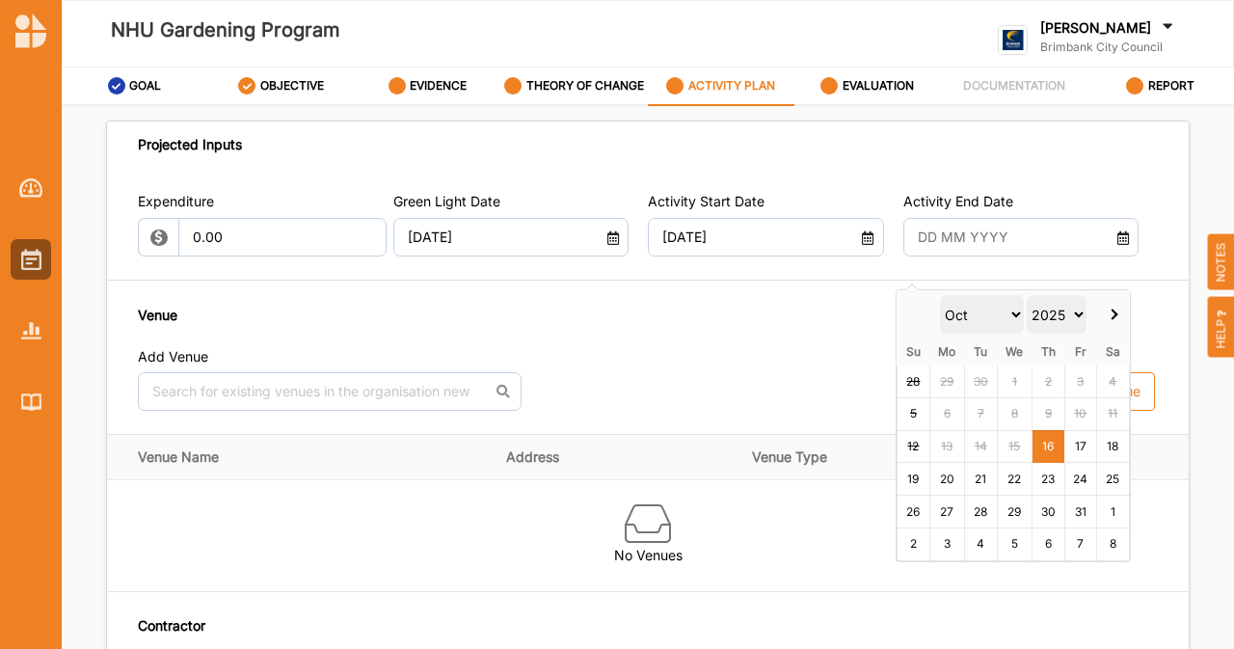
click at [1116, 316] on th at bounding box center [1113, 314] width 33 height 48
click at [1116, 316] on th at bounding box center [1111, 314] width 33 height 48
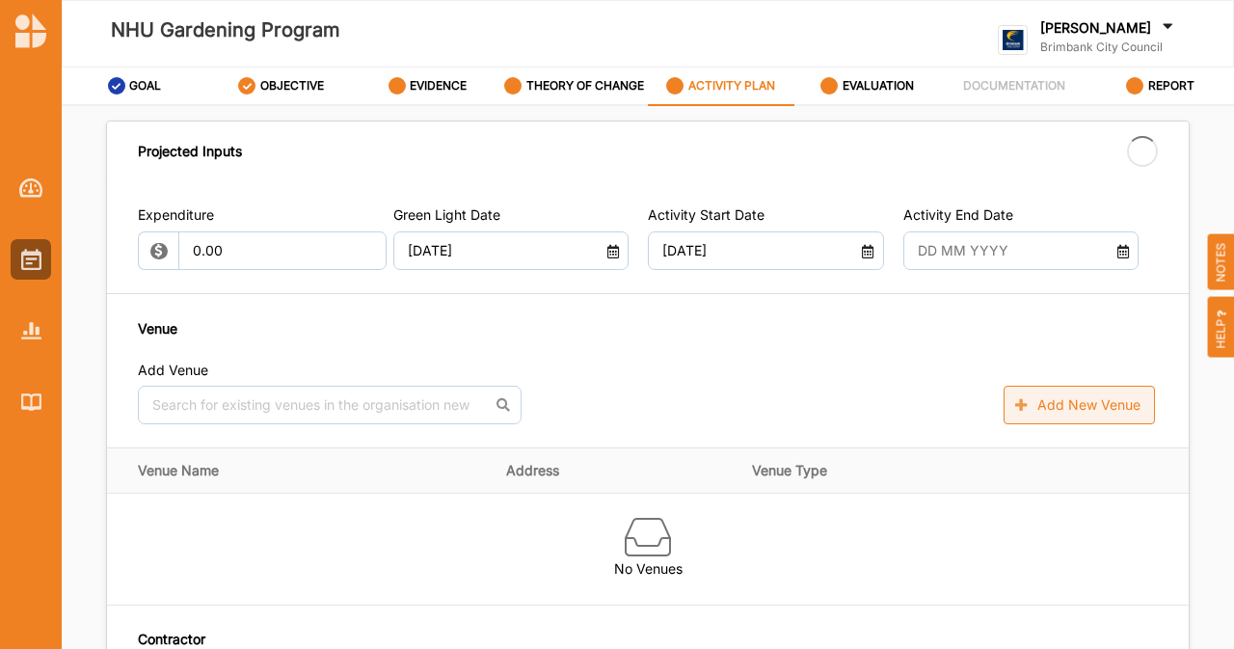
type input "[DATE]"
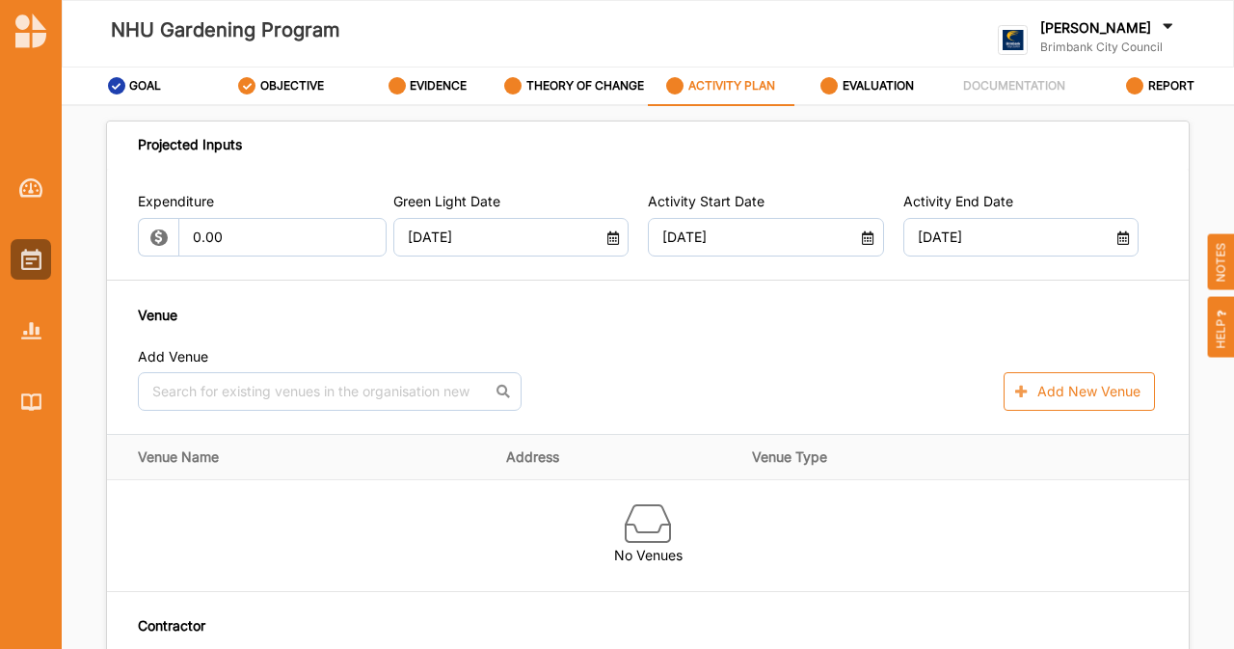
scroll to position [1048, 0]
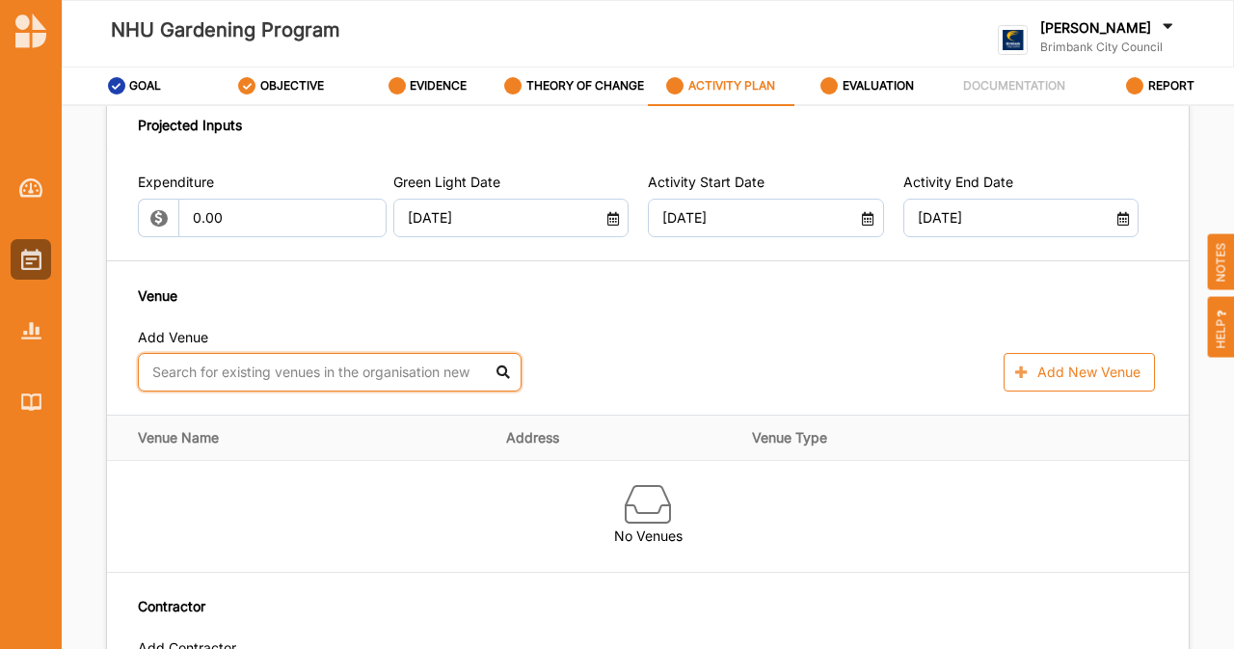
click at [337, 391] on input "text" at bounding box center [330, 372] width 384 height 39
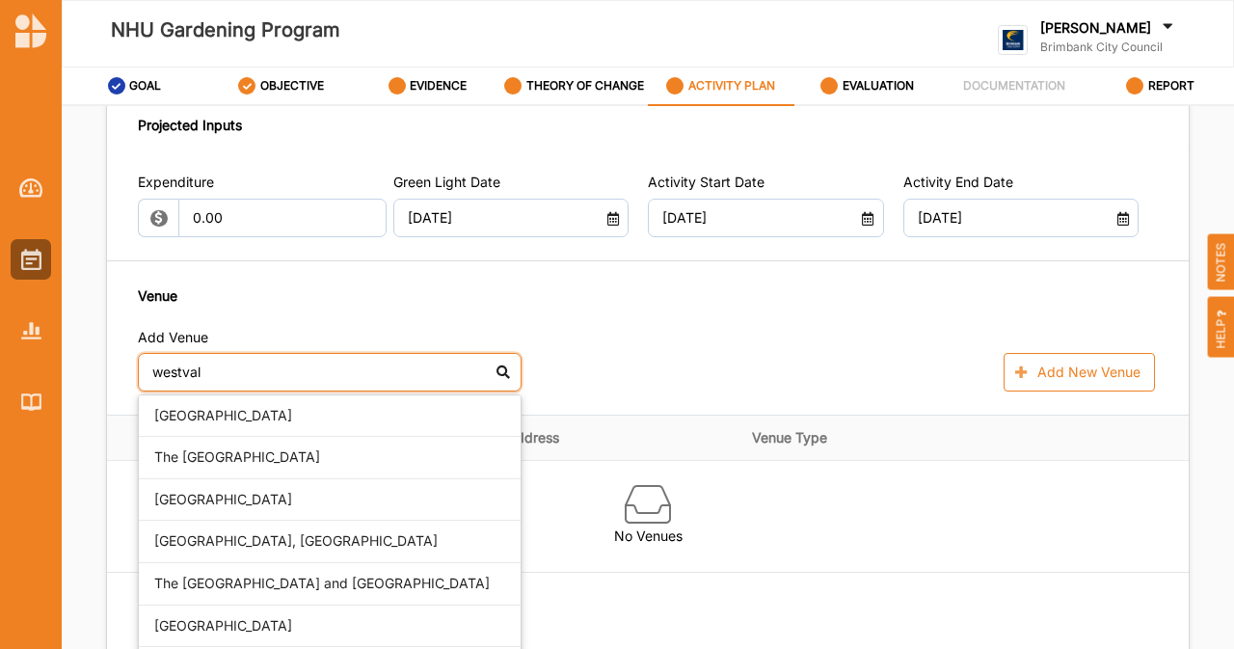
type input "westvale"
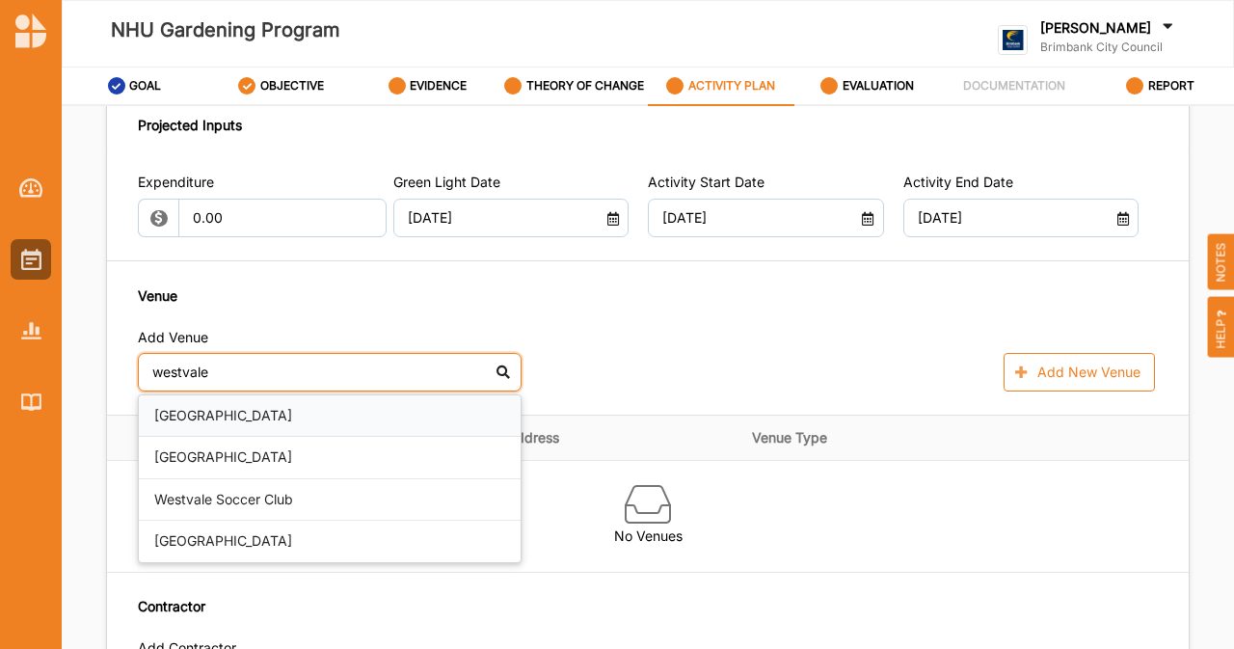
click at [328, 438] on div "[GEOGRAPHIC_DATA]" at bounding box center [330, 416] width 382 height 42
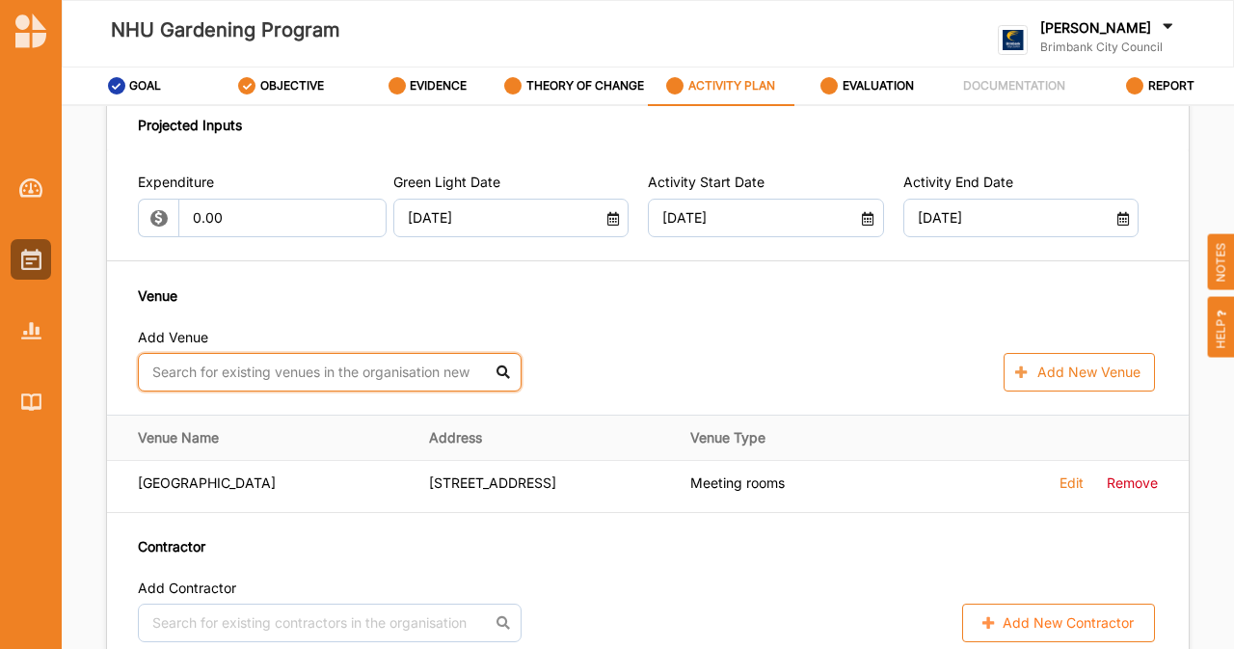
click at [382, 391] on input "text" at bounding box center [330, 372] width 384 height 39
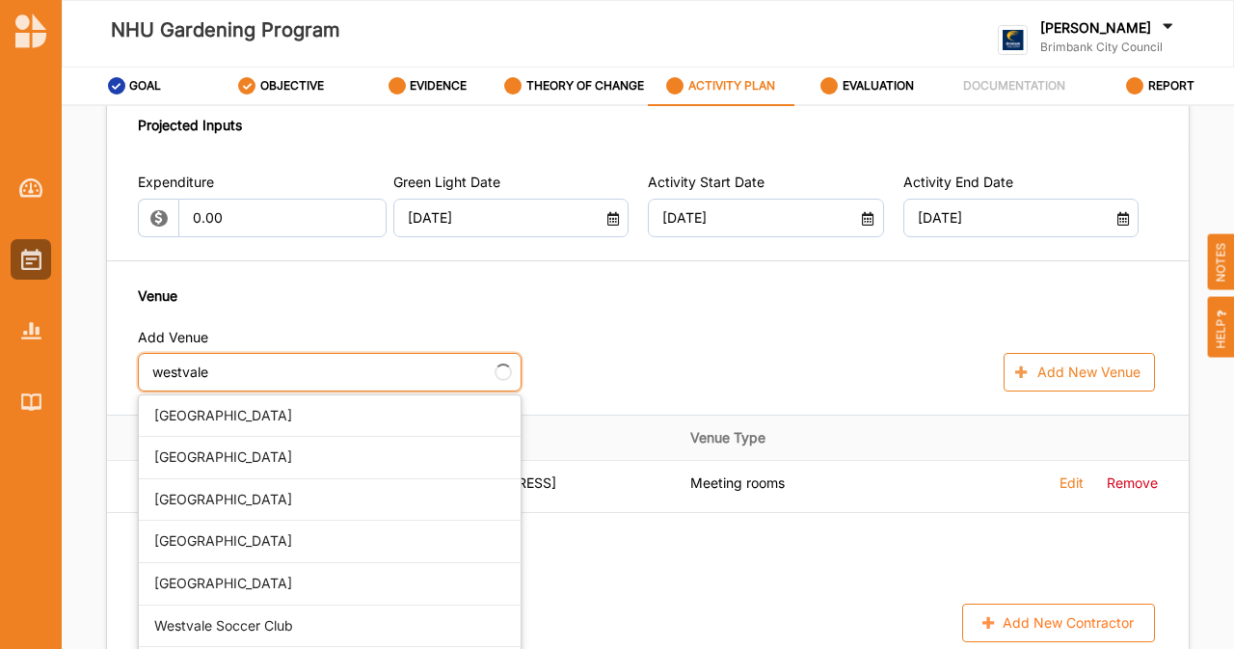
type input "westvale"
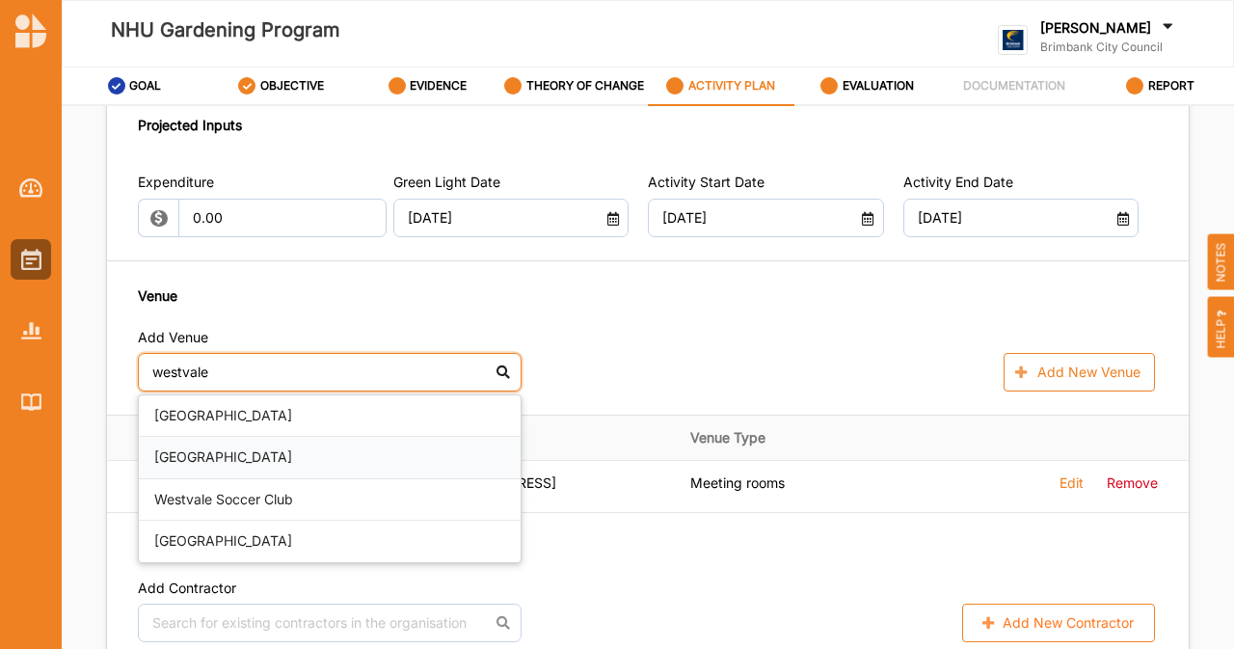
click at [378, 479] on div "[GEOGRAPHIC_DATA]" at bounding box center [330, 458] width 382 height 42
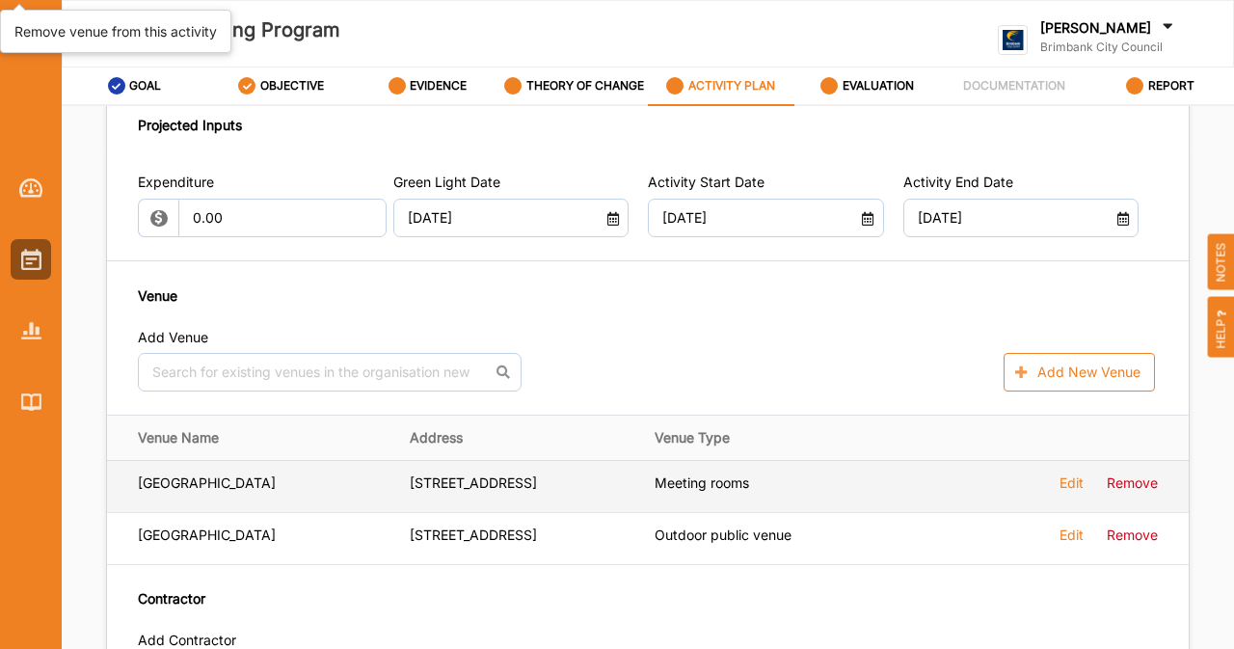
click at [0, 0] on label "Remove" at bounding box center [0, 0] width 0 height 0
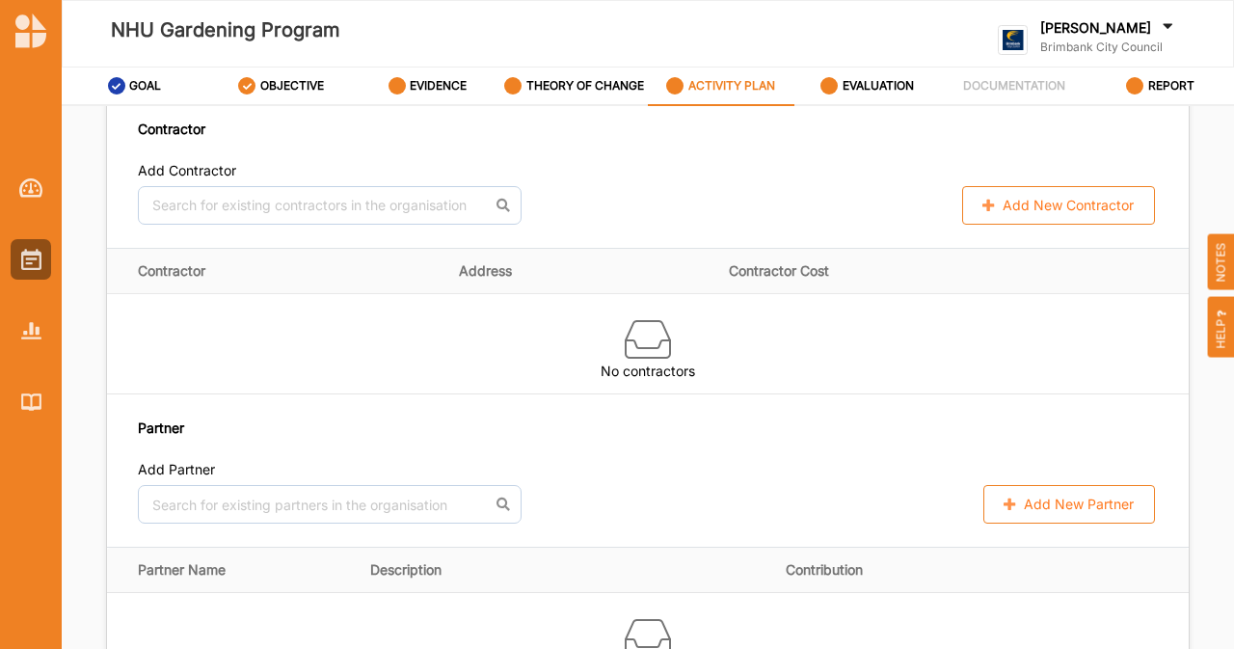
scroll to position [1466, 0]
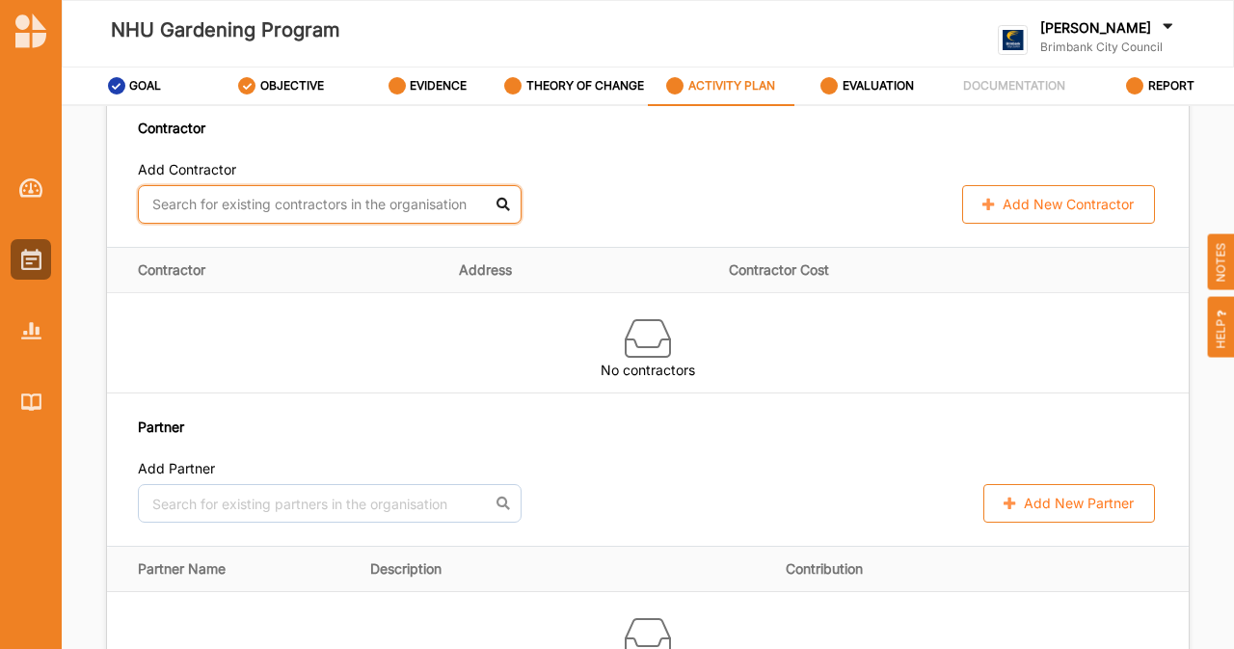
click at [376, 224] on input "text" at bounding box center [330, 204] width 384 height 39
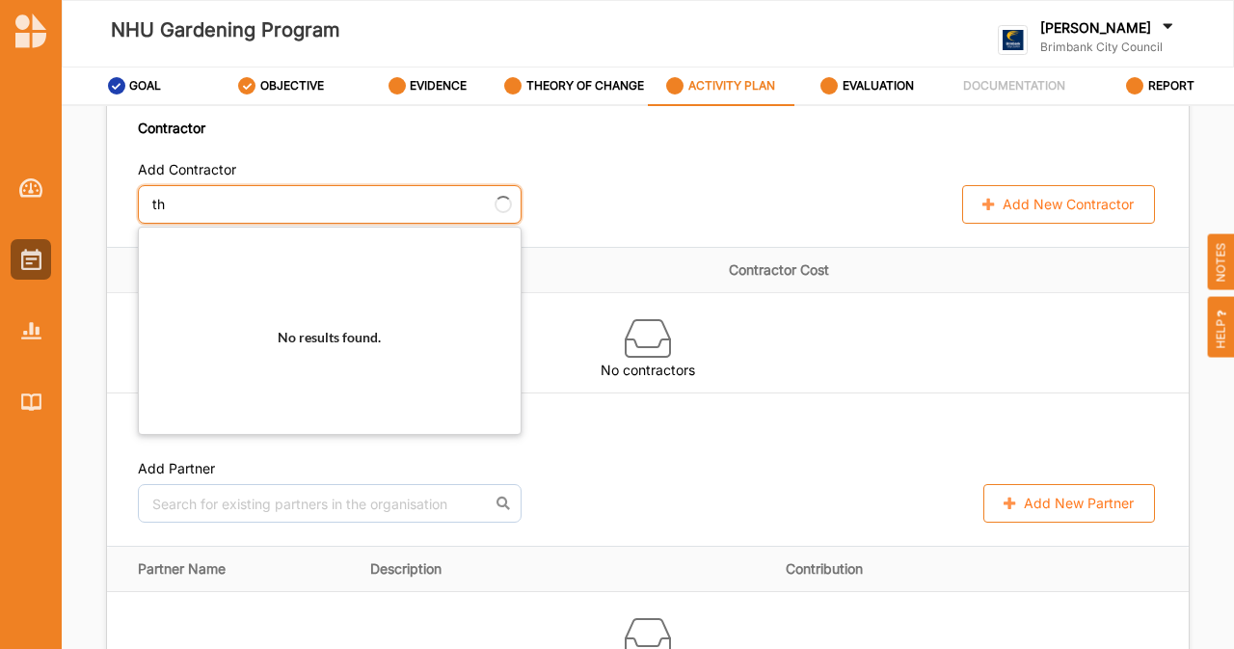
type input "t"
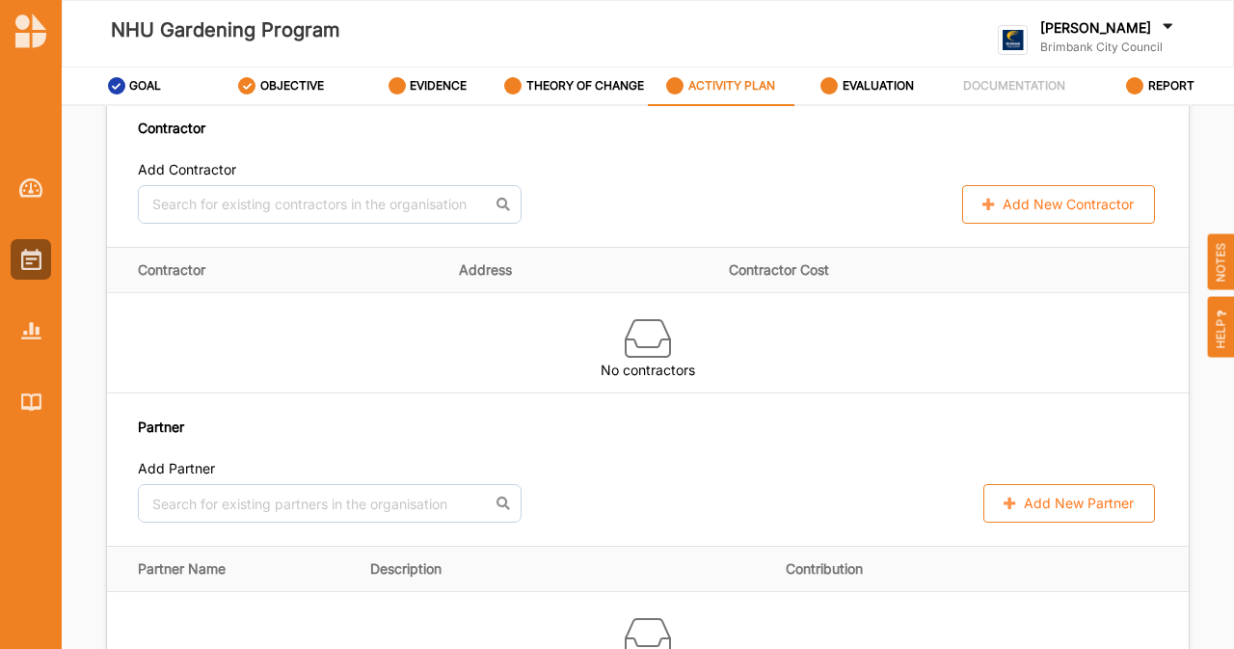
click at [1031, 224] on button "Add New Contractor" at bounding box center [1058, 204] width 193 height 39
select select "[GEOGRAPHIC_DATA]"
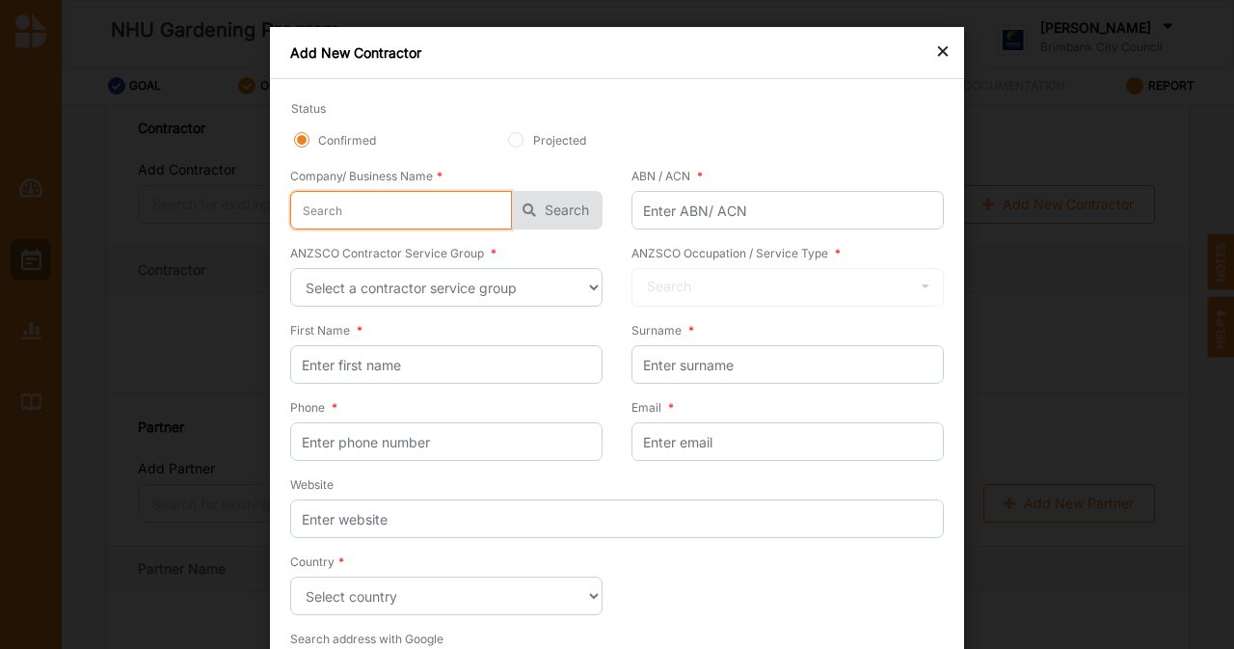
click at [370, 215] on input "text" at bounding box center [401, 210] width 222 height 39
type input "T"
type input "Th"
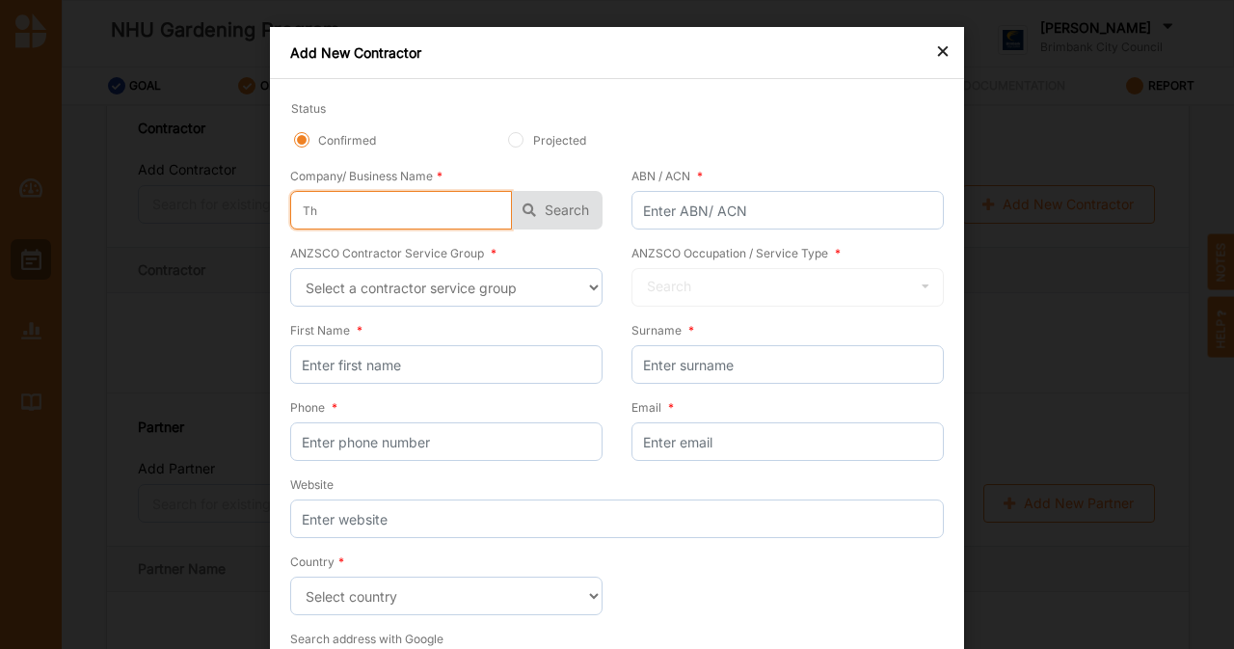
type input "The"
type input "The F"
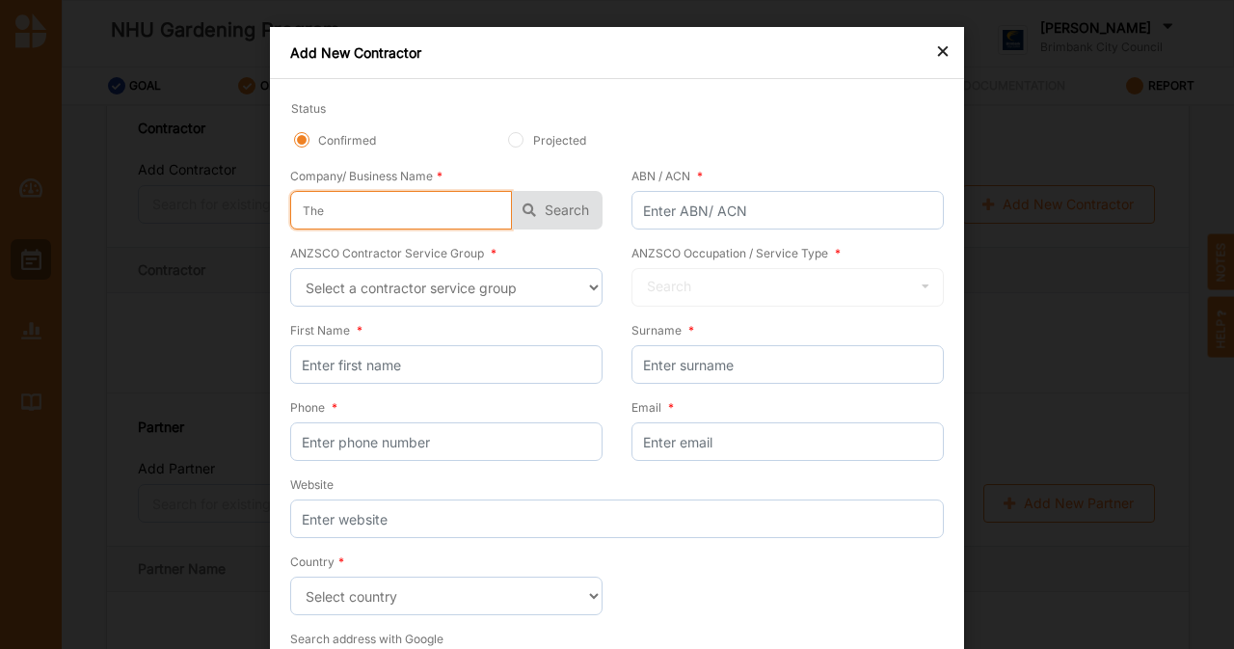
type input "The F"
type input "The Fr"
type input "The Fru"
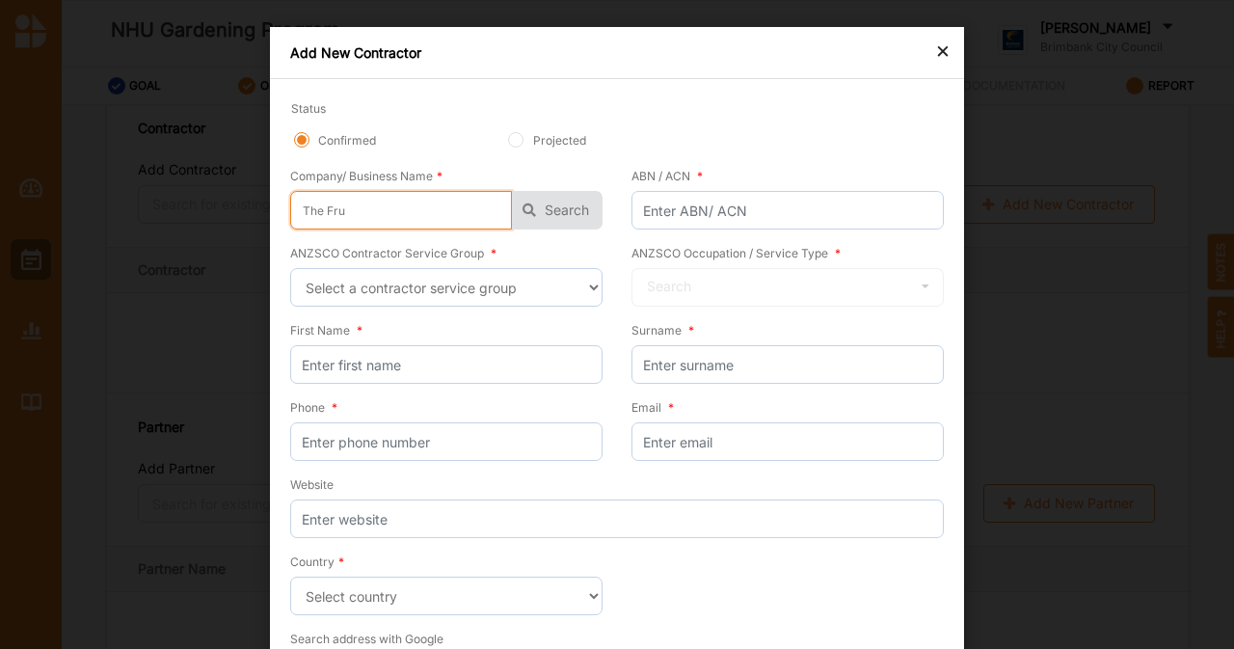
type input "The Frui"
type input "The Fruit"
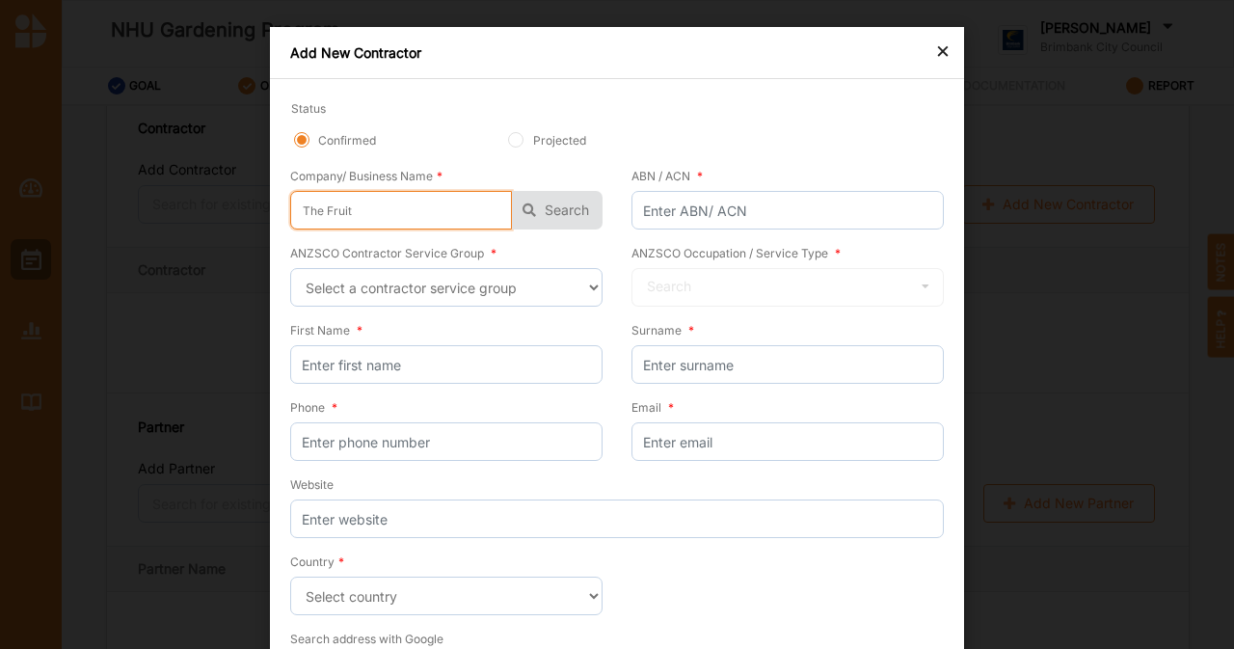
type input "The Fruit"
type input "The Fruit T"
type input "The Fruit Tr"
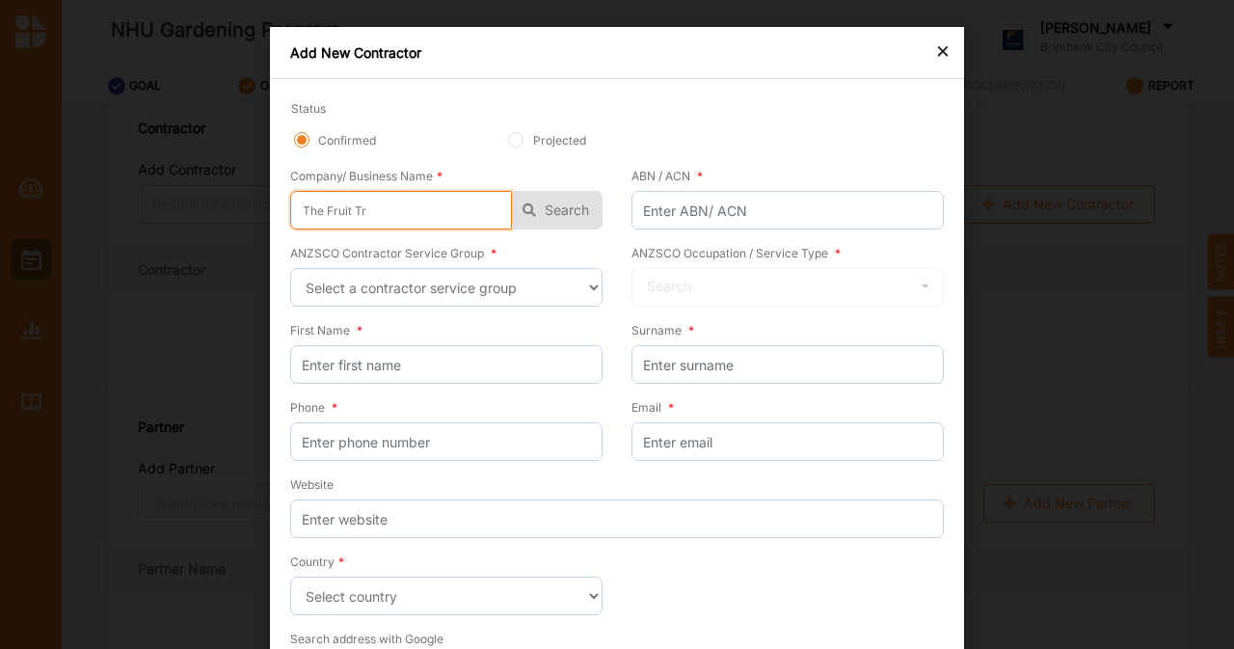
type input "The Fruit Tre"
type input "The Fruit Tree"
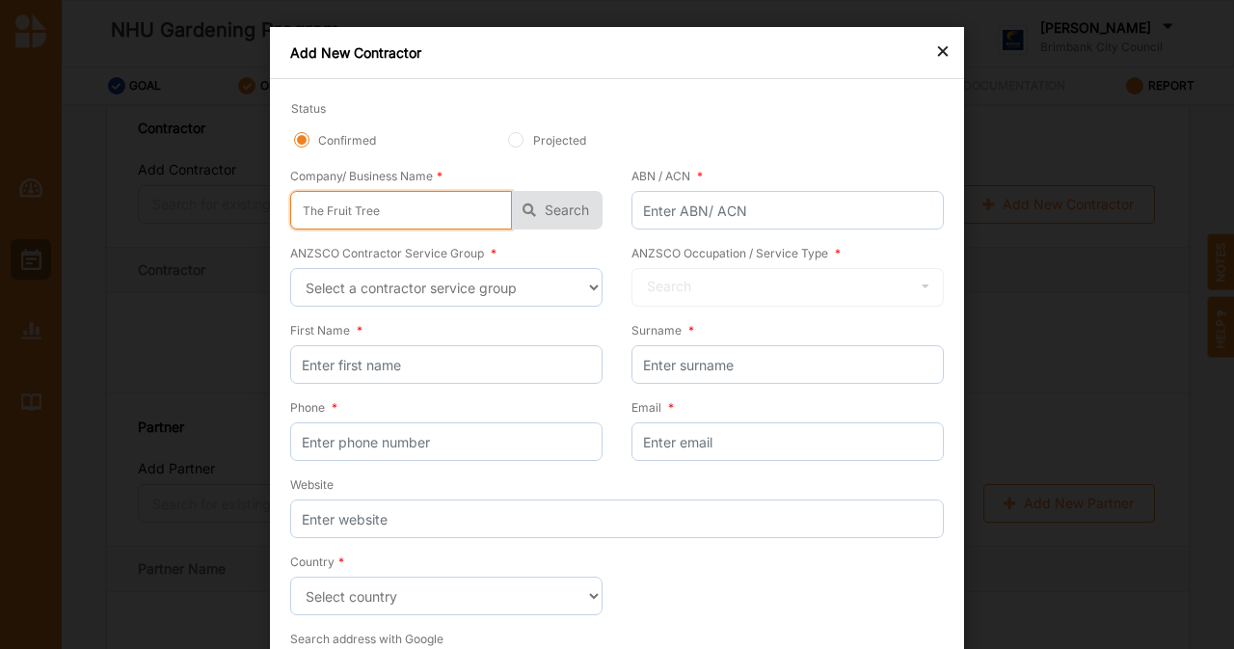
type input "The Fruit Tree"
type input "The Fruit Tree C"
type input "The Fruit Tree"
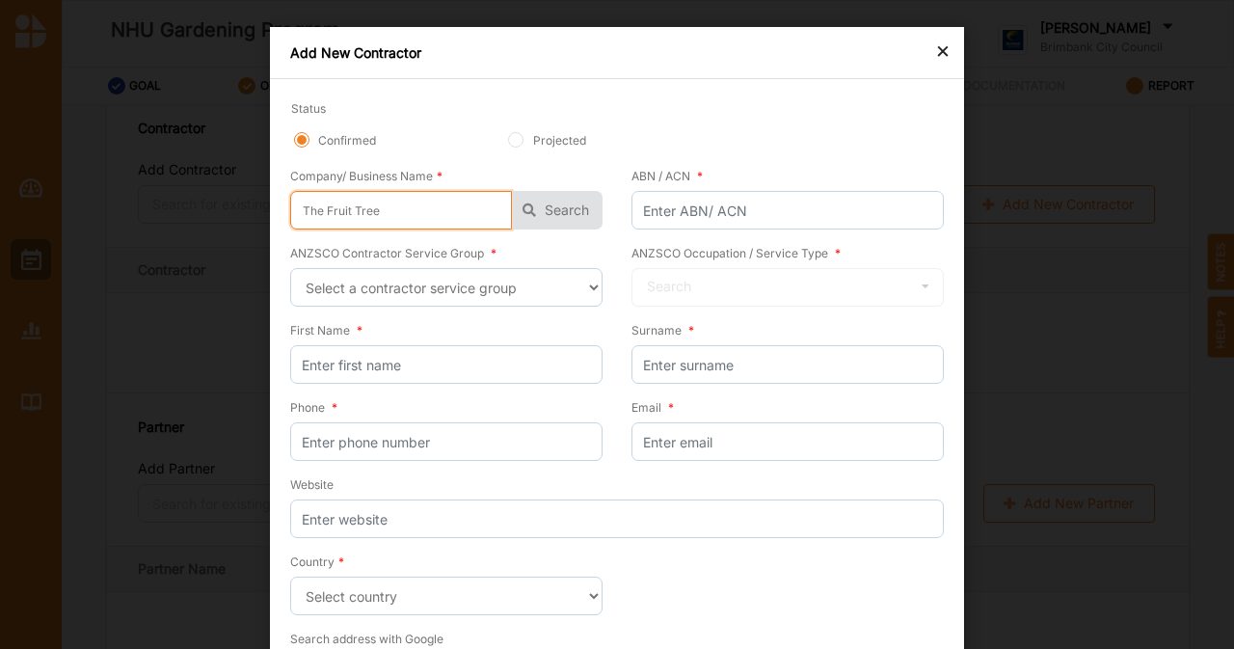
type input "The Fruit Tree F"
type input "The Fruit Tree Fo"
type input "The Fruit Tree Fol"
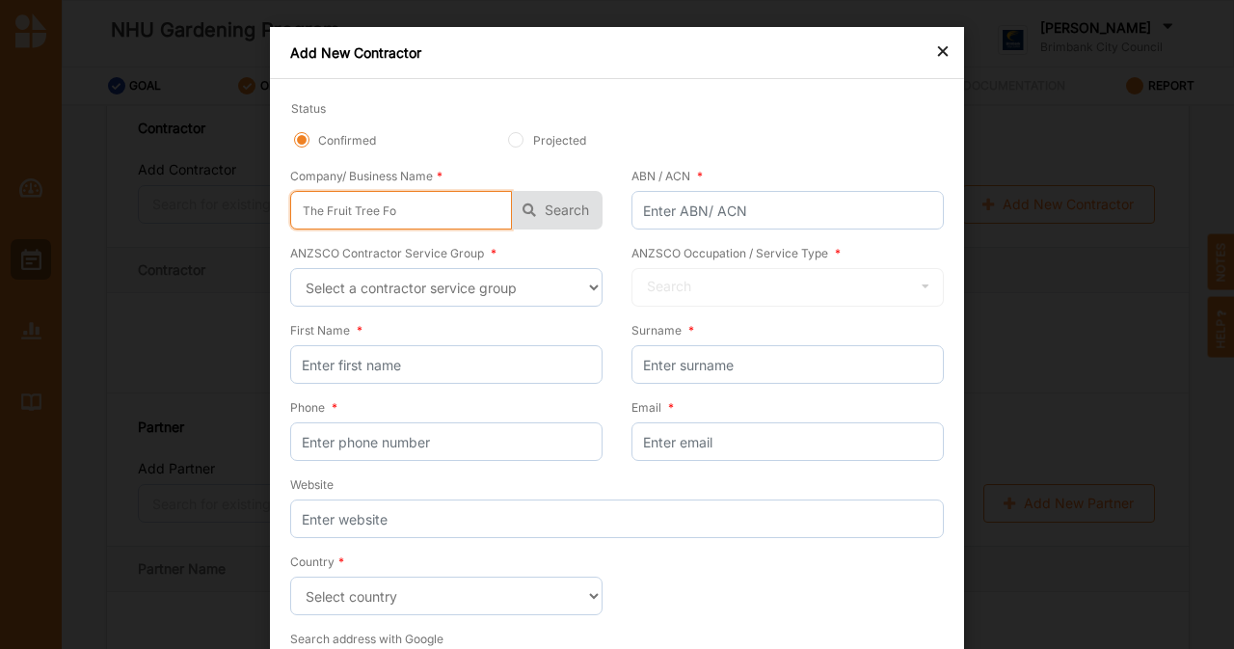
type input "The Fruit Tree Fol"
type input "The Fruit Tree Folk"
type input "The Fruit Tree Folks"
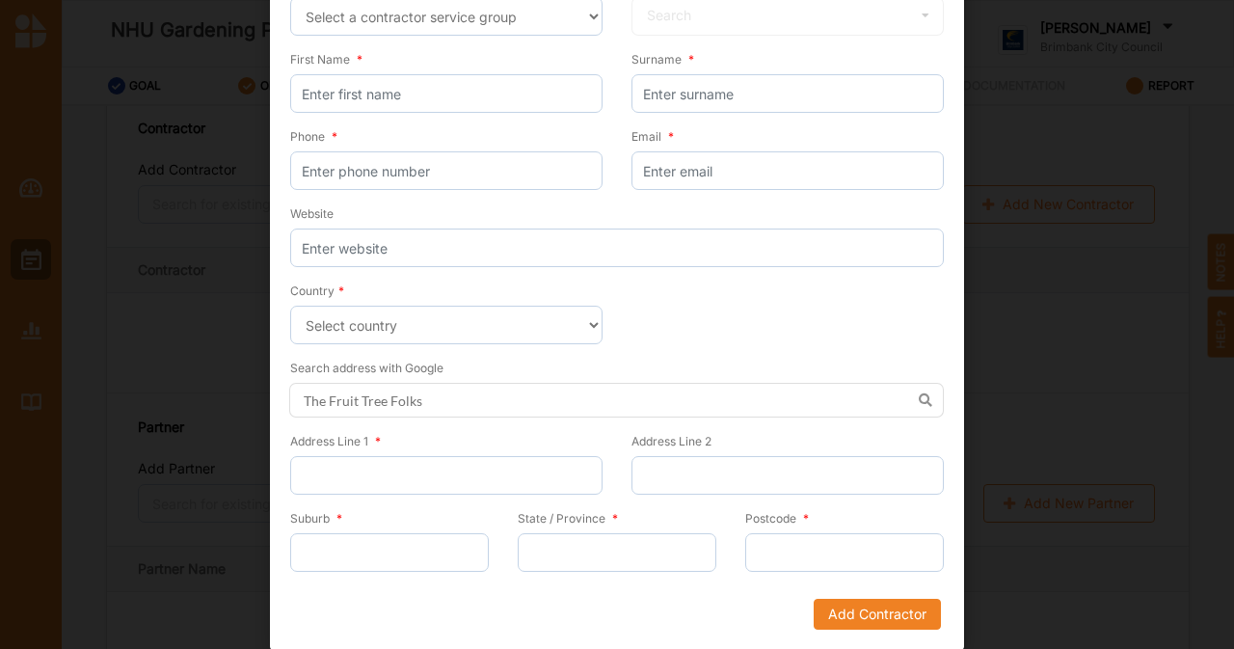
scroll to position [0, 0]
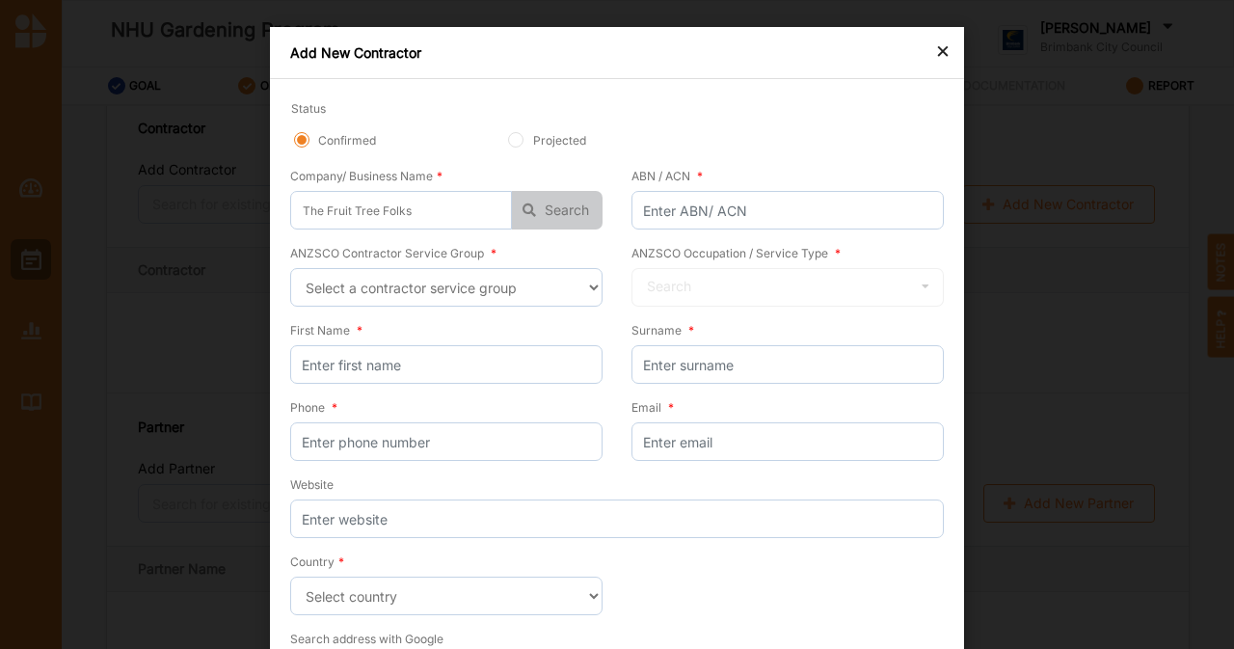
click at [550, 206] on button "Search" at bounding box center [557, 210] width 91 height 39
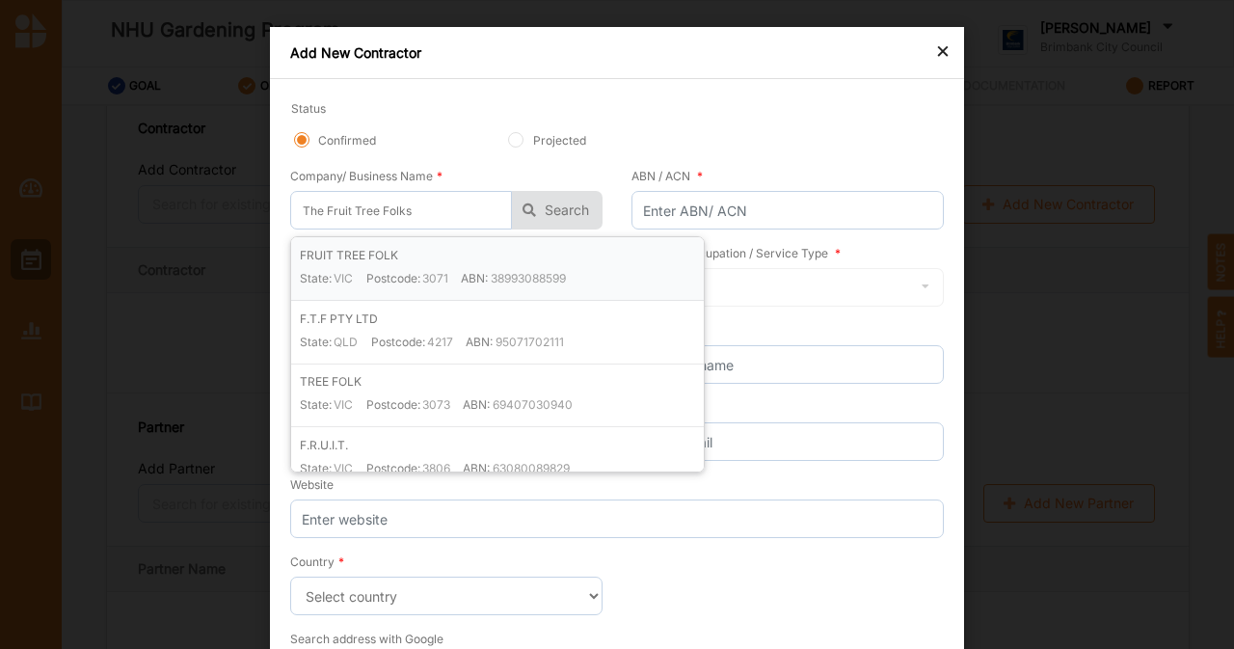
click at [471, 268] on div "FRUIT TREE FOLK State: [GEOGRAPHIC_DATA] Postcode: 3071 ABN: 38993088599" at bounding box center [502, 273] width 404 height 54
type input "FRUIT TREE FOLK"
type input "38993088599"
type input "FRUIT TREE FOLK"
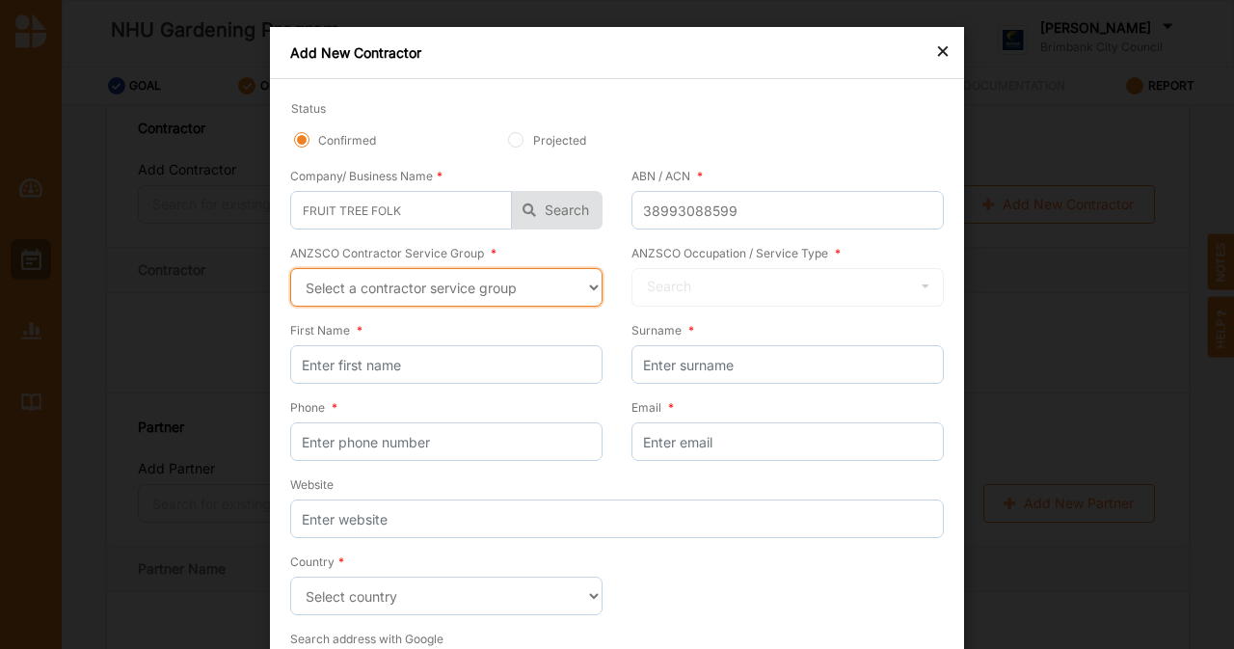
click at [476, 285] on select "Select a contractor service group Hospitality, Retail and Service Managers Spec…" at bounding box center [446, 287] width 312 height 39
select select "36"
click at [290, 268] on select "Select a contractor service group Hospitality, Retail and Service Managers Spec…" at bounding box center [446, 287] width 312 height 39
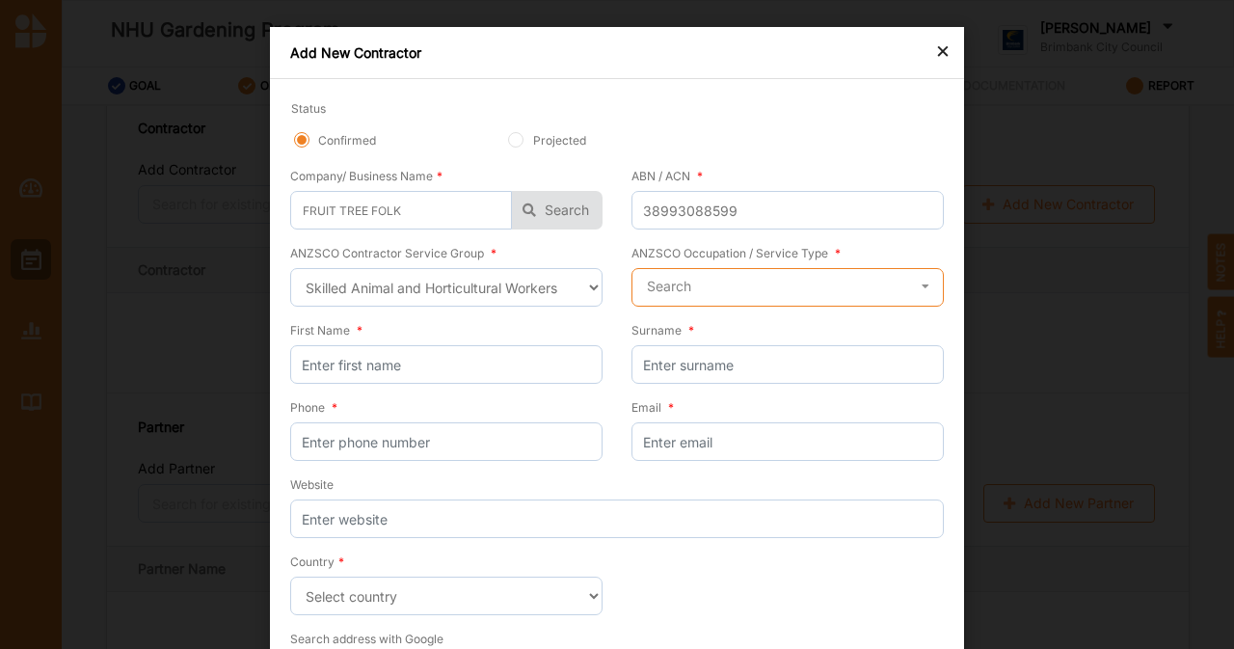
click at [723, 293] on input "text" at bounding box center [788, 288] width 310 height 39
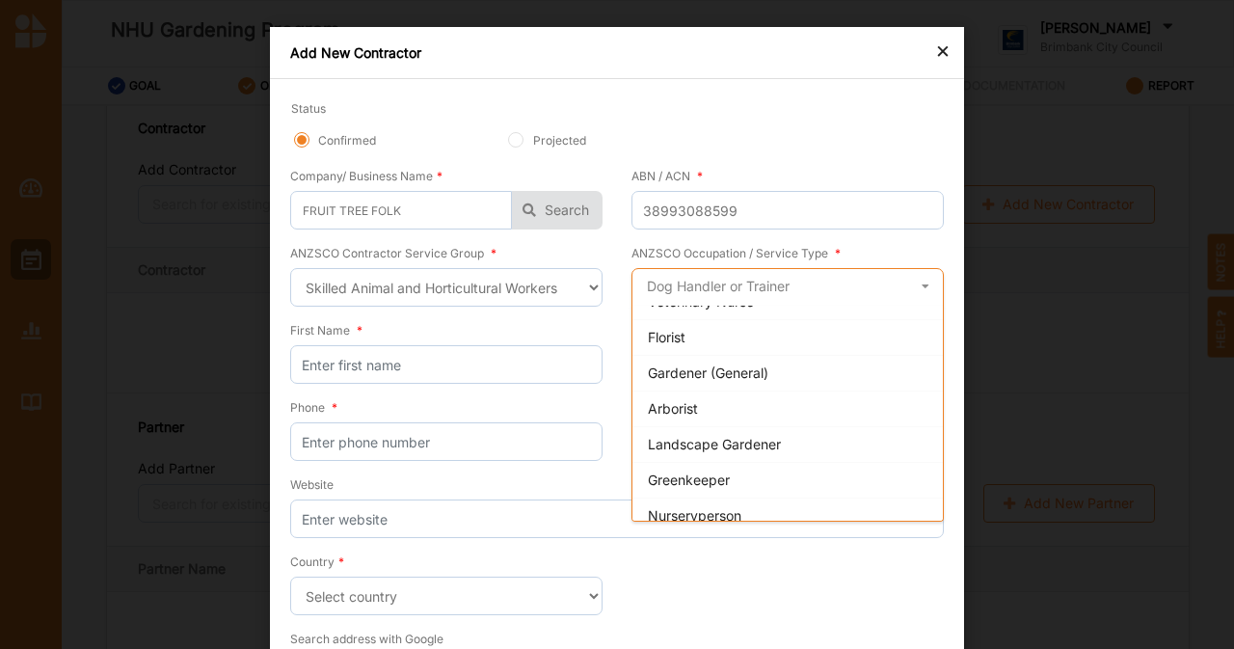
scroll to position [243, 0]
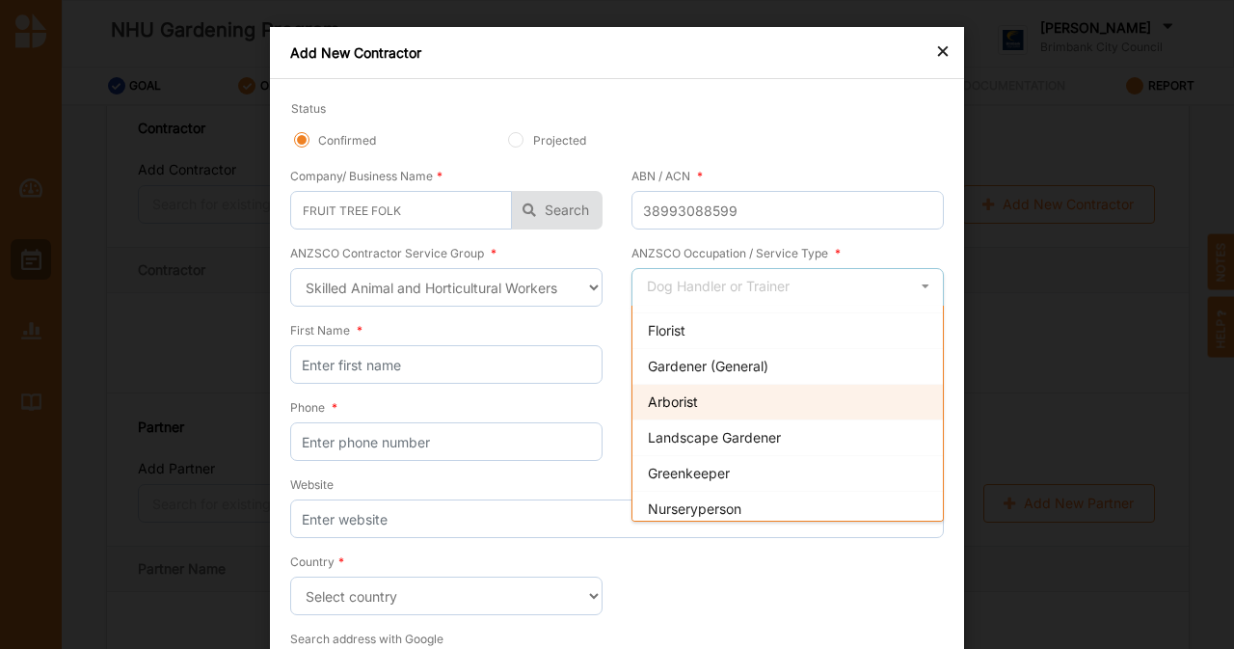
click at [684, 395] on span "Arborist" at bounding box center [673, 401] width 50 height 16
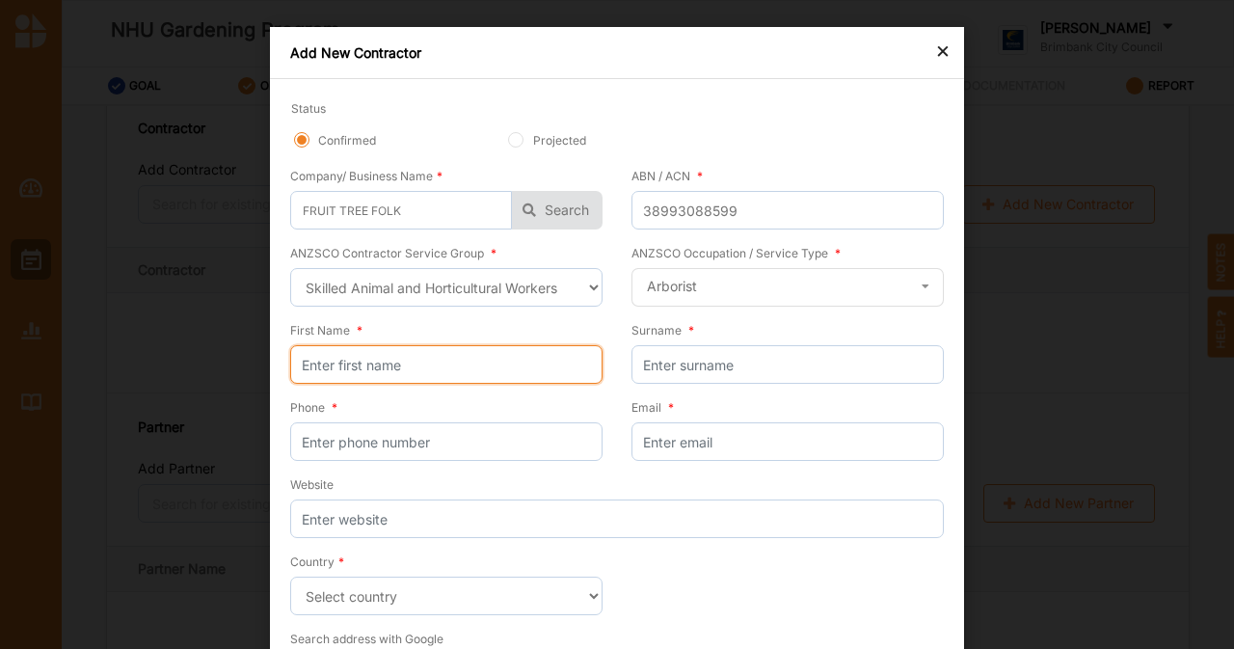
click at [499, 366] on input "First Name *" at bounding box center [446, 364] width 312 height 39
type input "[PERSON_NAME]"
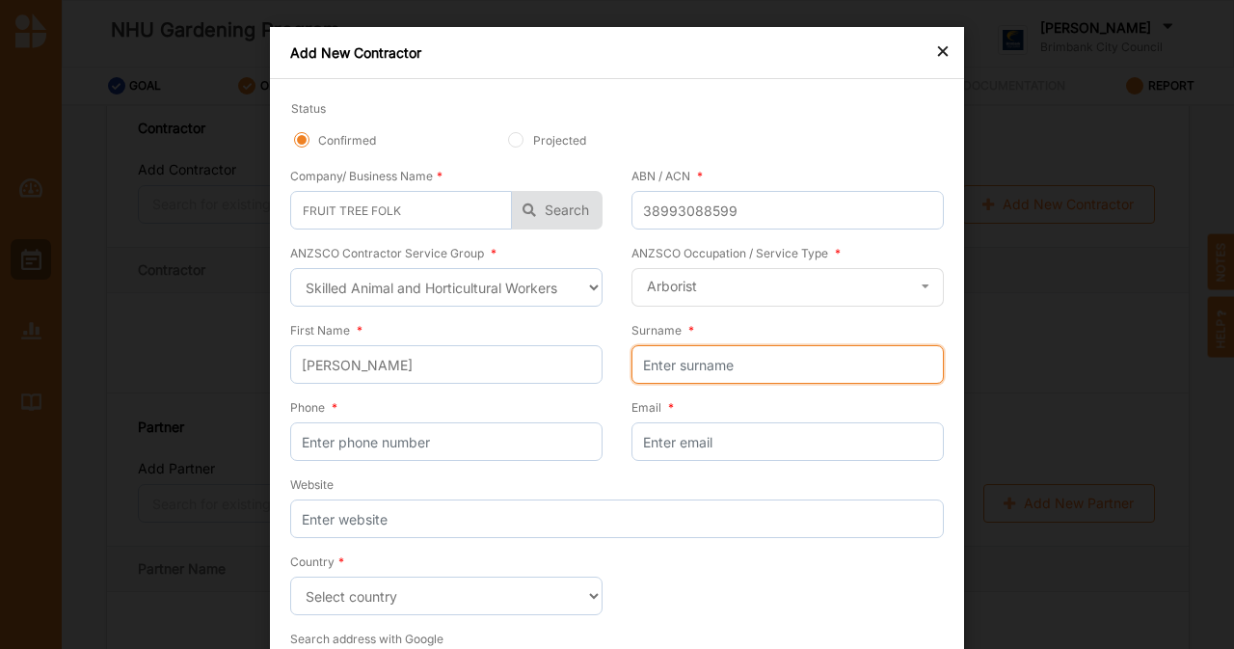
click at [719, 371] on input "Surname *" at bounding box center [787, 364] width 312 height 39
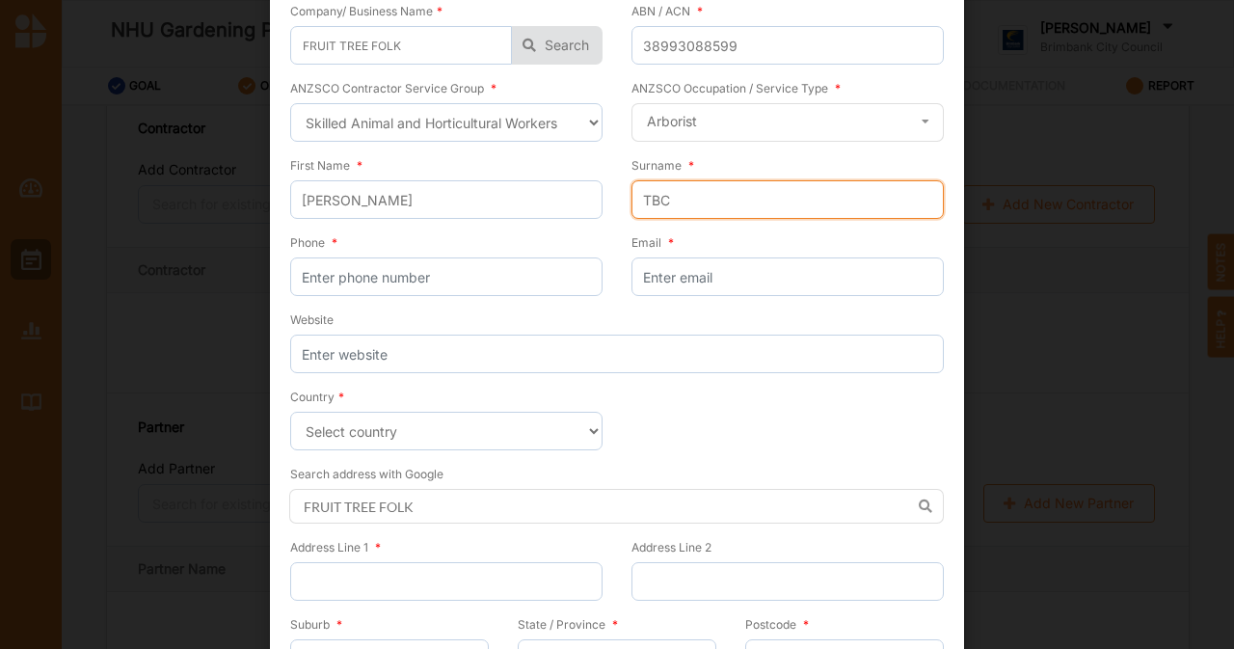
scroll to position [166, 0]
type input "TBC"
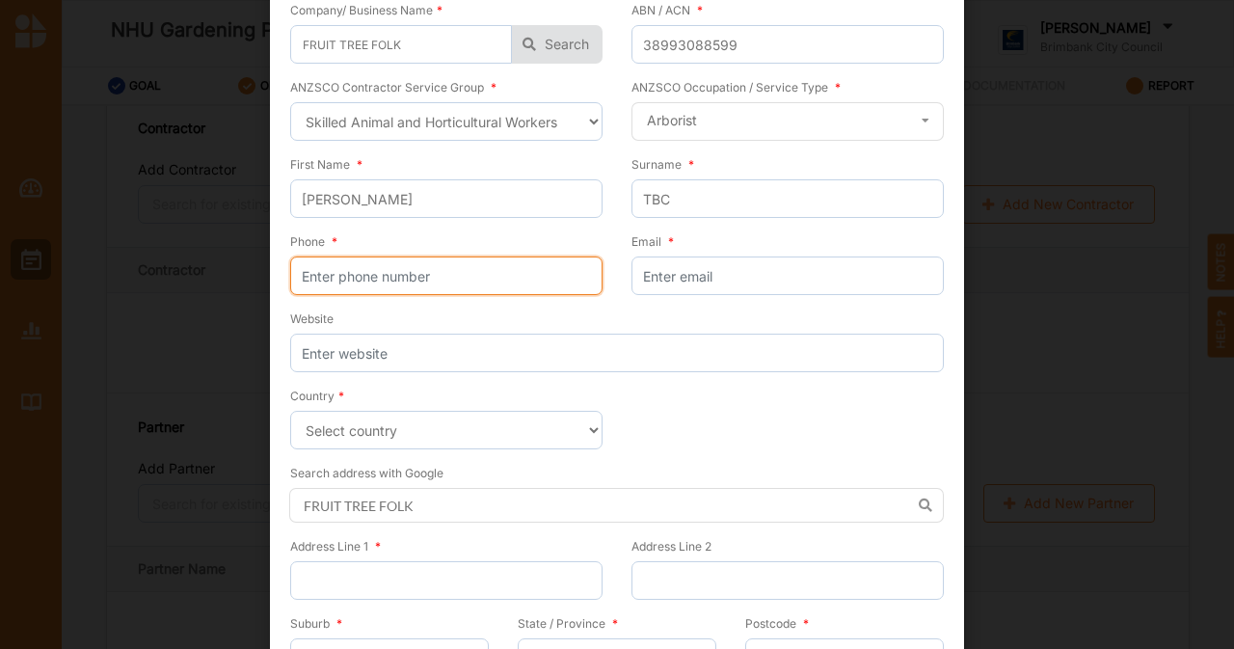
click at [474, 279] on input "Phone *" at bounding box center [446, 275] width 312 height 39
type input "1234567890"
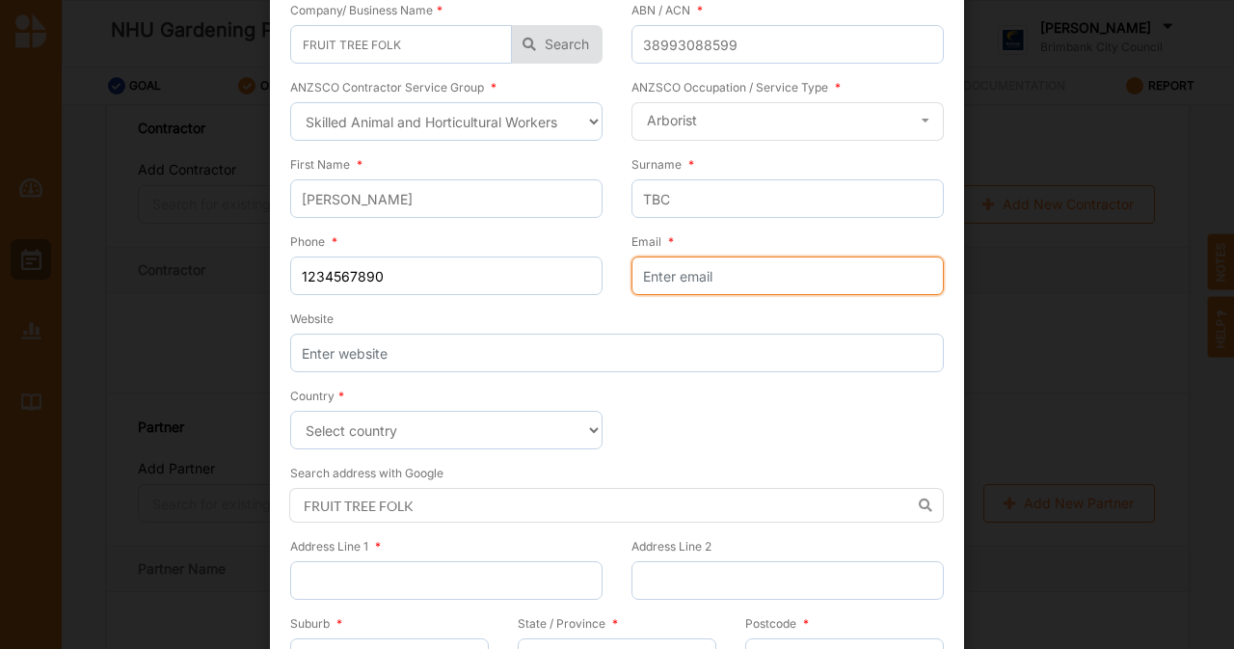
click at [723, 280] on input "Email *" at bounding box center [787, 275] width 312 height 39
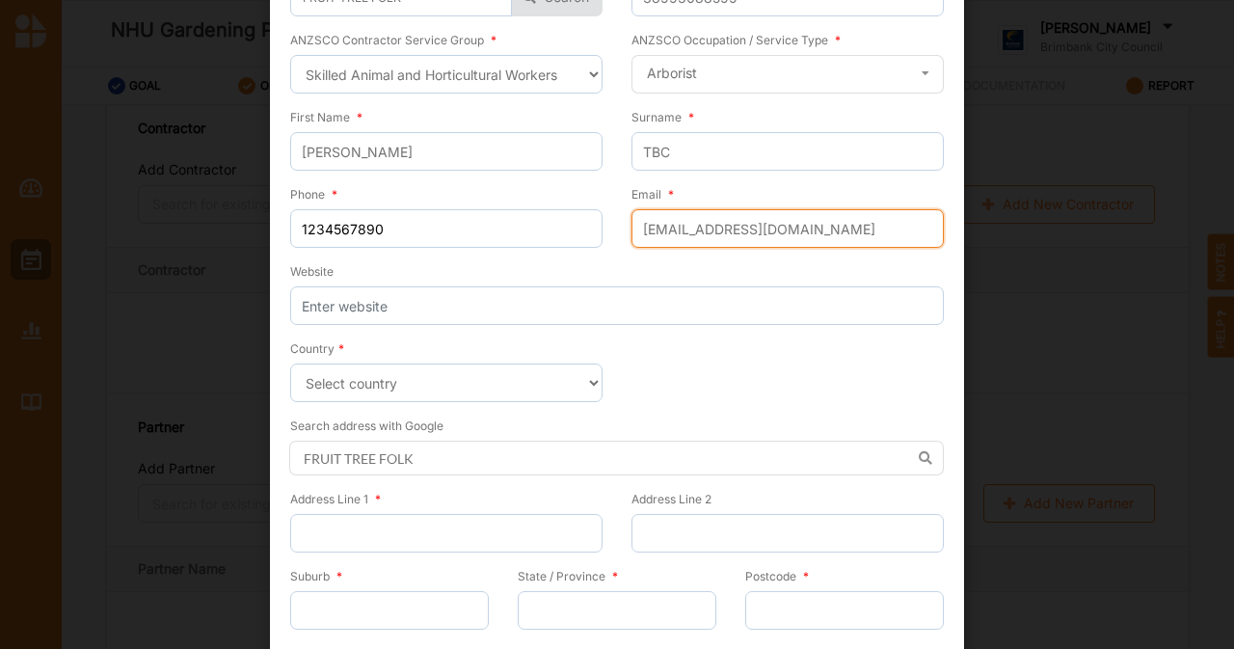
scroll to position [214, 0]
type input "[EMAIL_ADDRESS][DOMAIN_NAME]"
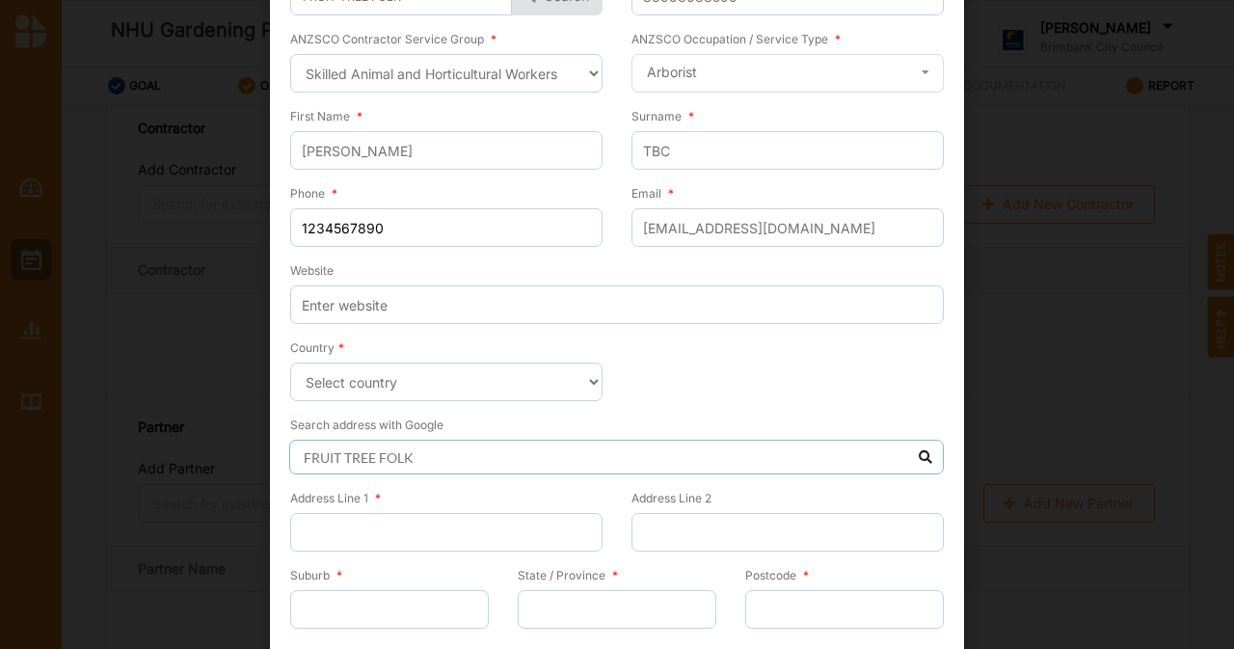
click at [427, 464] on input "FRUIT TREE FOLK" at bounding box center [616, 457] width 655 height 35
click at [465, 530] on input "Address Line 1 *" at bounding box center [446, 532] width 312 height 39
click at [578, 462] on input "FRUIT TREE FOLK" at bounding box center [616, 457] width 655 height 35
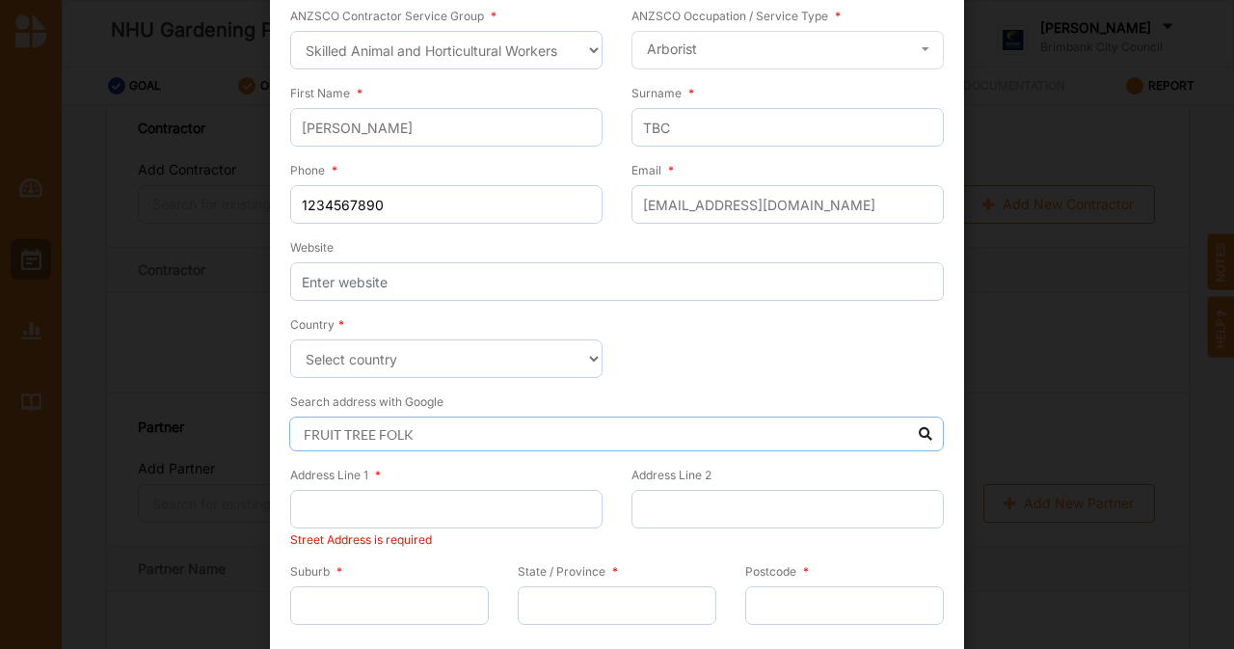
scroll to position [241, 0]
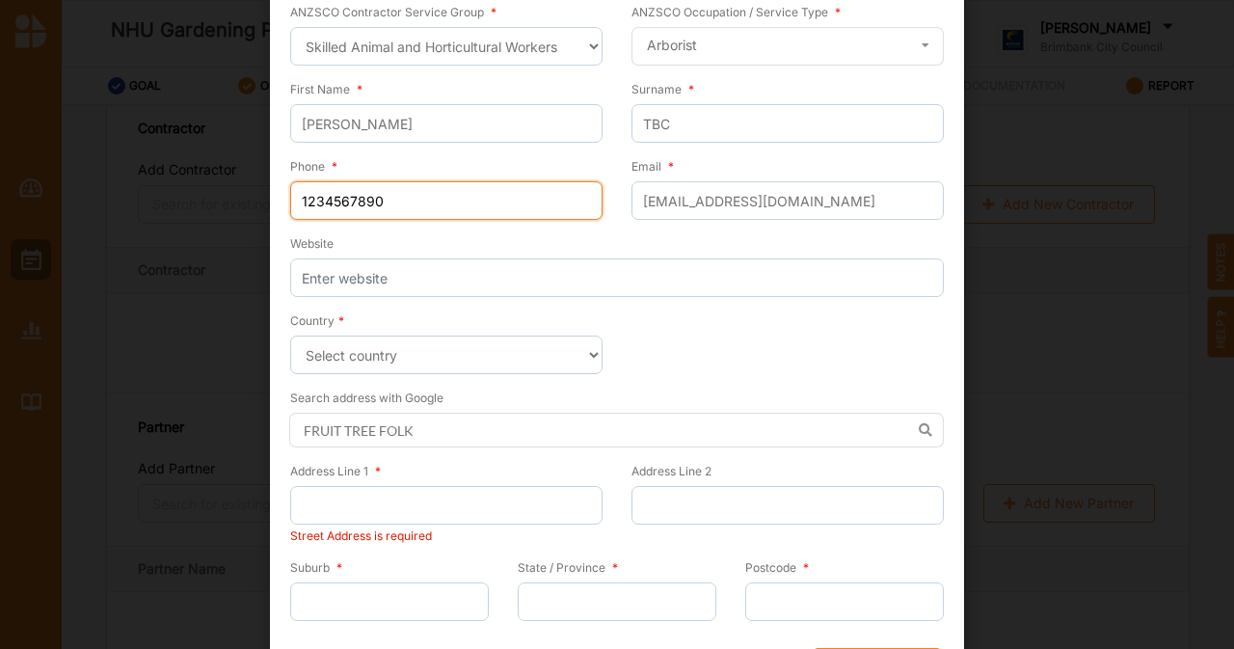
drag, startPoint x: 447, startPoint y: 221, endPoint x: 401, endPoint y: 205, distance: 48.8
click at [401, 205] on div "Phone * [PHONE_NUMBER]" at bounding box center [453, 194] width 327 height 77
drag, startPoint x: 401, startPoint y: 205, endPoint x: 161, endPoint y: 225, distance: 240.8
click at [161, 225] on div "× Add New Contractor Status Confirmed Projected Company/ Business Name * FRUIT …" at bounding box center [617, 324] width 1234 height 649
type input "0425722763"
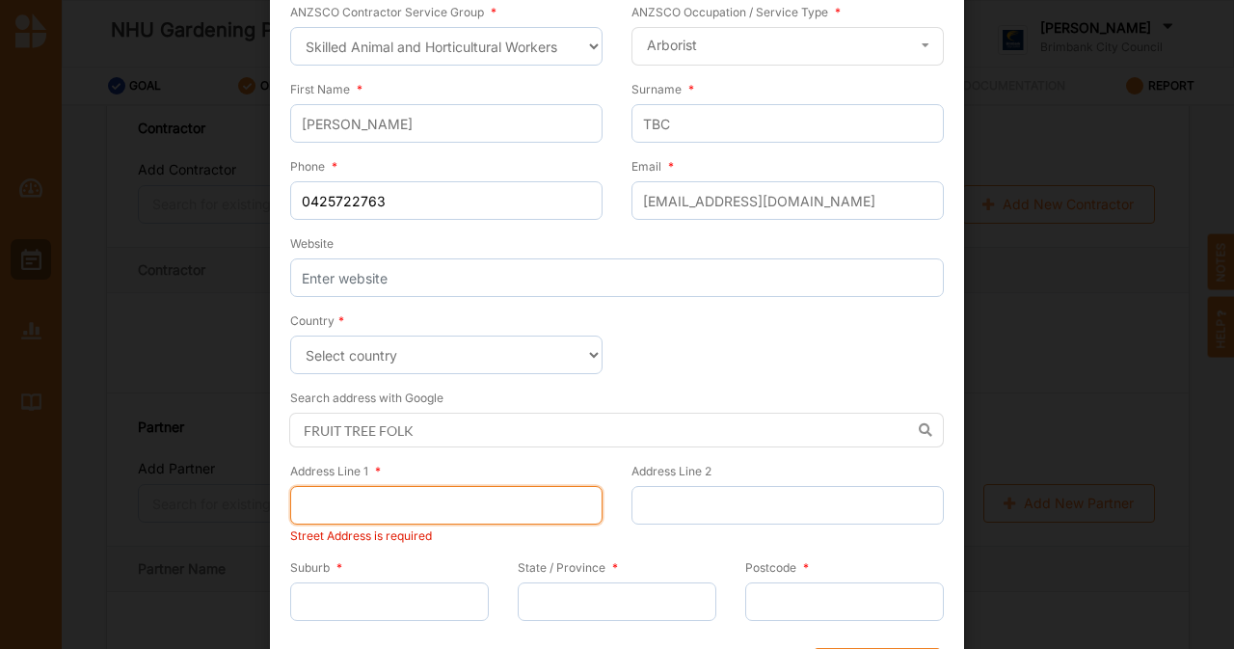
click at [474, 510] on input "Address Line 1 *" at bounding box center [446, 505] width 312 height 39
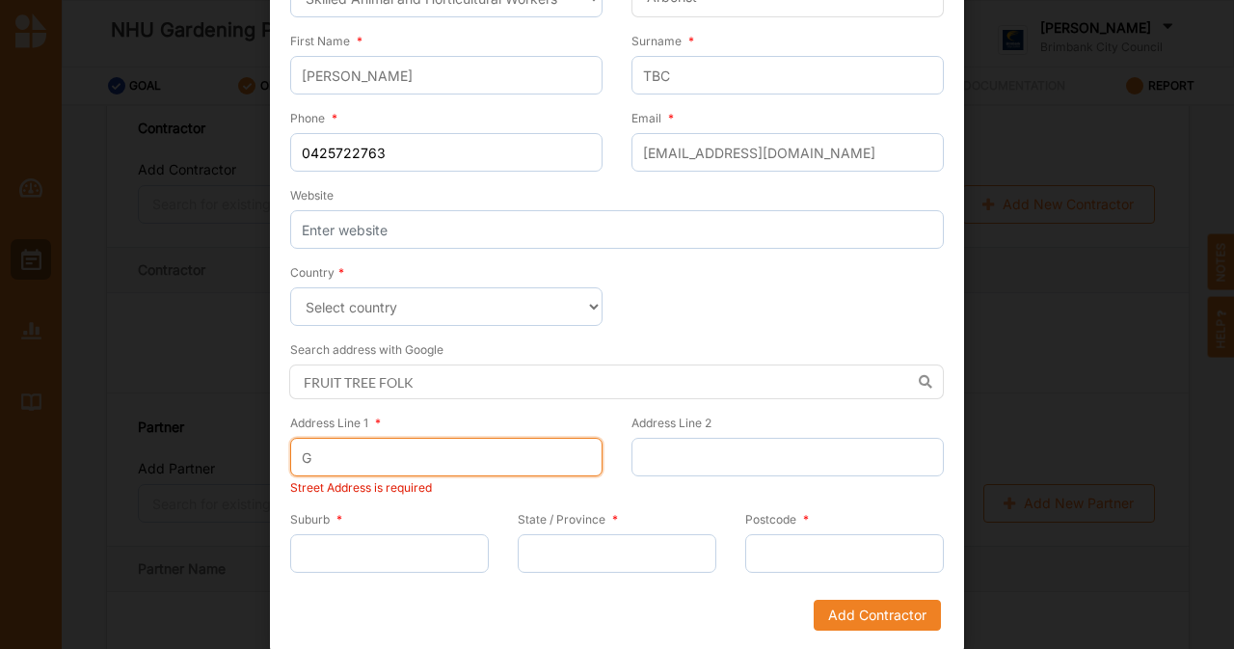
scroll to position [271, 0]
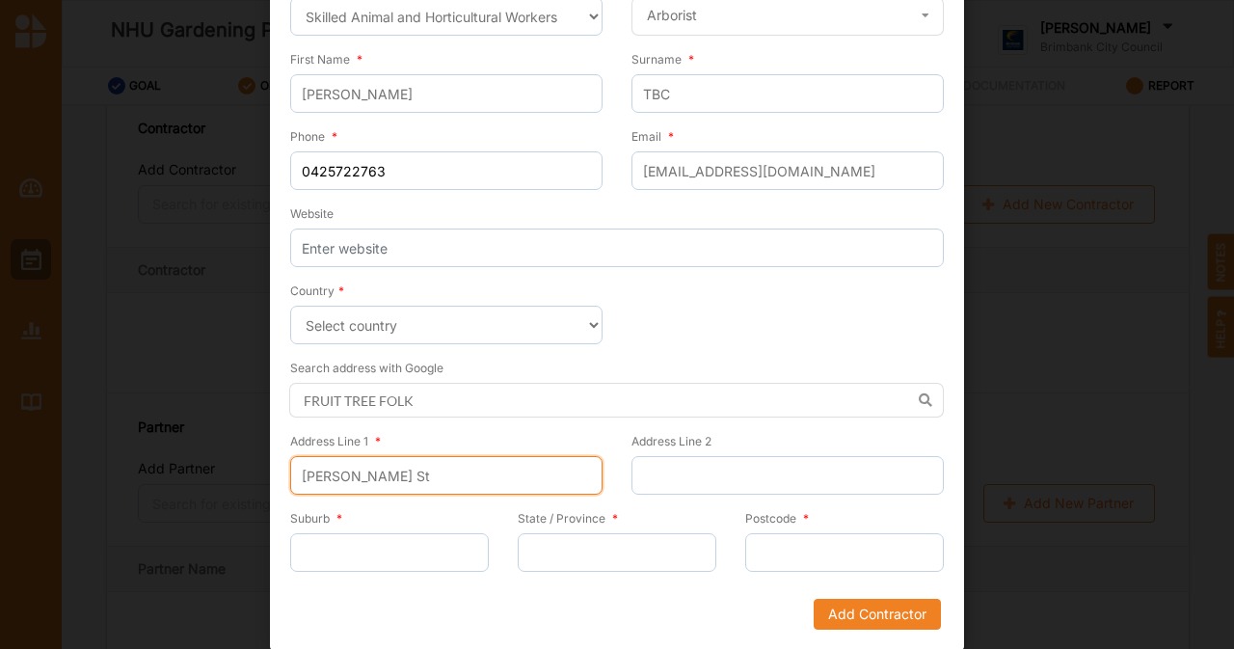
type input "[PERSON_NAME] St"
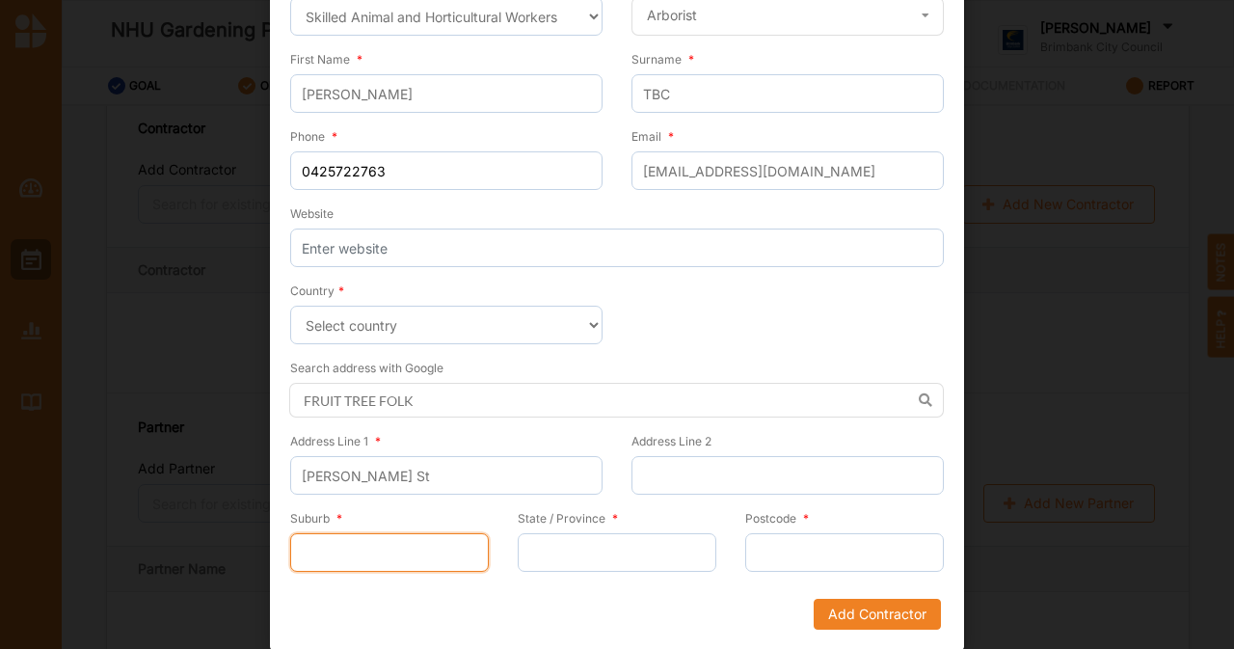
click at [415, 568] on input "Suburb *" at bounding box center [389, 552] width 199 height 39
type input "Coburg North"
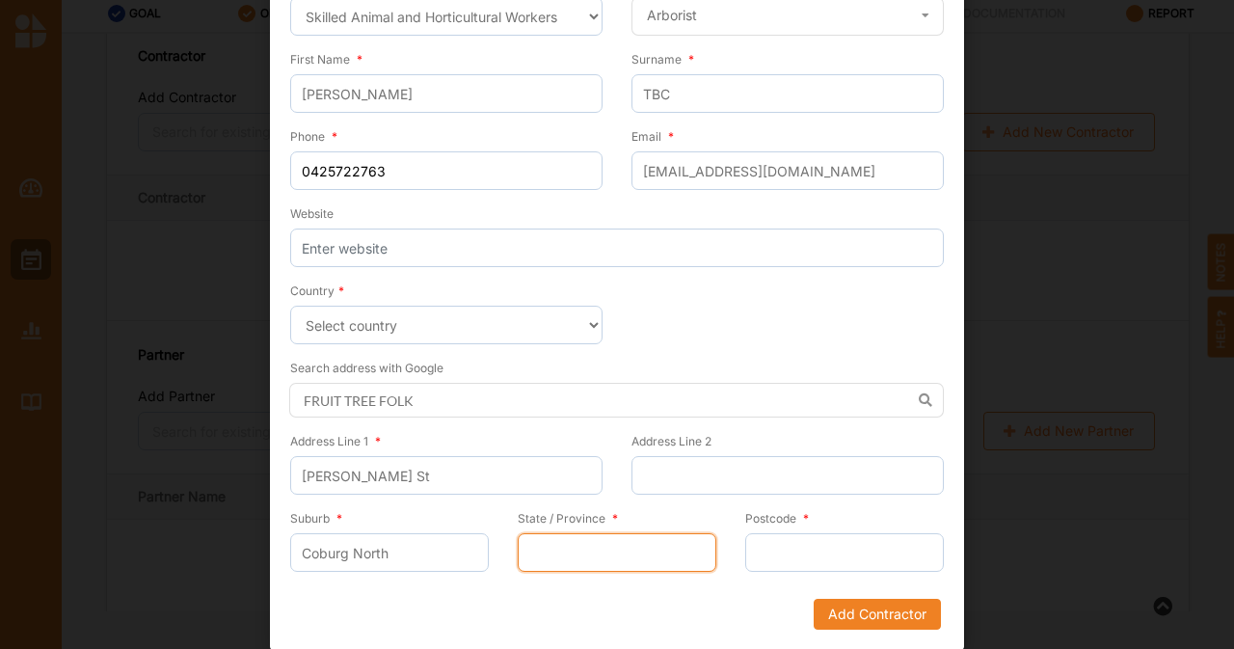
click at [630, 542] on input "State / Province *" at bounding box center [617, 552] width 199 height 39
type input "VIC"
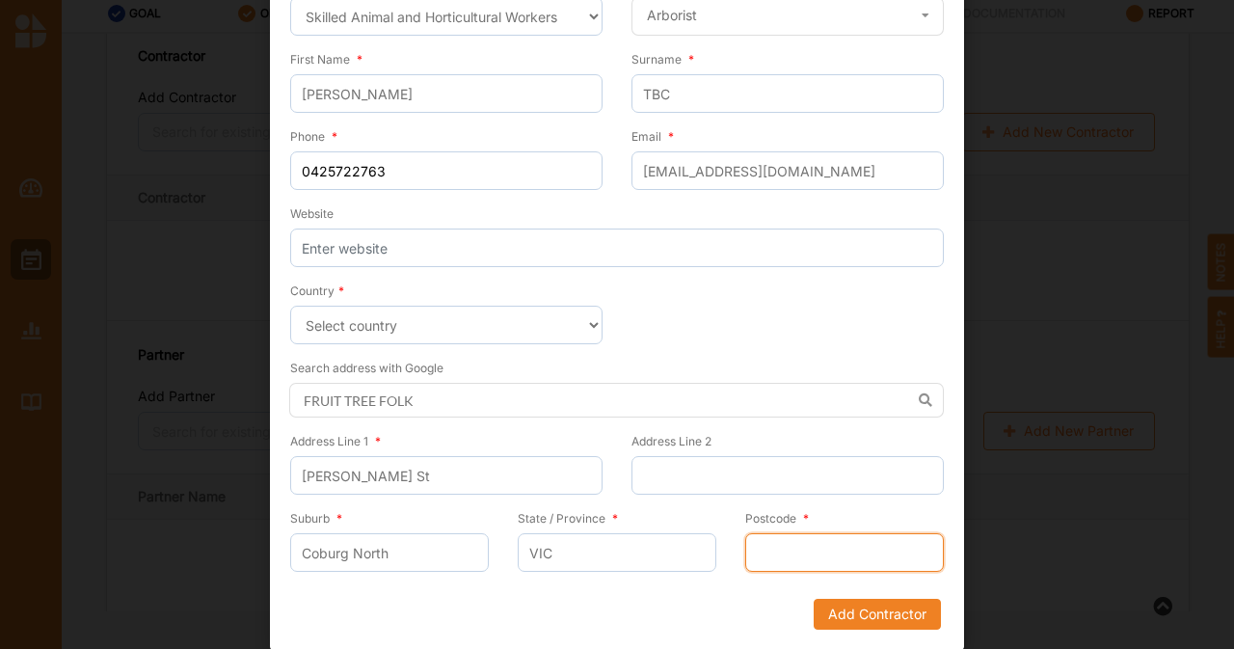
click at [835, 547] on input "Postcode *" at bounding box center [844, 552] width 199 height 39
type input "3071"
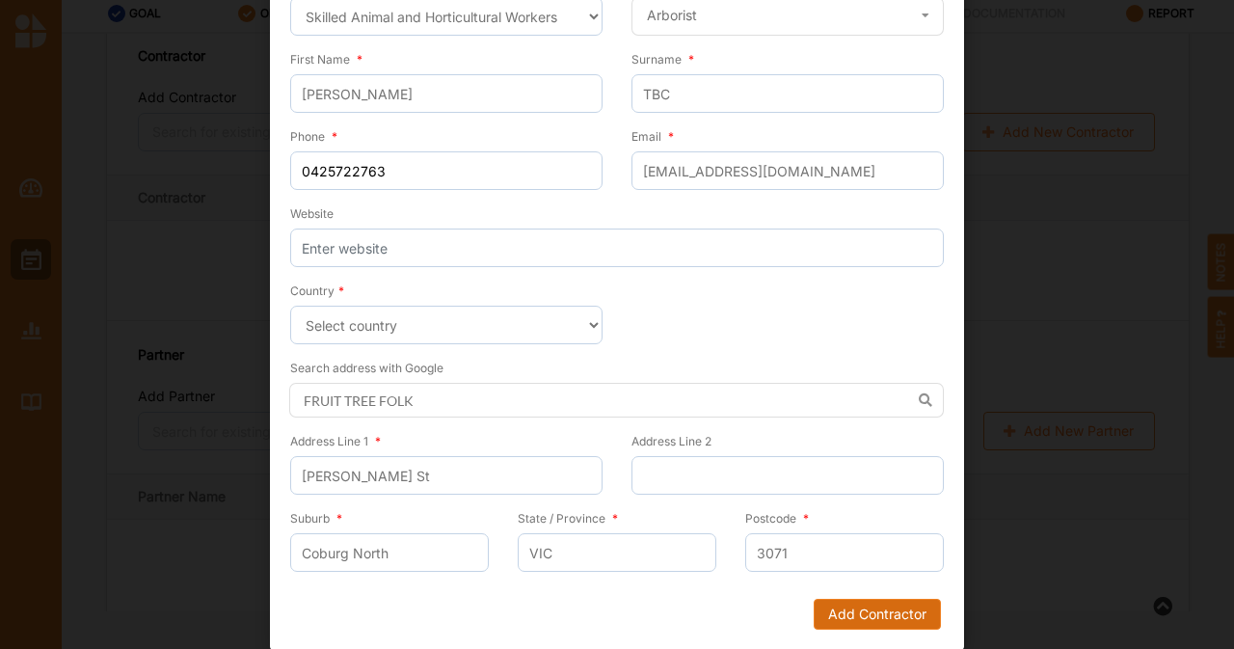
click at [854, 613] on button "Add Contractor" at bounding box center [877, 614] width 127 height 31
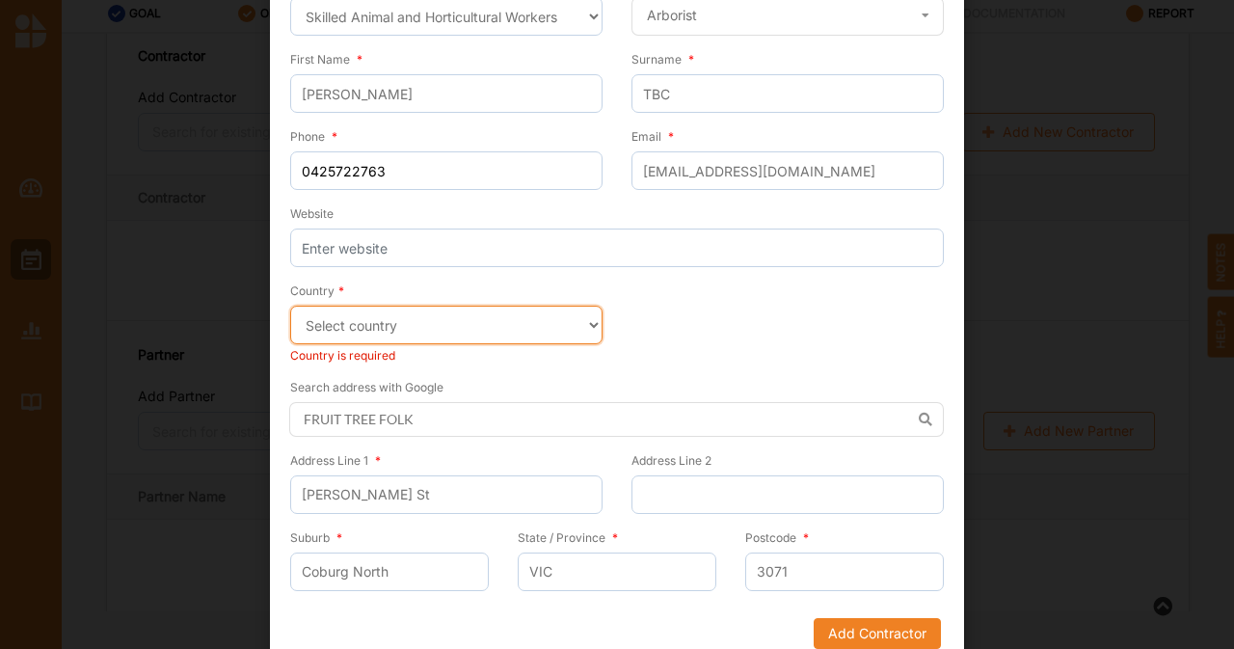
click at [454, 315] on select "Select country [GEOGRAPHIC_DATA] [GEOGRAPHIC_DATA] [GEOGRAPHIC_DATA] [GEOGRAPHI…" at bounding box center [446, 325] width 312 height 39
select select "[GEOGRAPHIC_DATA]"
click at [290, 306] on select "Select country [GEOGRAPHIC_DATA] [GEOGRAPHIC_DATA] [GEOGRAPHIC_DATA] [GEOGRAPHI…" at bounding box center [446, 325] width 312 height 39
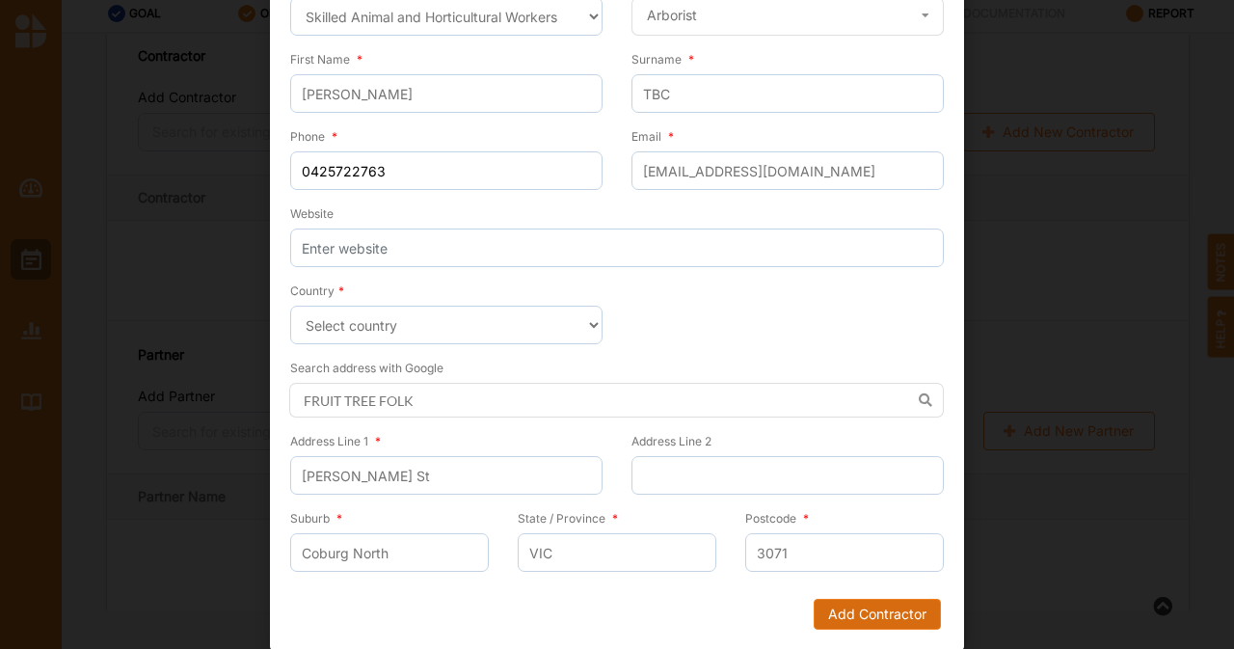
click at [856, 620] on button "Add Contractor" at bounding box center [877, 614] width 127 height 31
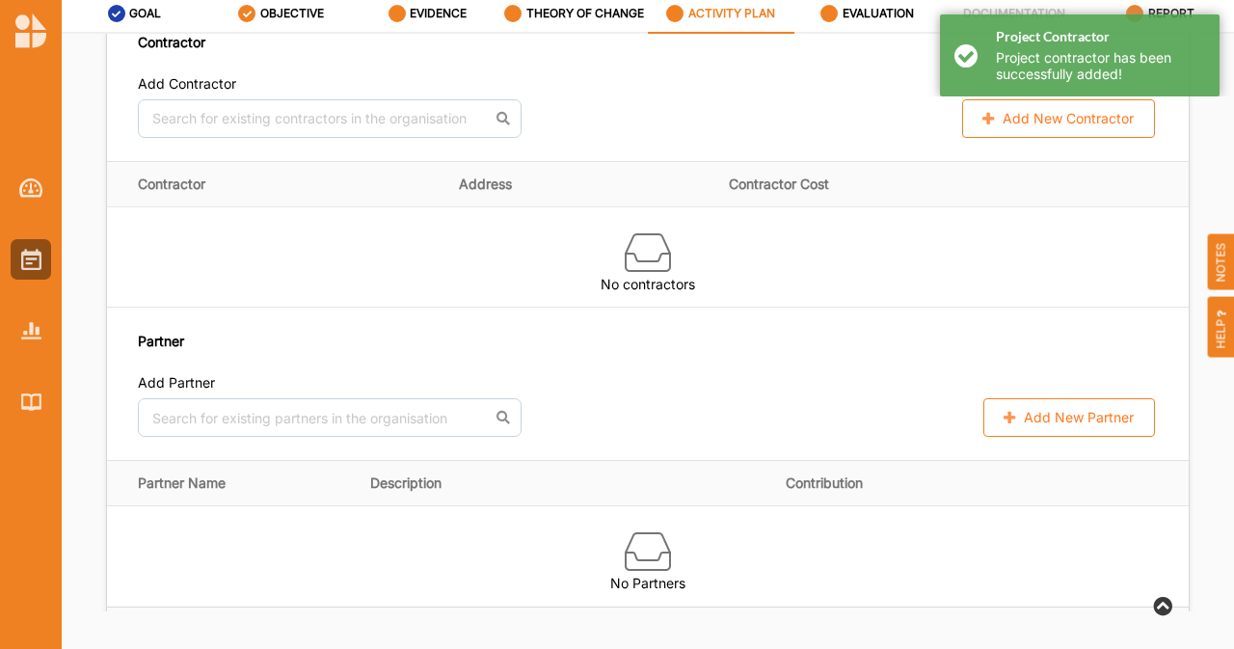
scroll to position [1466, 0]
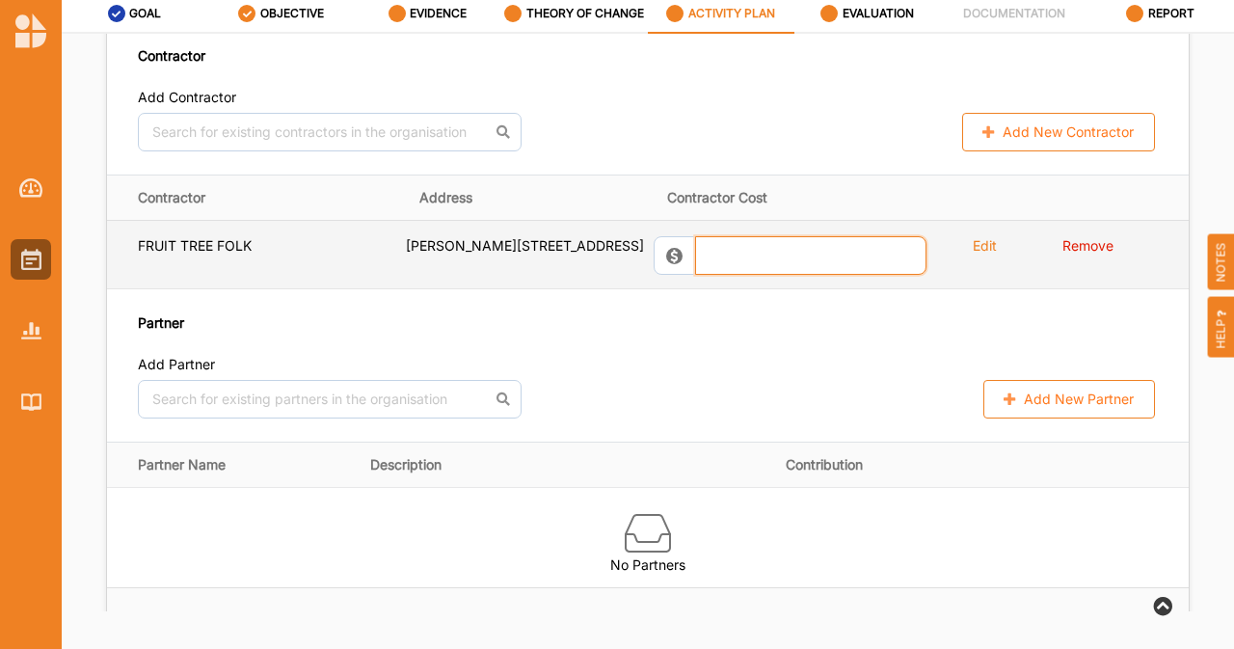
click at [735, 275] on input "text" at bounding box center [810, 255] width 231 height 39
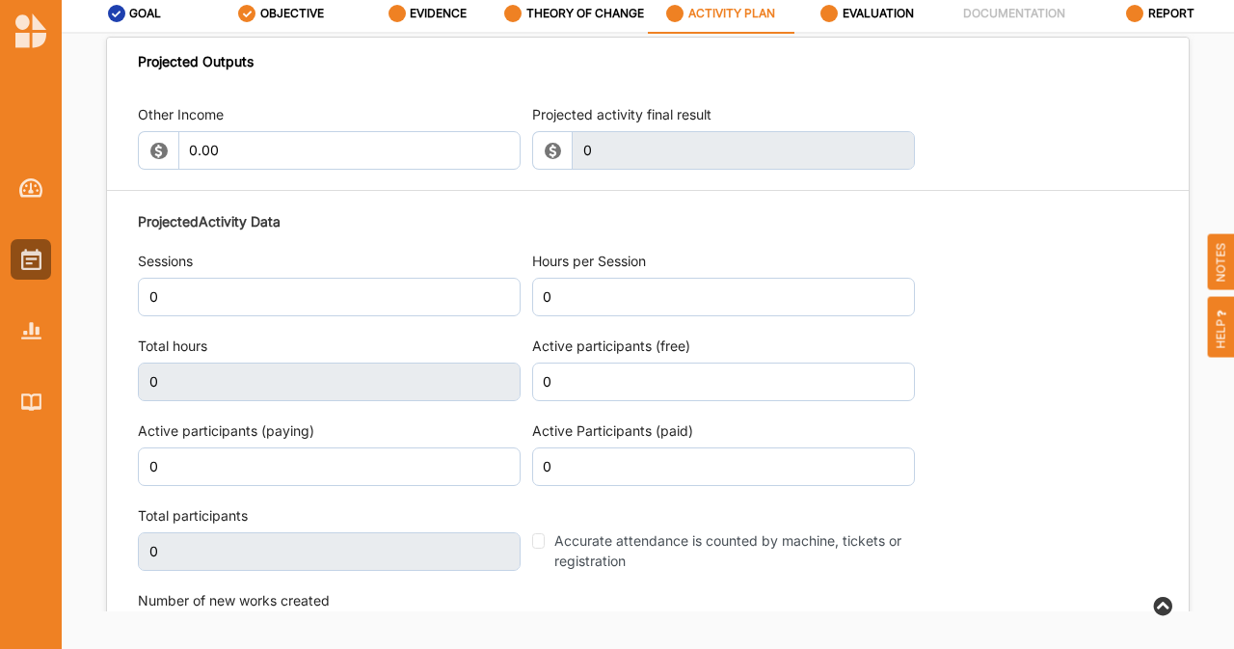
scroll to position [2108, 0]
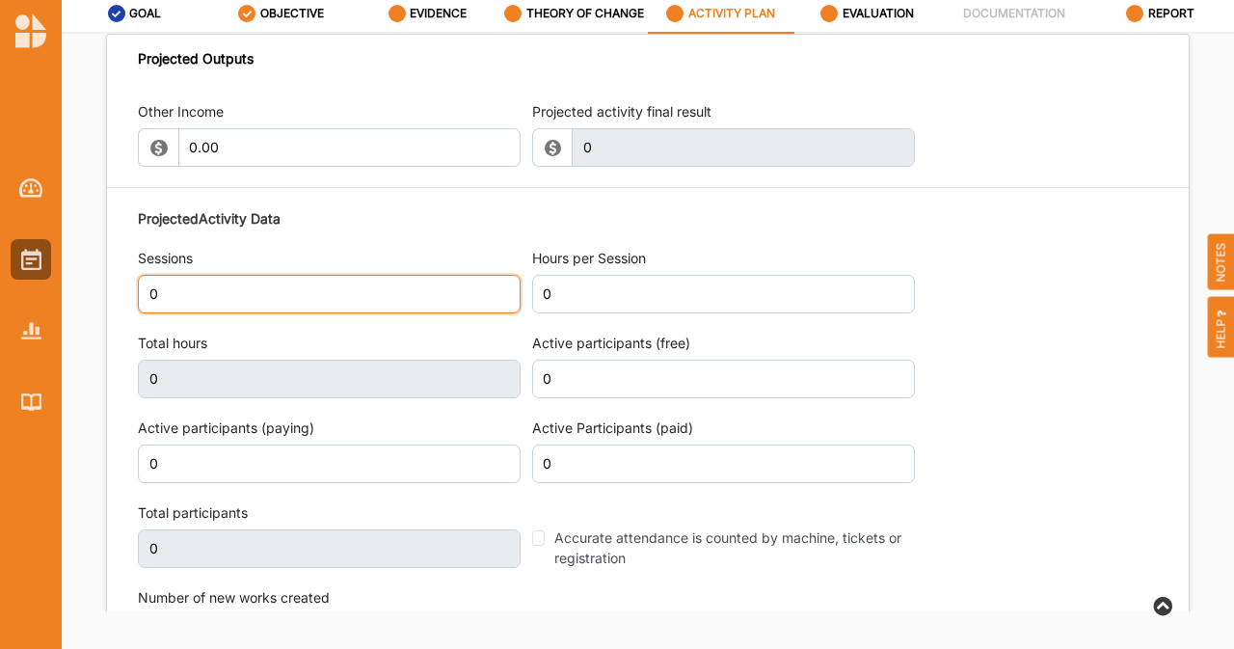
type input "500.00"
click at [202, 311] on input "0" at bounding box center [329, 294] width 383 height 39
type input "1"
type input "11"
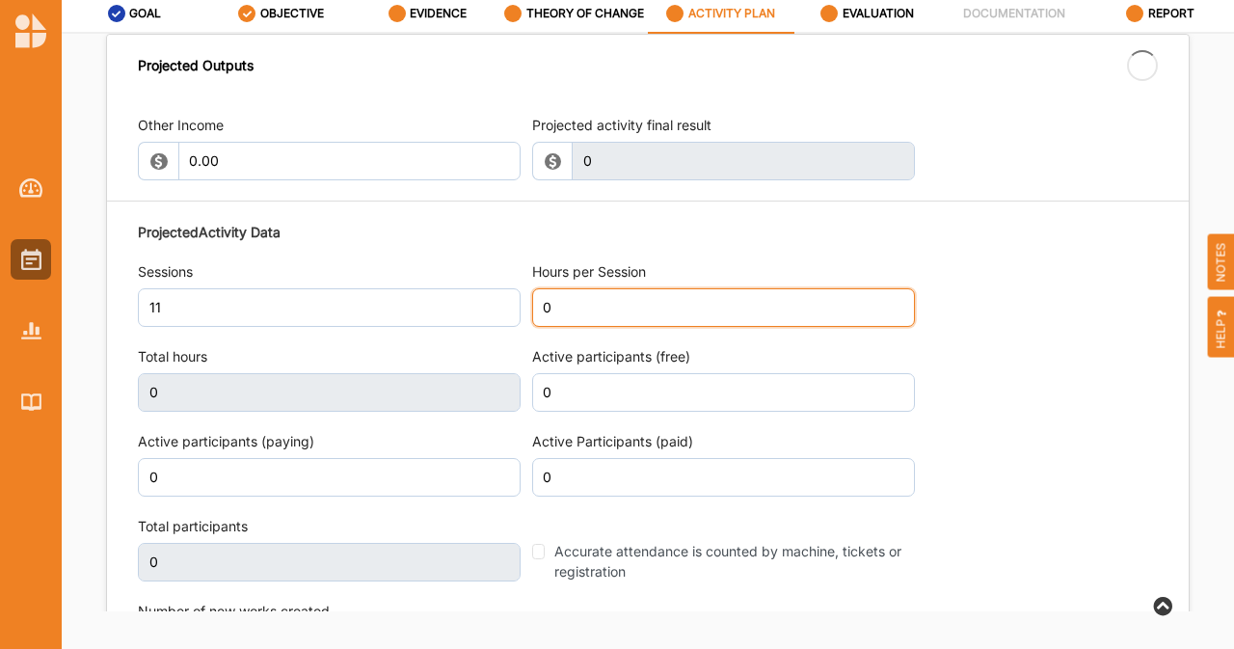
click at [569, 327] on input "0" at bounding box center [723, 307] width 383 height 39
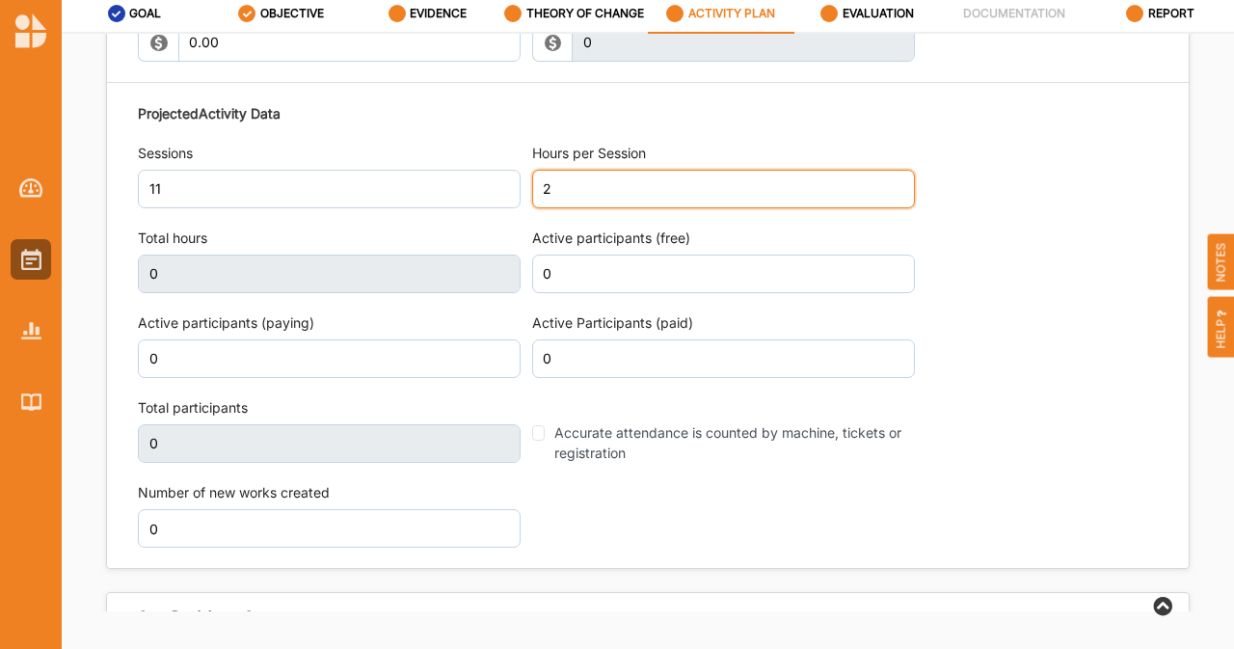
scroll to position [2214, 0]
type input "2"
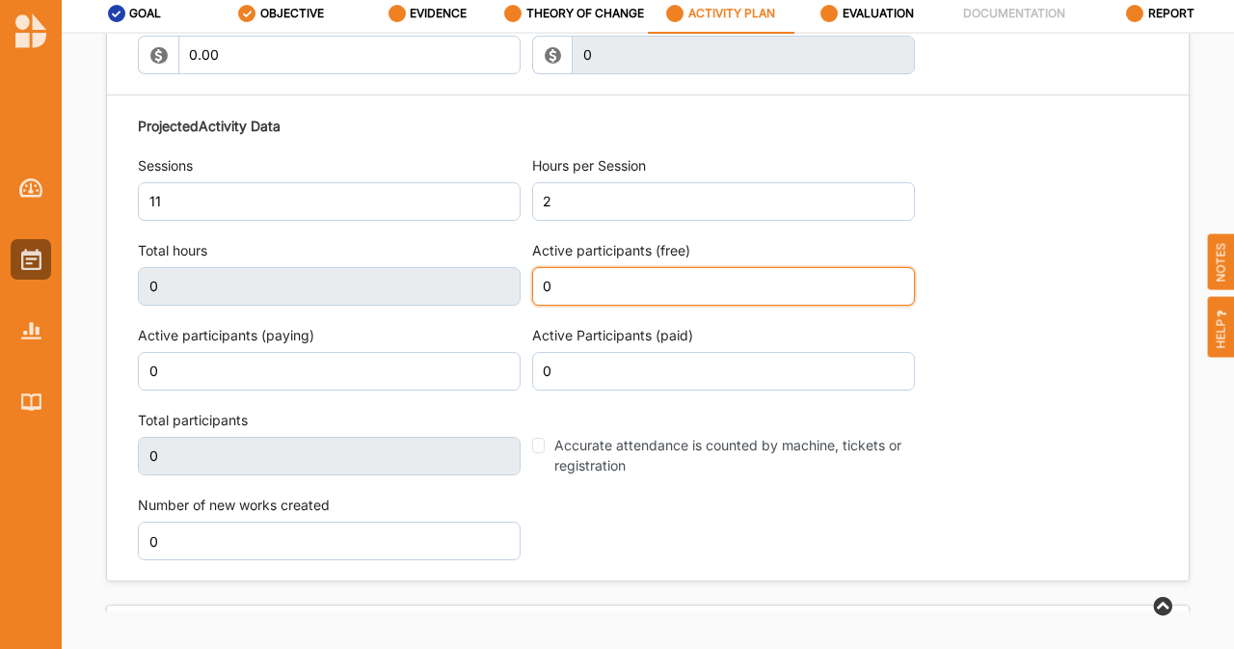
scroll to position [2228, 0]
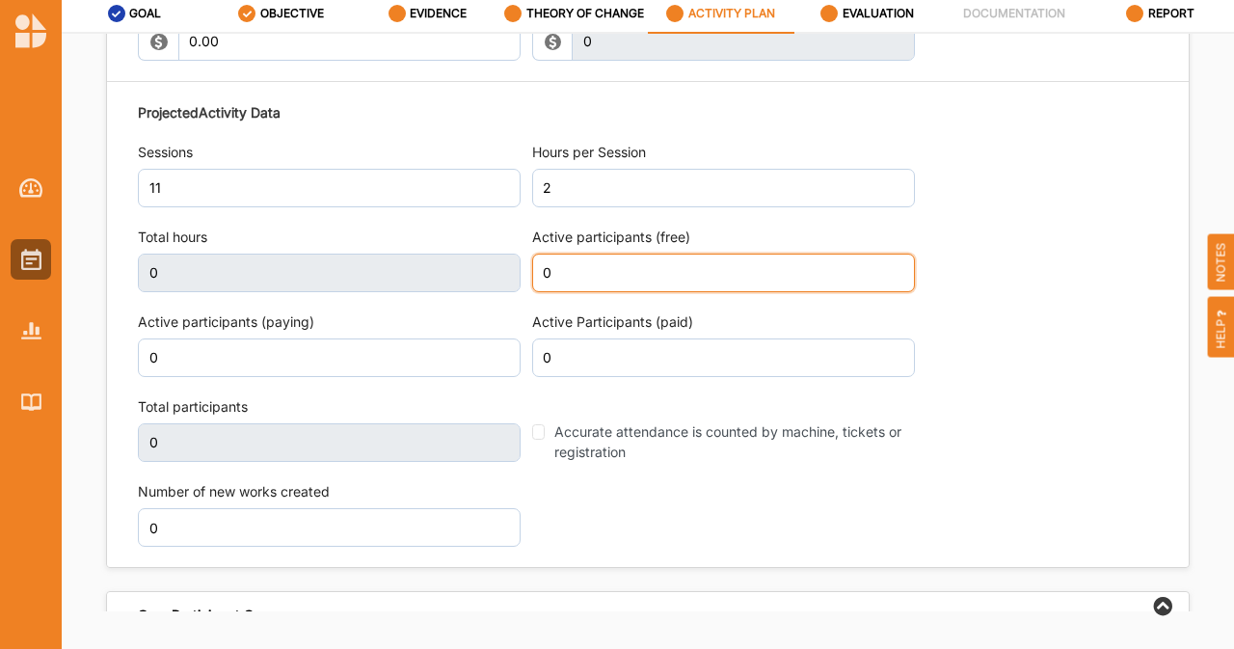
click at [575, 290] on input "0" at bounding box center [723, 273] width 383 height 39
type input "22"
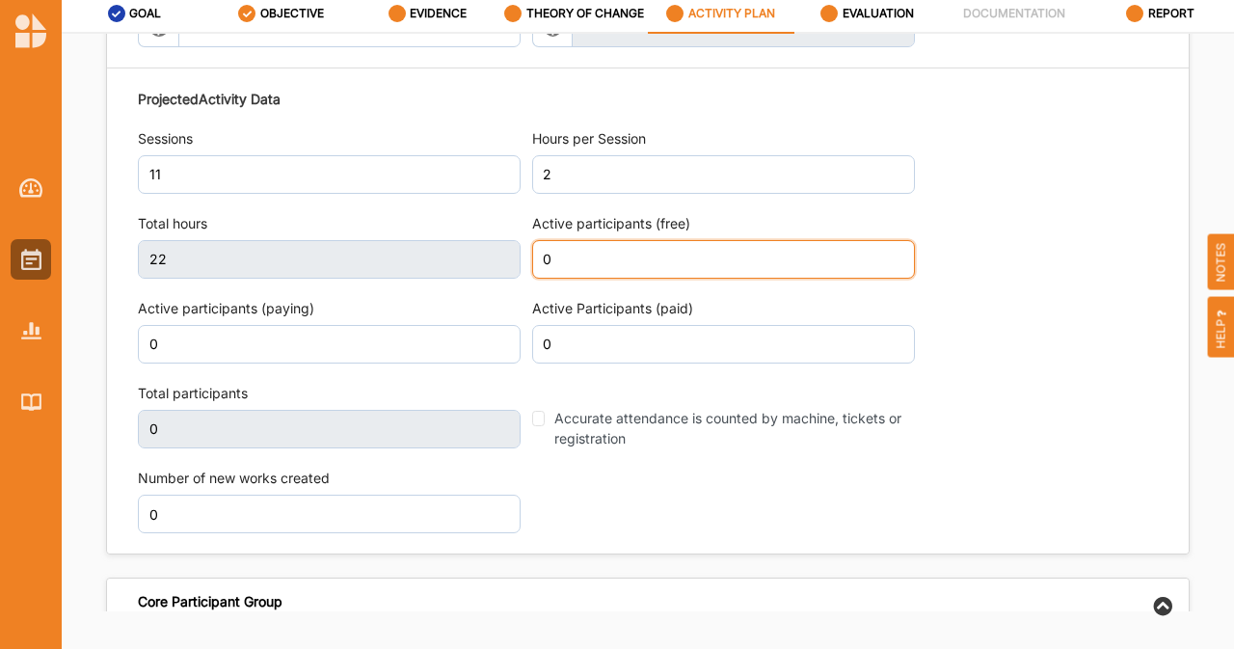
scroll to position [2214, 0]
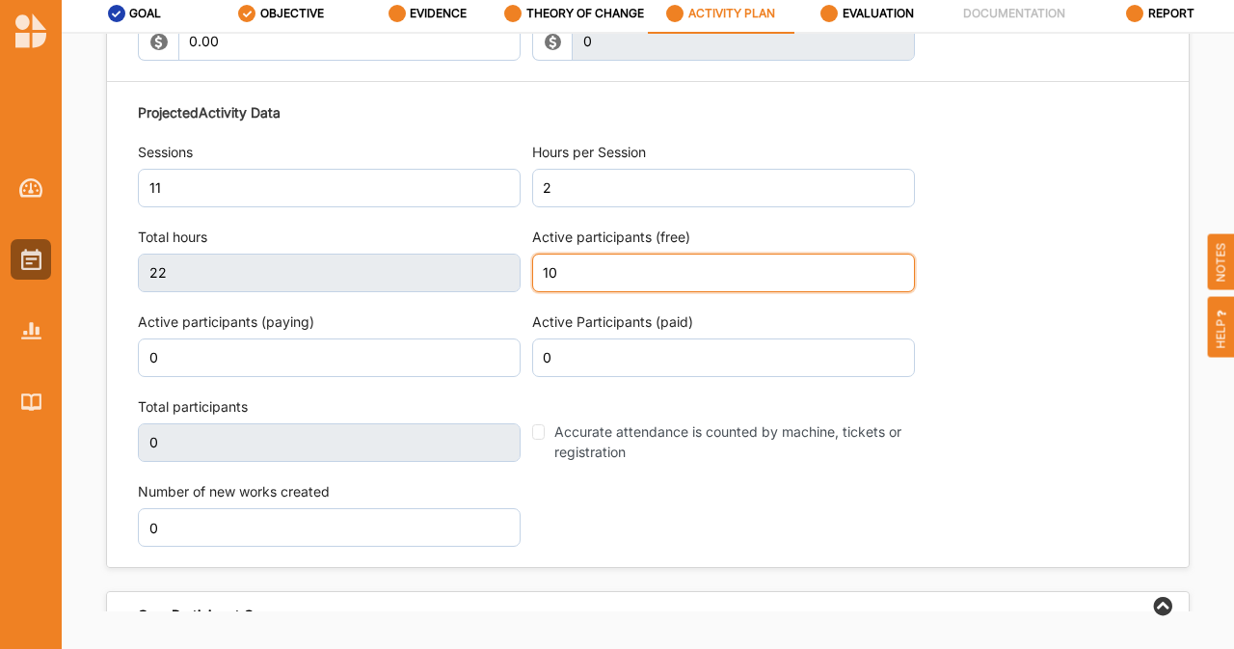
type input "10"
click at [970, 379] on div "Projected Activity Data Sessions 11 Hours per Session 2 Total hours 22 Active p…" at bounding box center [648, 325] width 1020 height 464
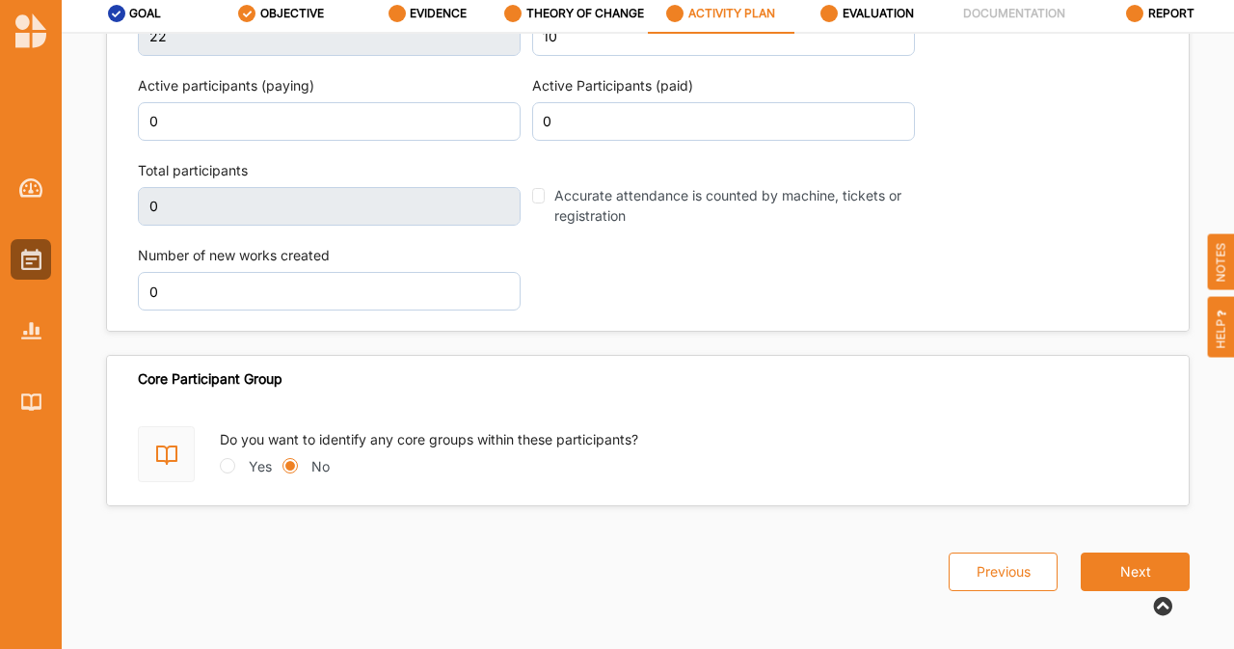
type input "10"
click at [1122, 574] on button "Next" at bounding box center [1135, 570] width 109 height 39
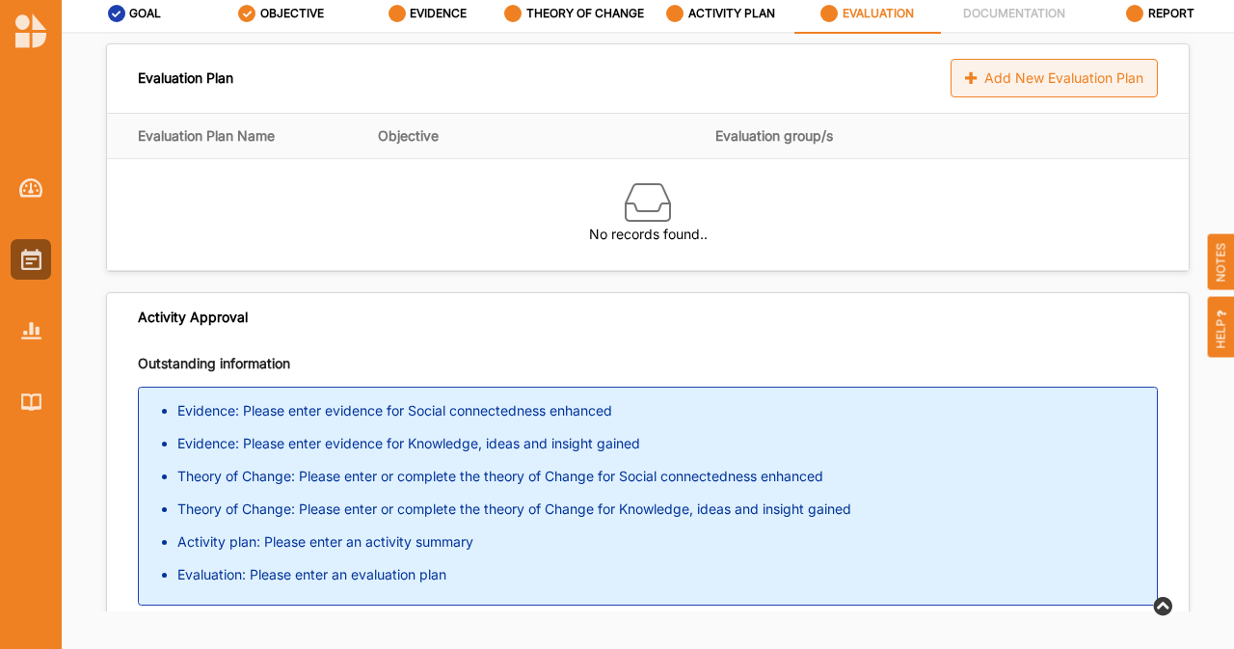
click at [1027, 75] on div "Add New Evaluation Plan" at bounding box center [1054, 78] width 207 height 39
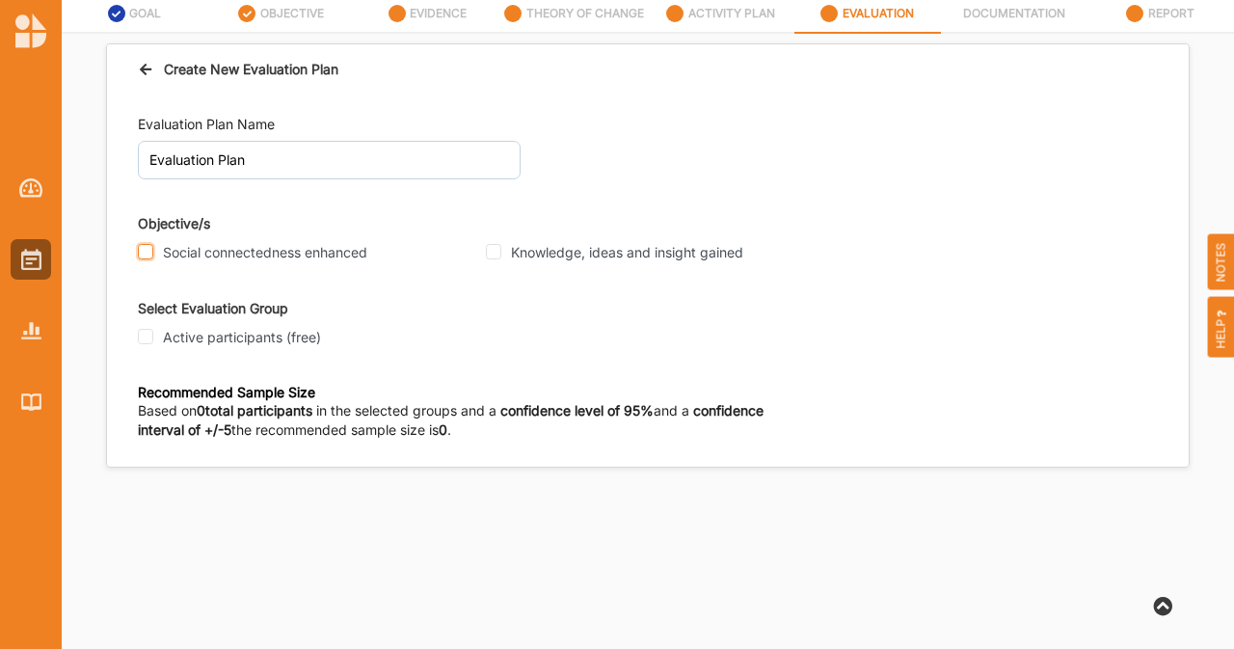
click at [147, 256] on input "Social connectedness enhanced" at bounding box center [145, 251] width 15 height 15
checkbox input "true"
click at [499, 246] on input "Knowledge, ideas and insight gained" at bounding box center [493, 251] width 15 height 15
checkbox input "true"
click at [148, 336] on input "Active participants (free)" at bounding box center [145, 336] width 15 height 15
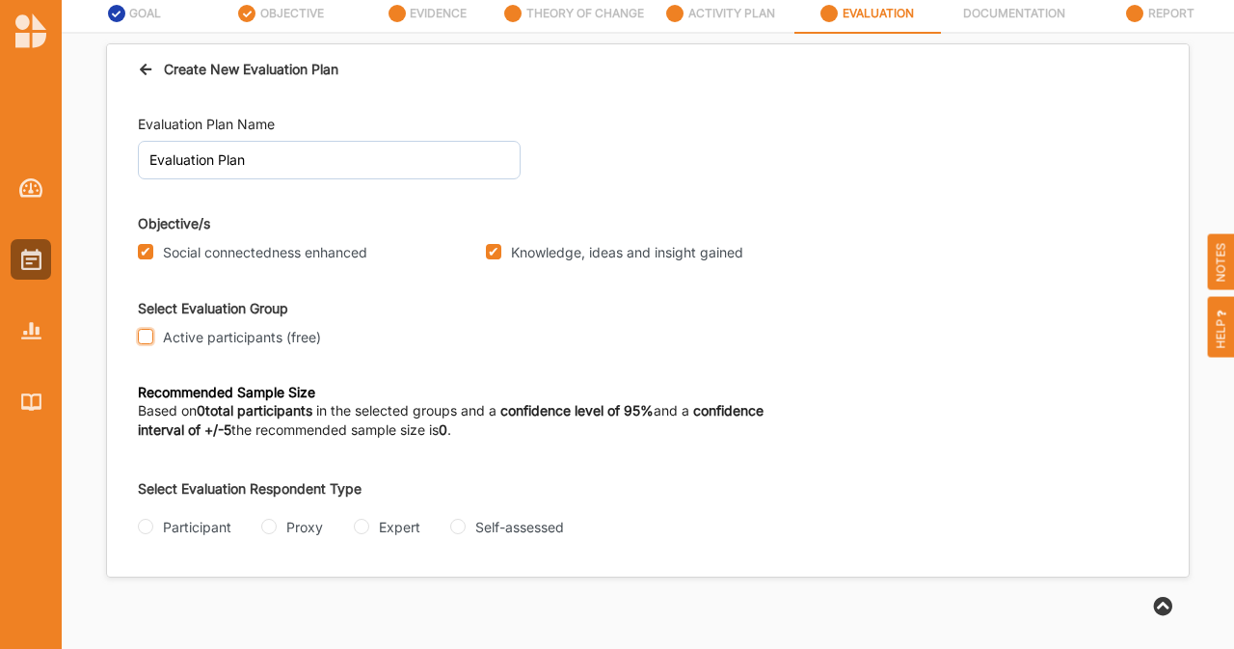
checkbox input "true"
click at [148, 526] on input "Participant" at bounding box center [145, 525] width 15 height 15
radio input "true"
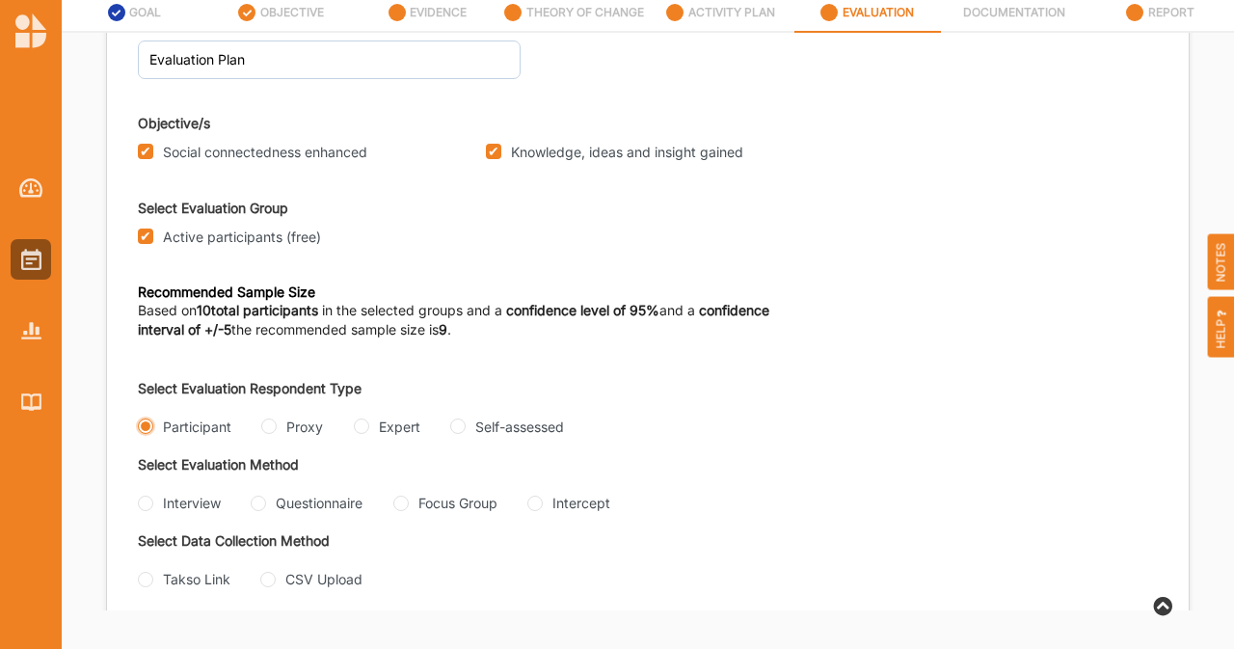
scroll to position [143, 0]
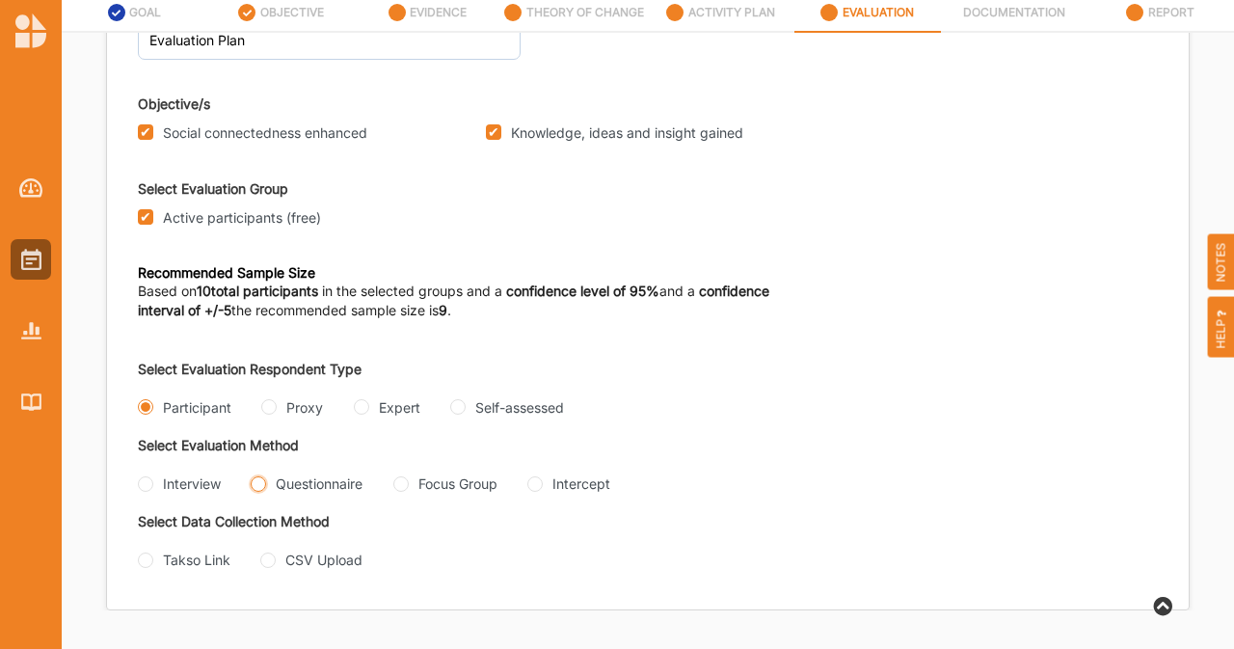
click at [266, 476] on input "Questionnaire" at bounding box center [258, 483] width 15 height 15
radio input "true"
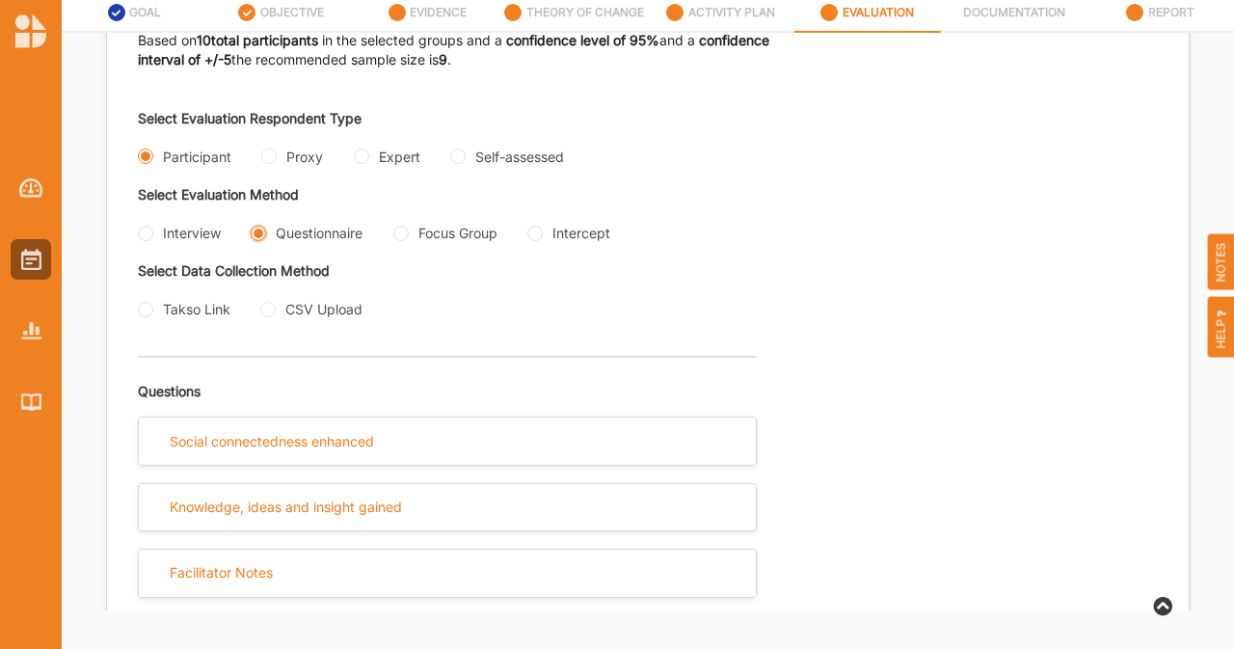
scroll to position [369, 0]
click at [143, 317] on input "Takso Link" at bounding box center [145, 309] width 15 height 15
radio input "true"
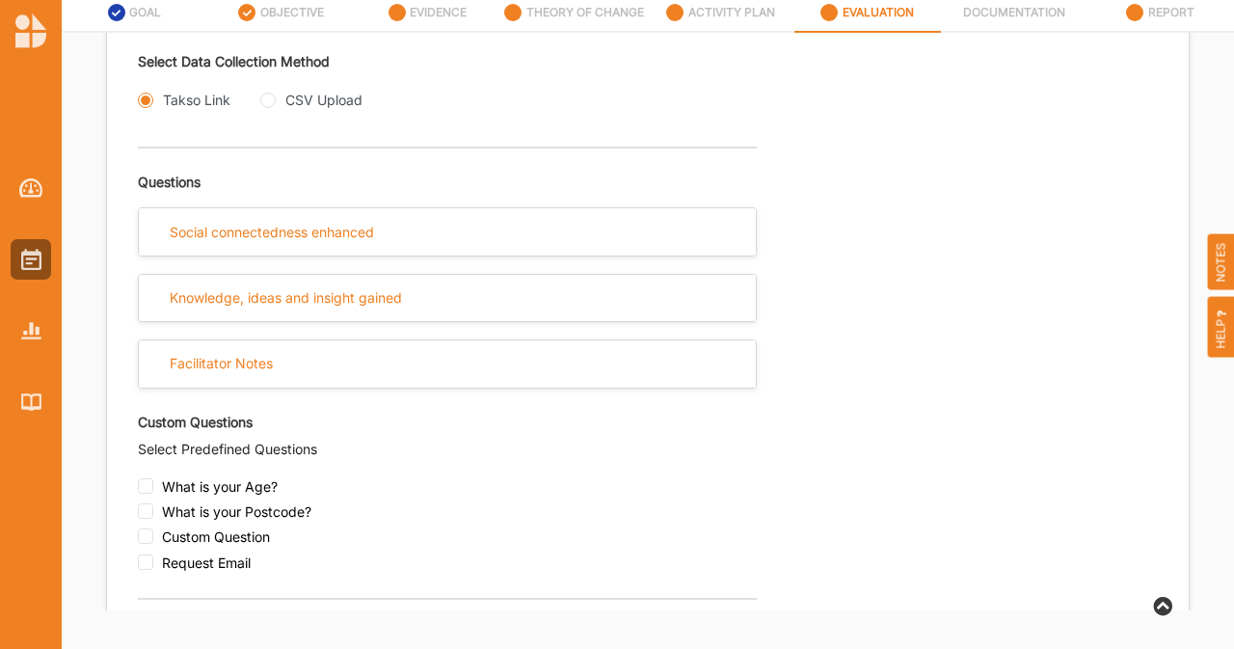
scroll to position [578, 0]
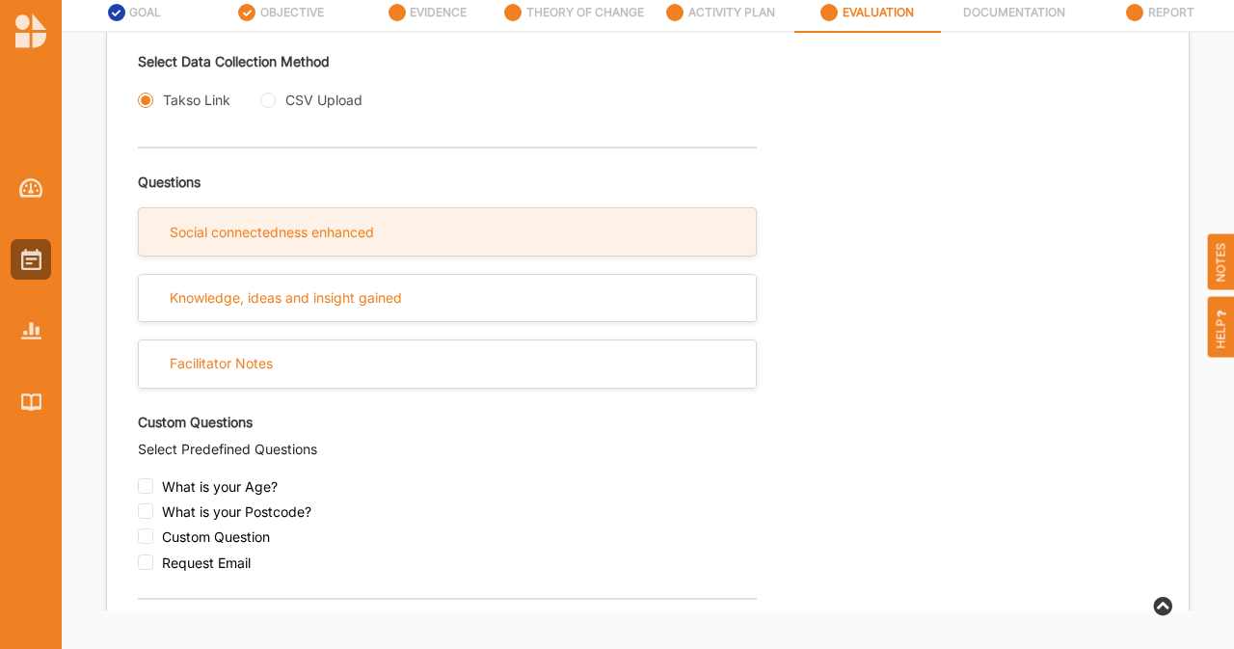
click at [382, 255] on div "Social connectedness enhanced" at bounding box center [447, 231] width 617 height 47
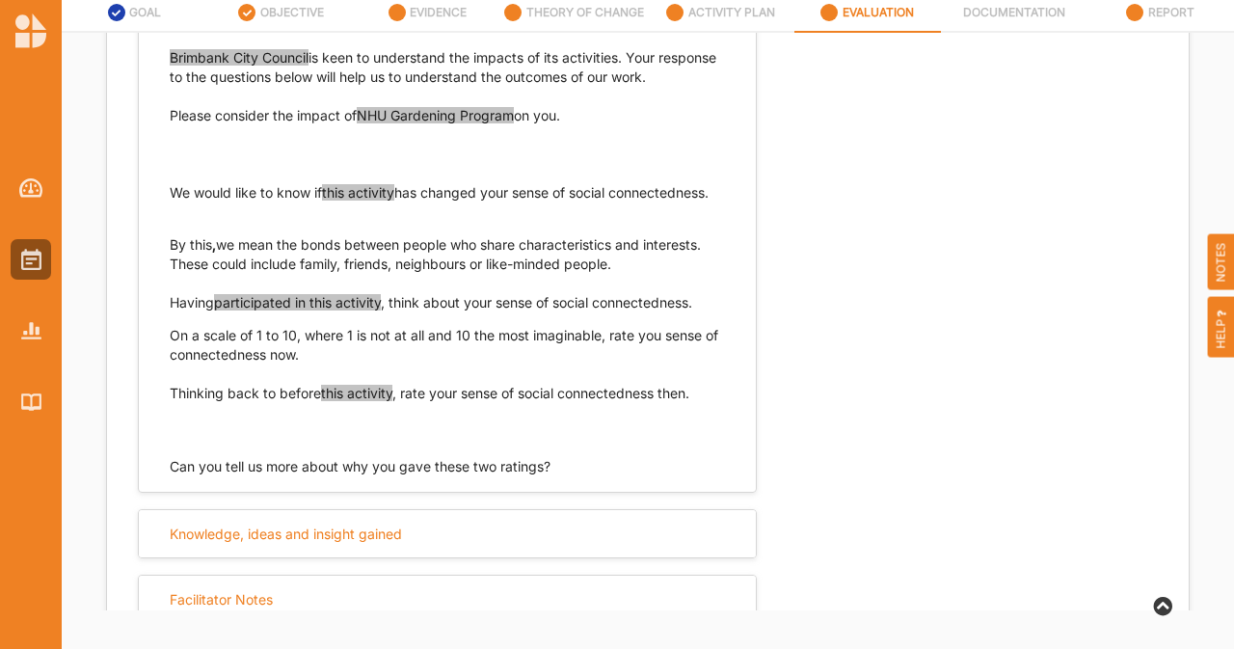
scroll to position [806, 0]
click at [263, 65] on span "Brimbank City Council" at bounding box center [239, 56] width 139 height 16
click at [276, 163] on p "Brimbank City Council is keen to understand the impacts of its activities. Your…" at bounding box center [447, 105] width 555 height 116
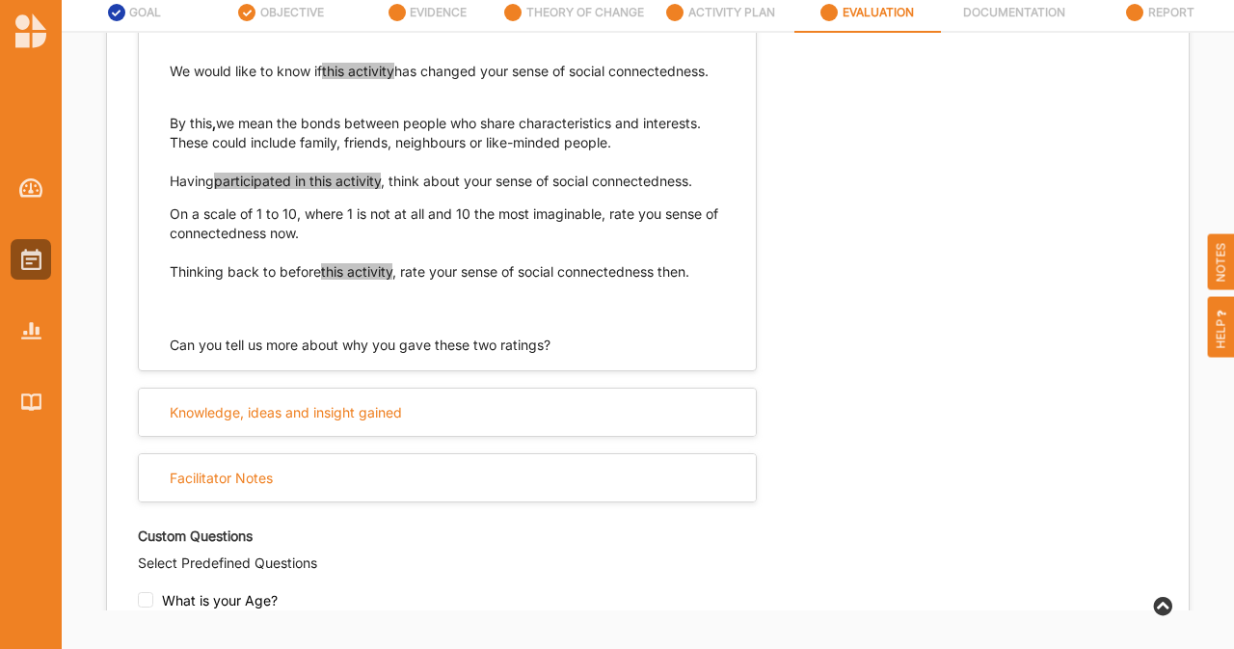
scroll to position [925, 0]
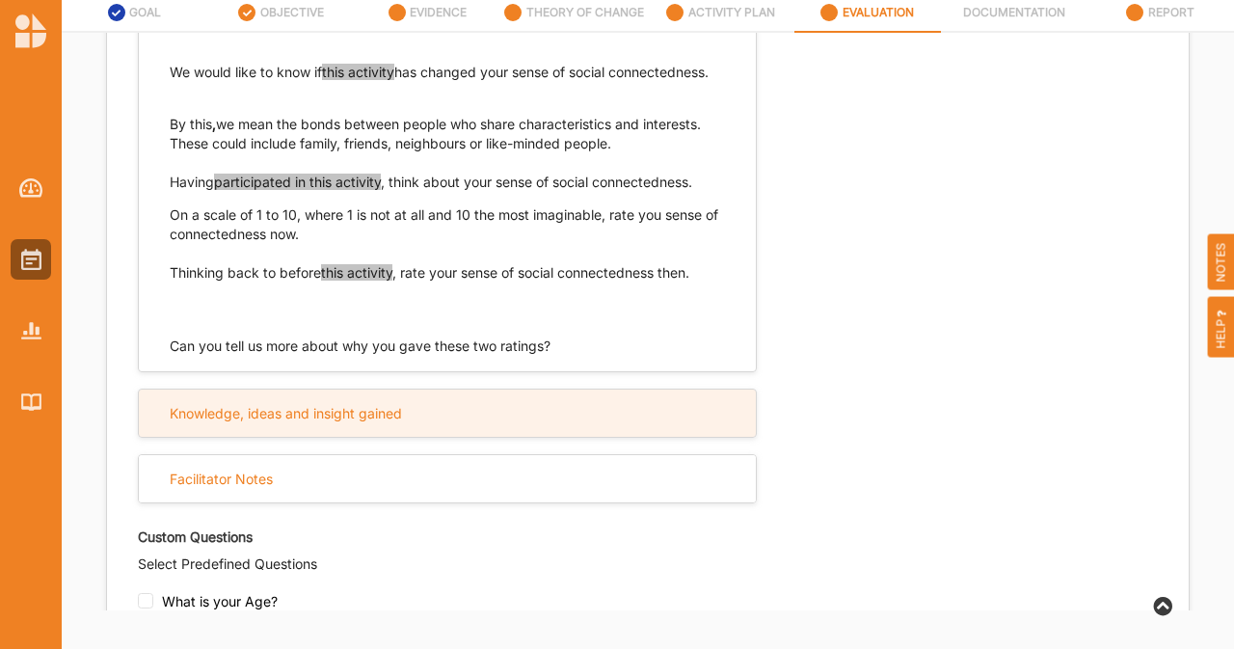
click at [359, 422] on div "Knowledge, ideas and insight gained" at bounding box center [286, 413] width 232 height 17
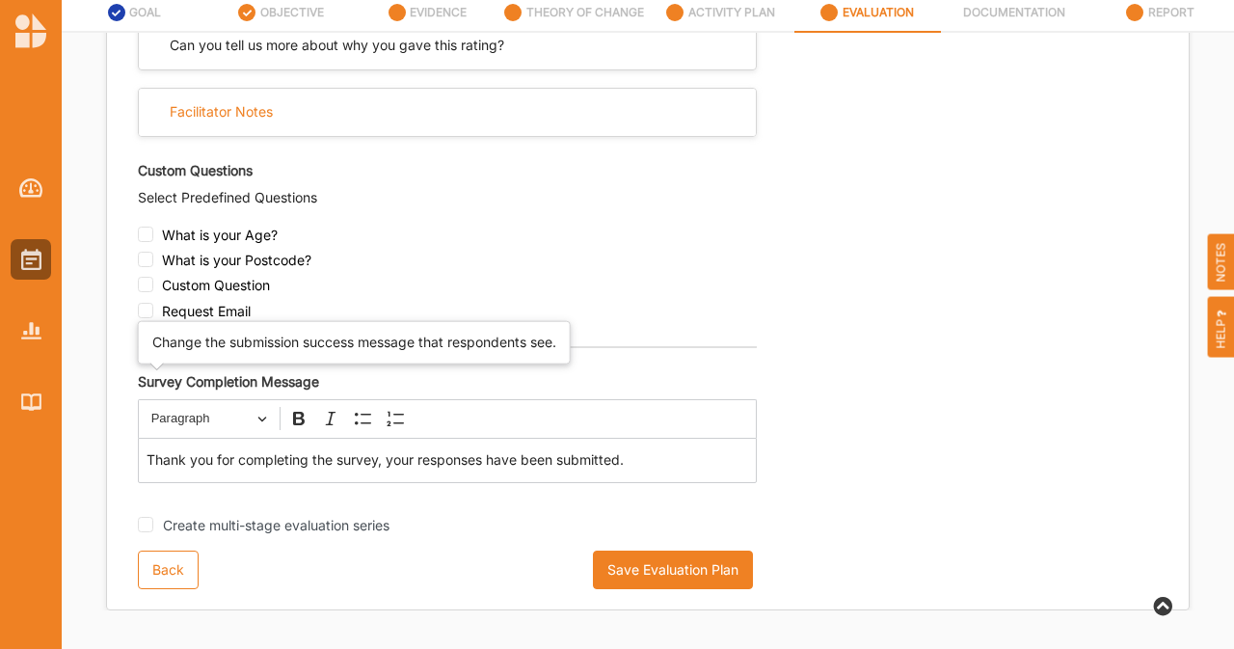
scroll to position [1677, 0]
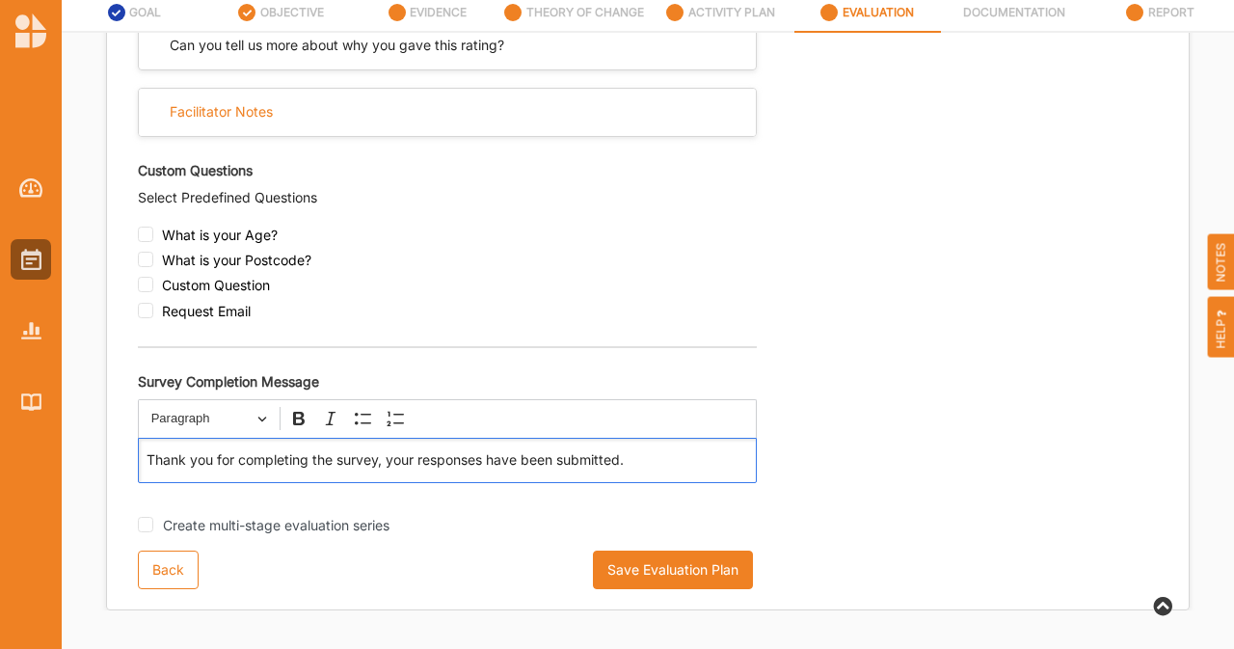
click at [647, 479] on div "Thank you for completing the survey, your responses have been submitted." at bounding box center [447, 460] width 619 height 45
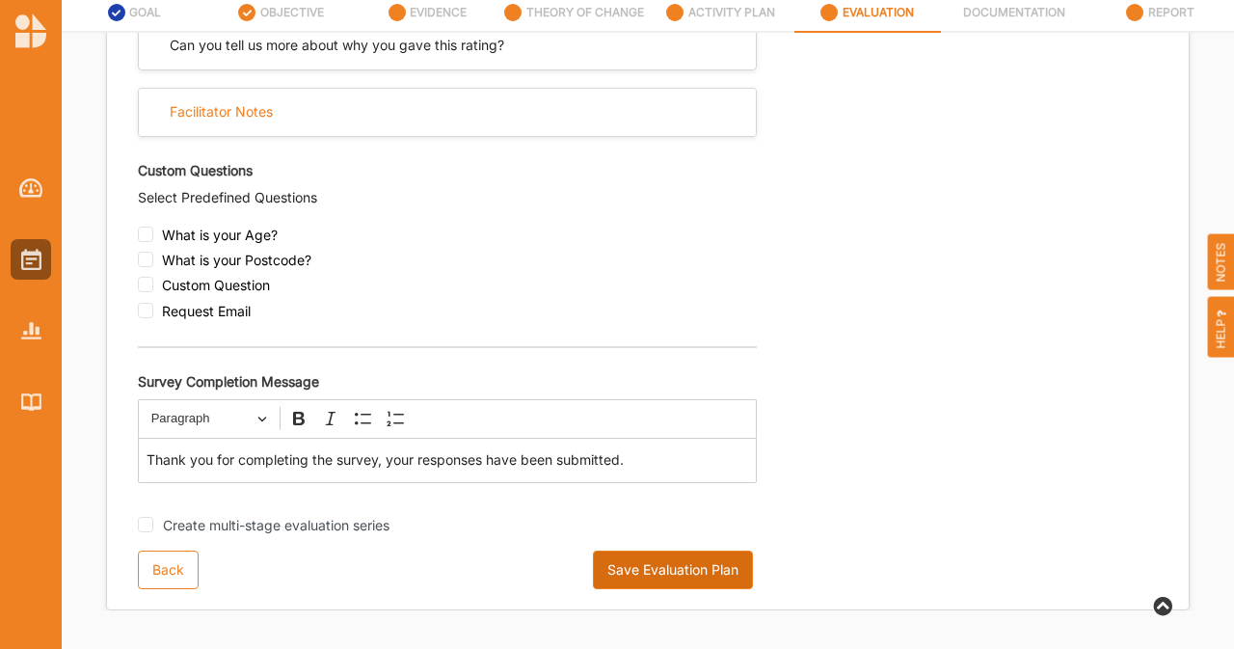
click at [662, 574] on button "Save Evaluation Plan" at bounding box center [673, 569] width 160 height 39
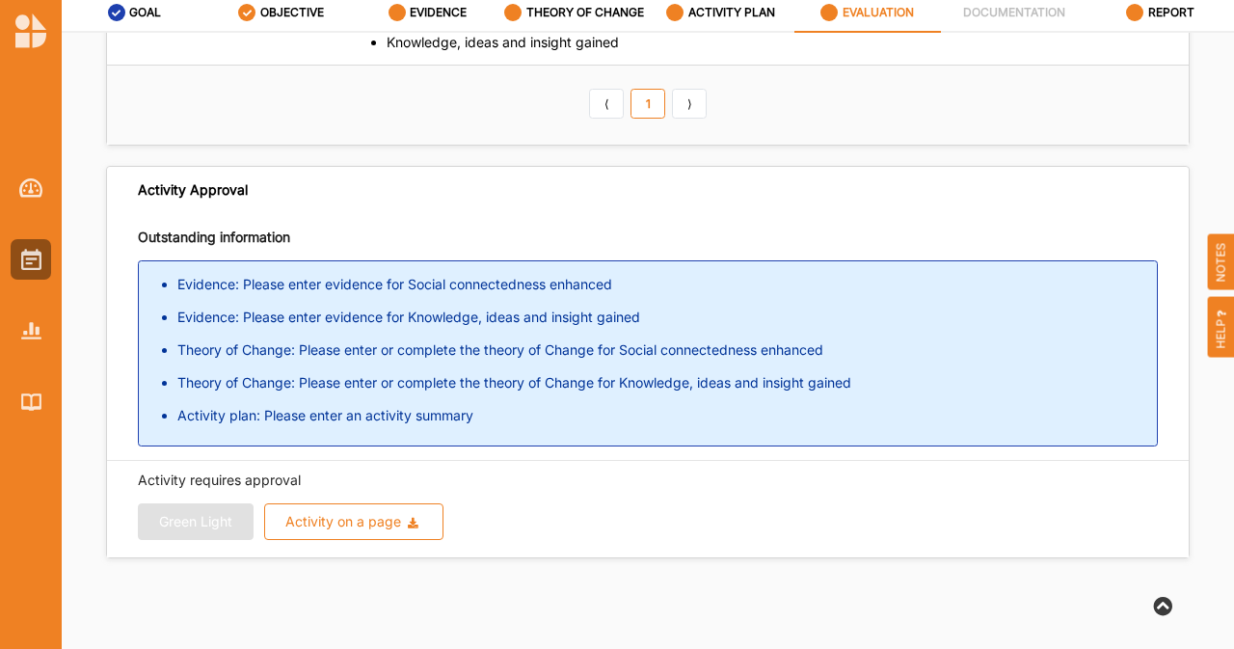
scroll to position [154, 0]
